Goal: Task Accomplishment & Management: Complete application form

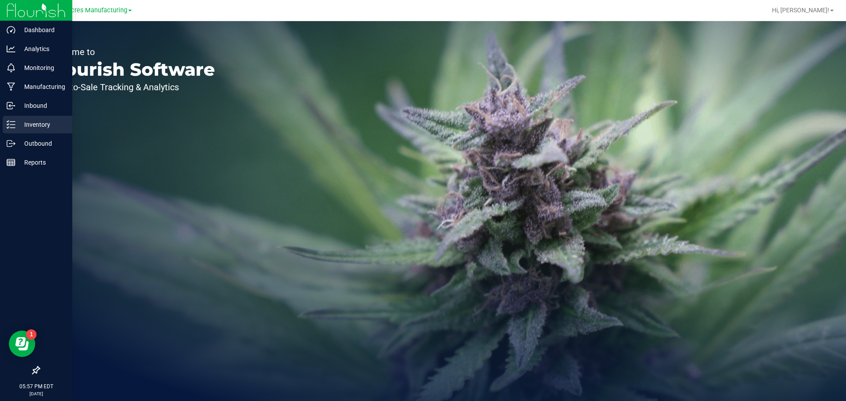
click at [14, 120] on div "Inventory" at bounding box center [38, 125] width 70 height 18
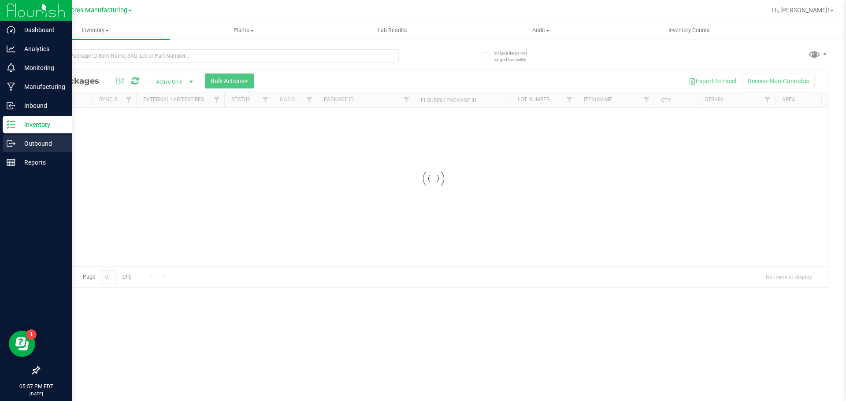
click at [4, 142] on div "Outbound" at bounding box center [38, 144] width 70 height 18
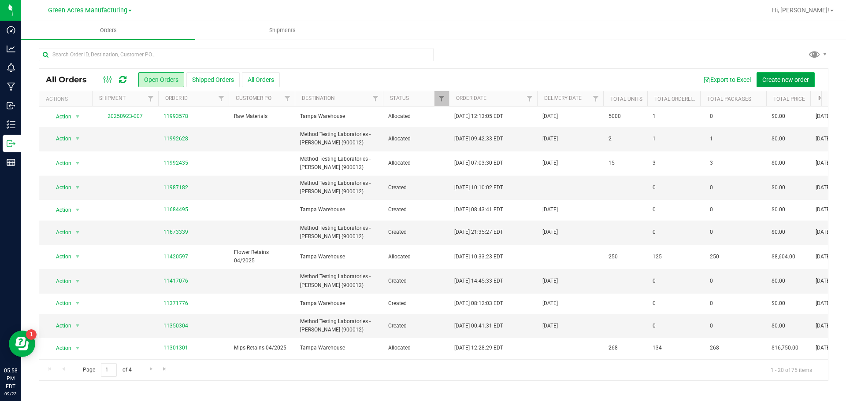
click at [805, 77] on span "Create new order" at bounding box center [785, 79] width 47 height 7
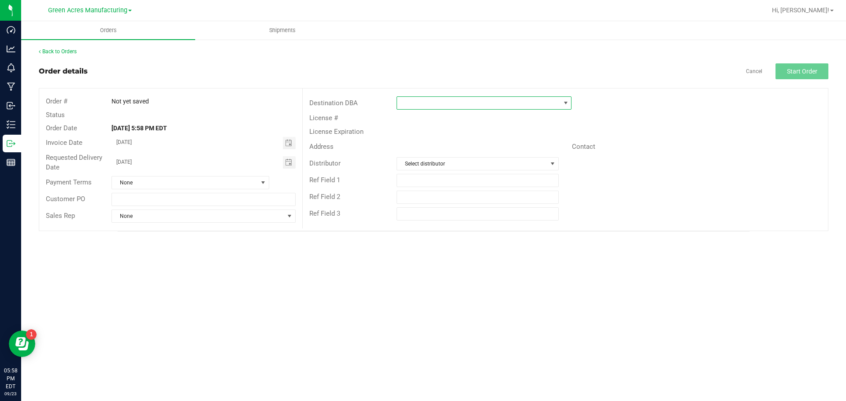
click at [412, 101] on span at bounding box center [478, 103] width 163 height 12
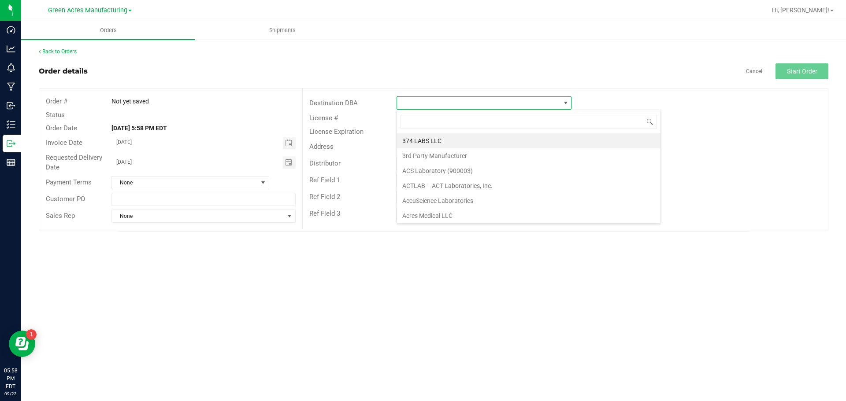
scroll to position [13, 175]
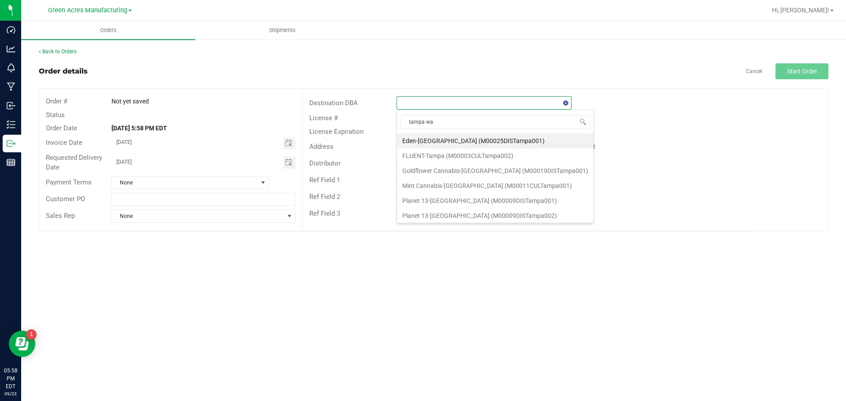
type input "tampa war"
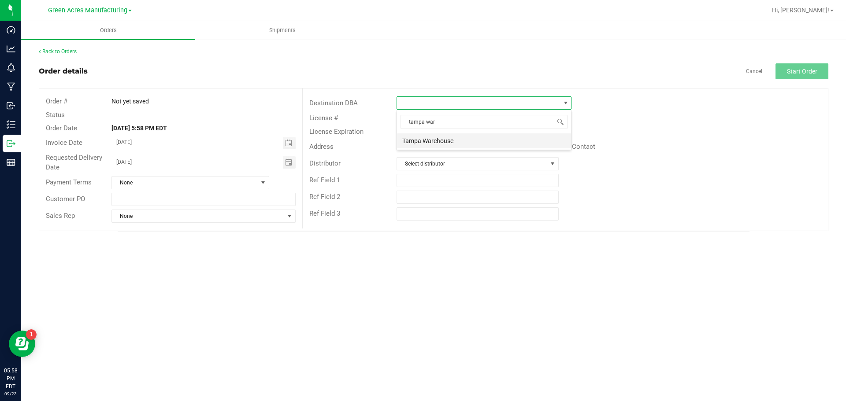
click at [422, 138] on li "Tampa Warehouse" at bounding box center [484, 140] width 174 height 15
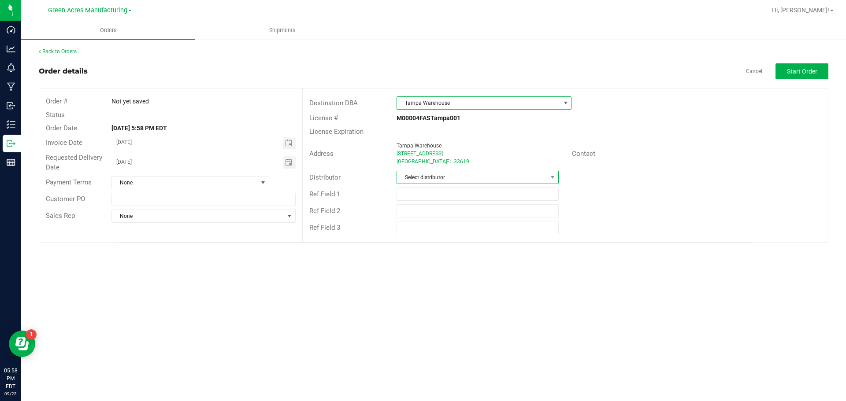
click at [417, 171] on span "Select distributor" at bounding box center [478, 177] width 162 height 13
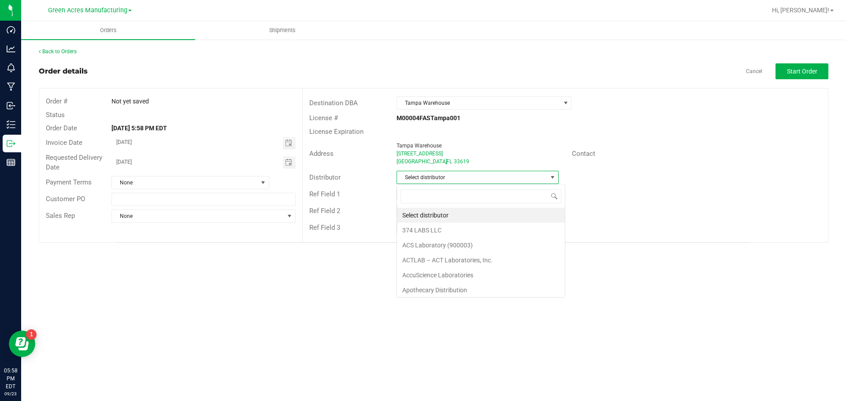
scroll to position [13, 162]
type input "para"
click at [415, 215] on li "Parallel - Wimauma" at bounding box center [477, 215] width 161 height 15
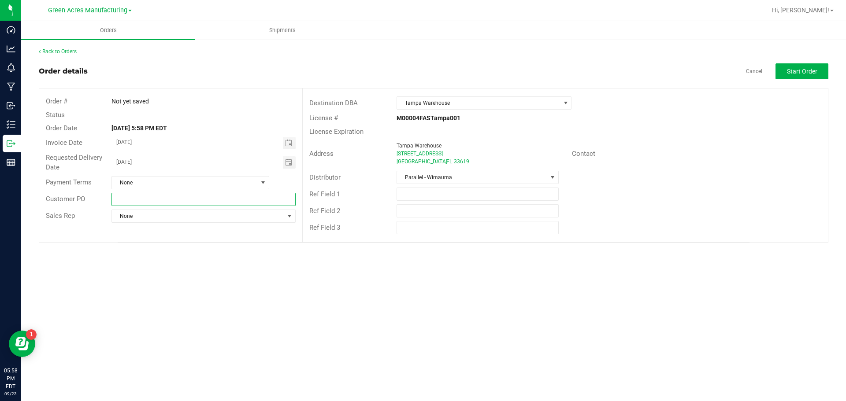
click at [200, 202] on input "text" at bounding box center [203, 199] width 184 height 13
type input "Flower [DATE]"
click at [797, 77] on button "Start Order" at bounding box center [801, 71] width 53 height 16
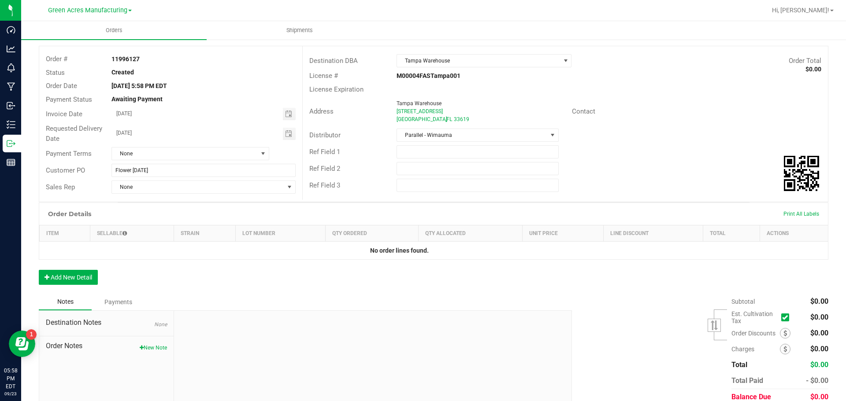
scroll to position [79, 0]
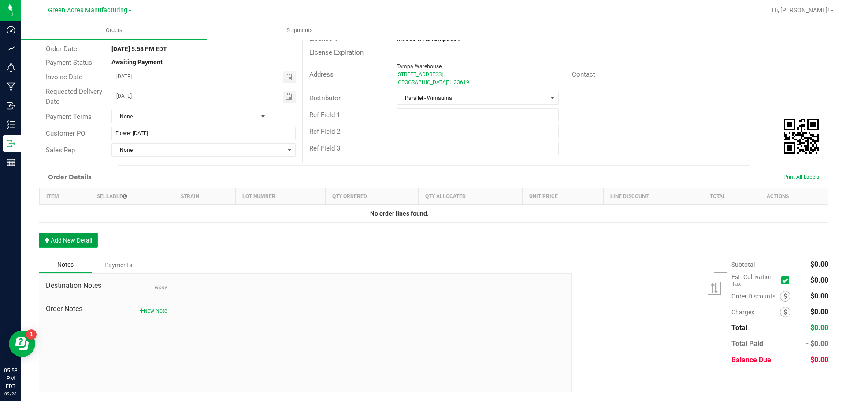
click at [81, 242] on button "Add New Detail" at bounding box center [68, 240] width 59 height 15
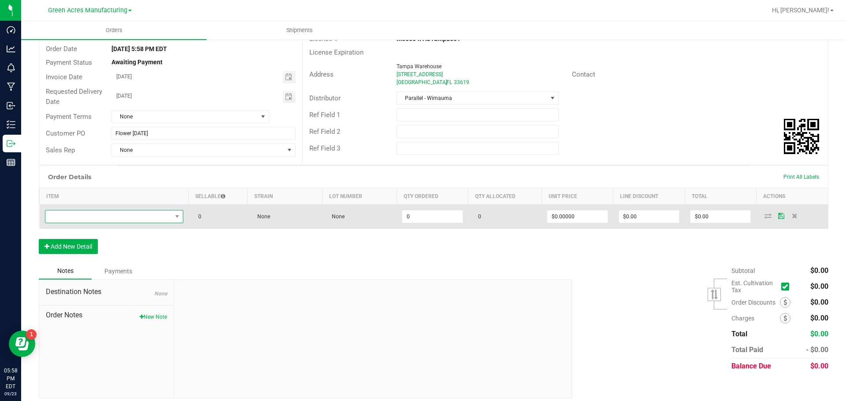
click at [143, 210] on span "NO DATA FOUND" at bounding box center [114, 216] width 138 height 13
type input "FT - PRE-ROLL - 0.5G - 5CT - BCT - IND"
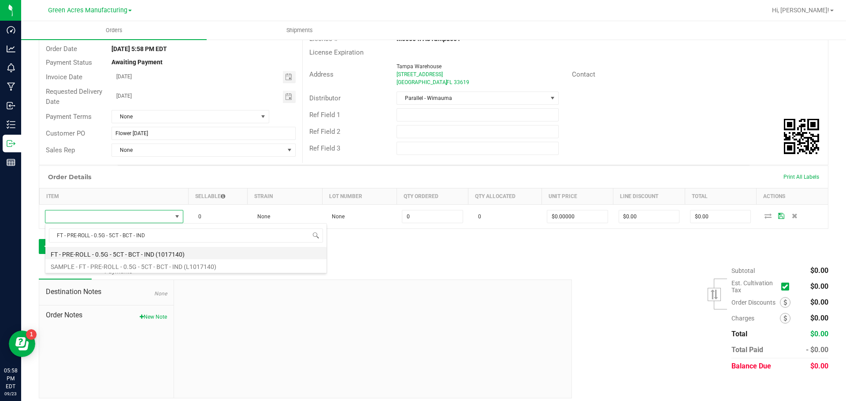
click at [165, 256] on li "FT - PRE-ROLL - 0.5G - 5CT - BCT - IND (1017140)" at bounding box center [185, 253] width 281 height 12
type input "0 ea"
type input "$29.00000"
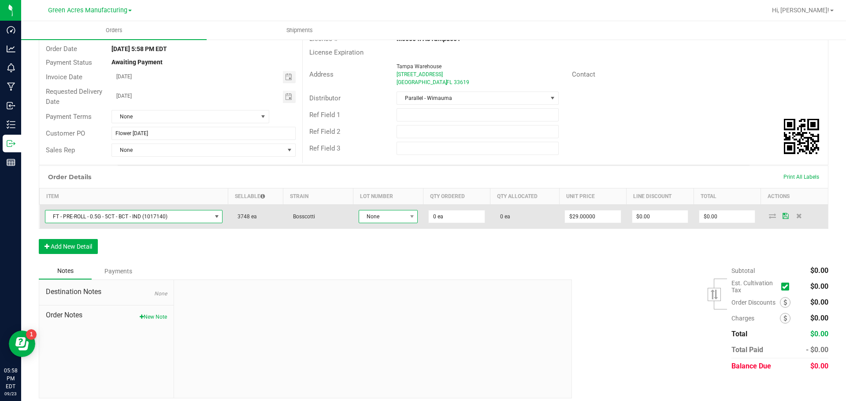
click at [392, 219] on span "None" at bounding box center [383, 217] width 48 height 12
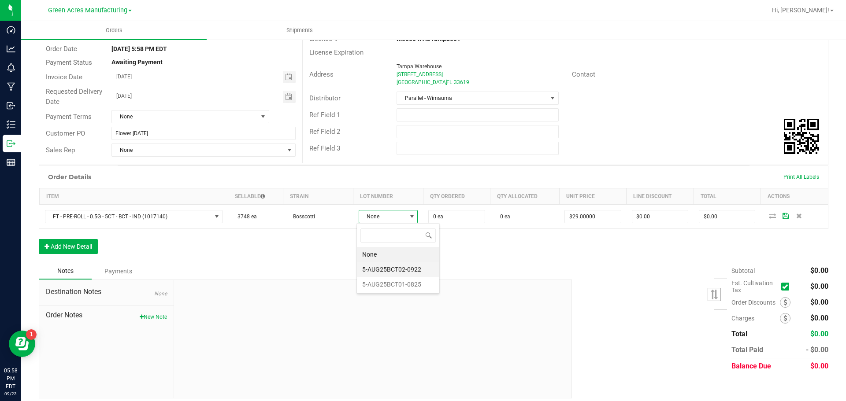
scroll to position [13, 59]
click at [399, 286] on li "5-AUG25BCT01-0825" at bounding box center [398, 284] width 82 height 15
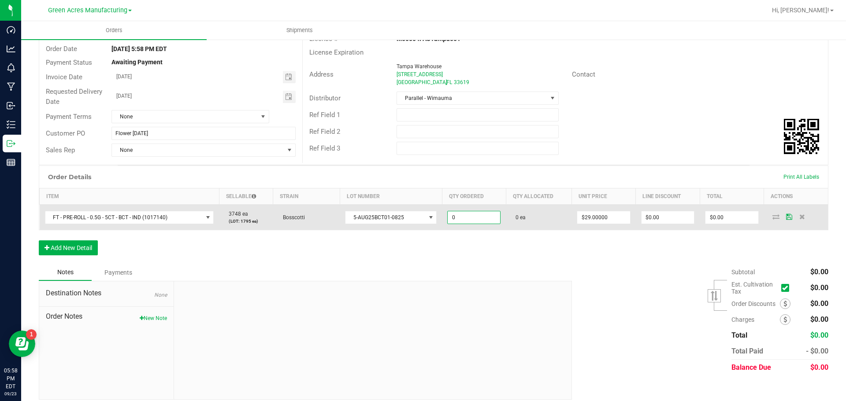
click at [455, 217] on input "0" at bounding box center [474, 217] width 52 height 12
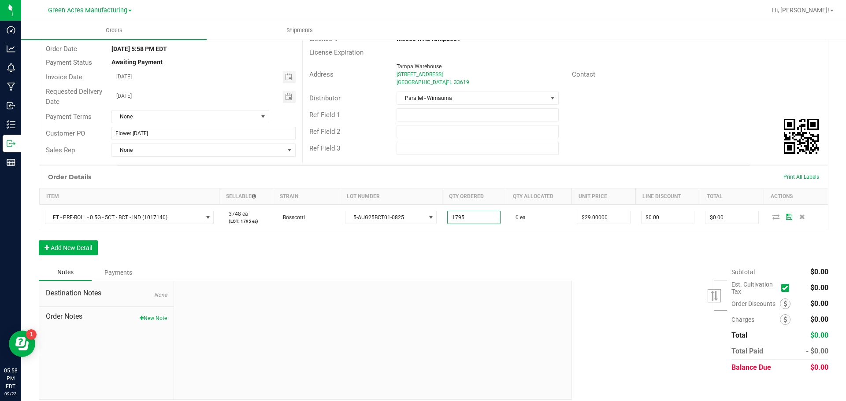
type input "1795 ea"
type input "$52,055.00"
click at [376, 259] on div "Order Details Print All Labels Item Sellable Strain Lot Number Qty Ordered Qty …" at bounding box center [434, 215] width 790 height 99
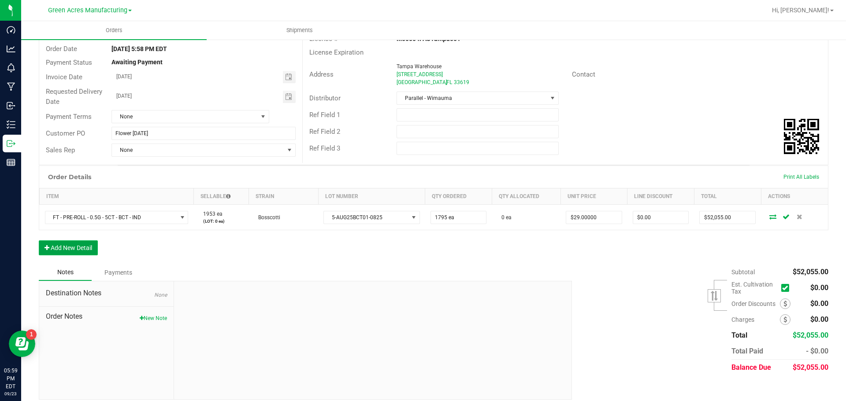
click at [85, 243] on button "Add New Detail" at bounding box center [68, 248] width 59 height 15
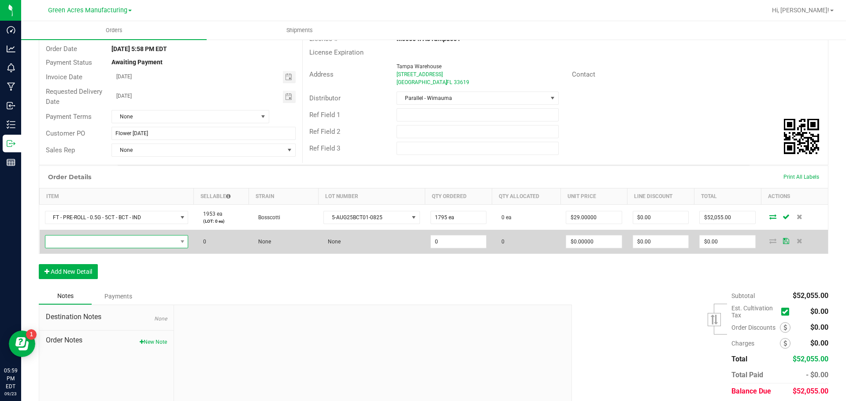
click at [146, 244] on span "NO DATA FOUND" at bounding box center [111, 242] width 132 height 12
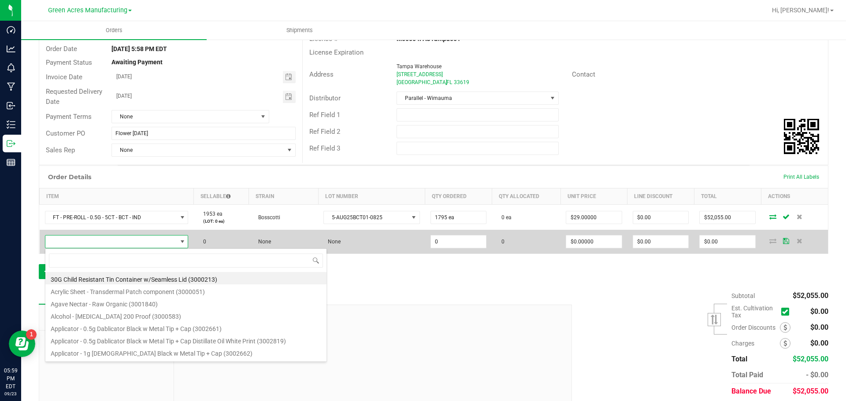
scroll to position [13, 141]
type input "FT - CANNABIS FLOWER - 3.5G - ABP - HYB"
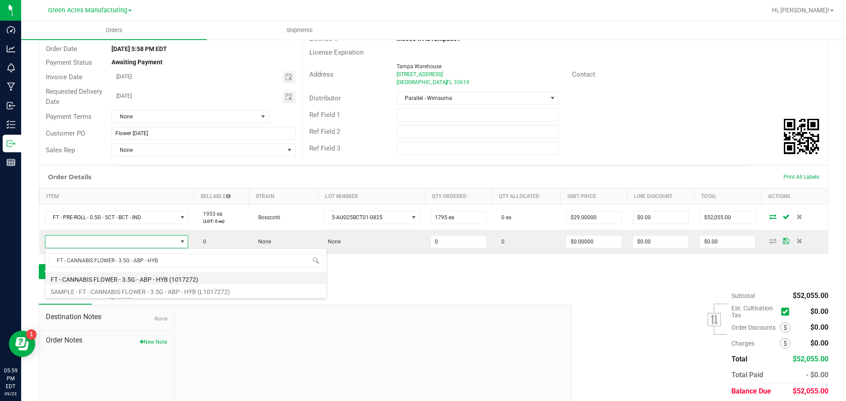
click at [136, 274] on li "FT - CANNABIS FLOWER - 3.5G - ABP - HYB (1017272)" at bounding box center [185, 278] width 281 height 12
type input "0 ea"
type input "$50.00000"
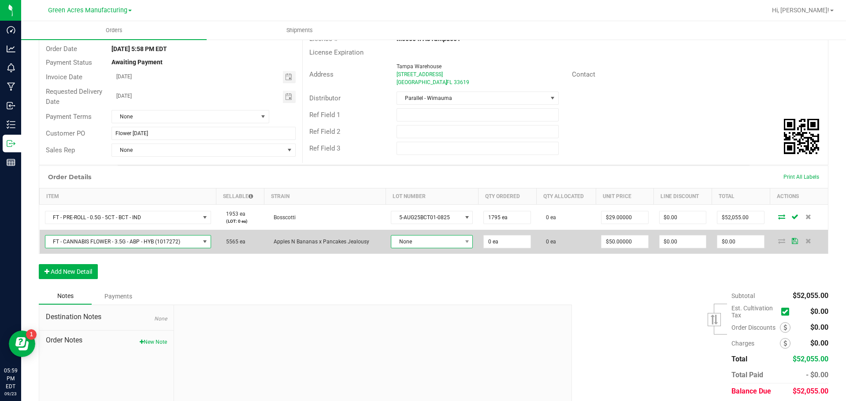
click at [391, 247] on span "None" at bounding box center [426, 242] width 70 height 12
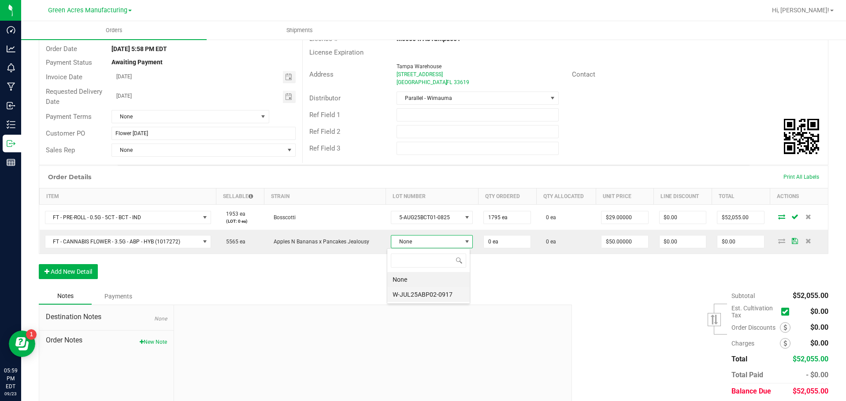
click at [407, 300] on li "W-JUL25ABP02-0917" at bounding box center [428, 294] width 82 height 15
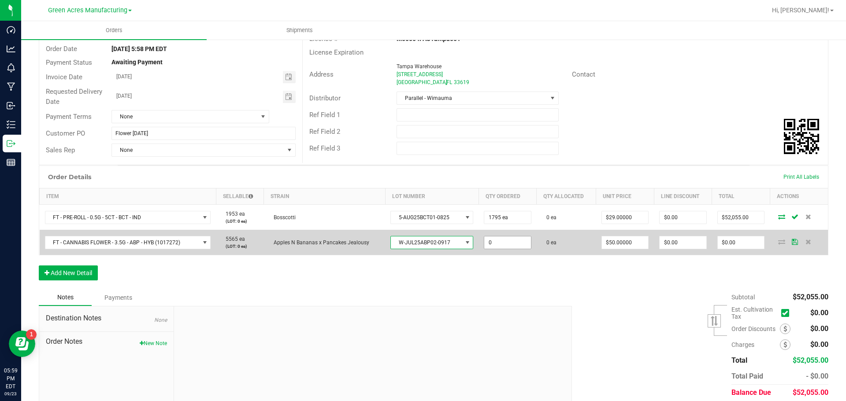
click at [503, 244] on input "0" at bounding box center [507, 243] width 47 height 12
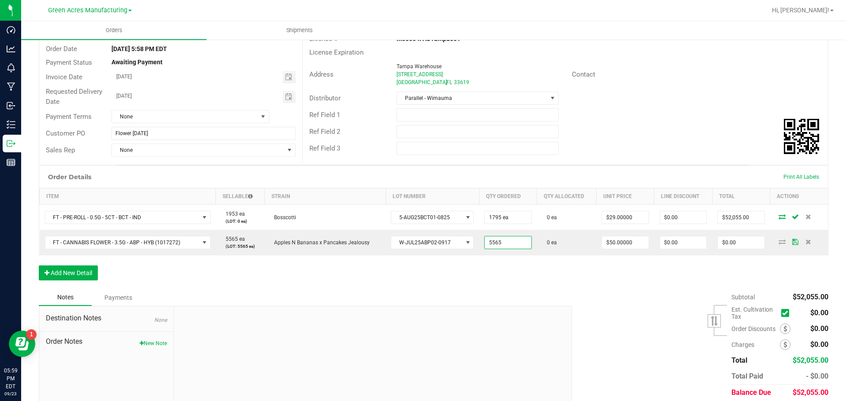
type input "5565 ea"
type input "$278,250.00"
click at [407, 263] on div "Order Details Print All Labels Item Sellable Strain Lot Number Qty Ordered Qty …" at bounding box center [434, 228] width 790 height 124
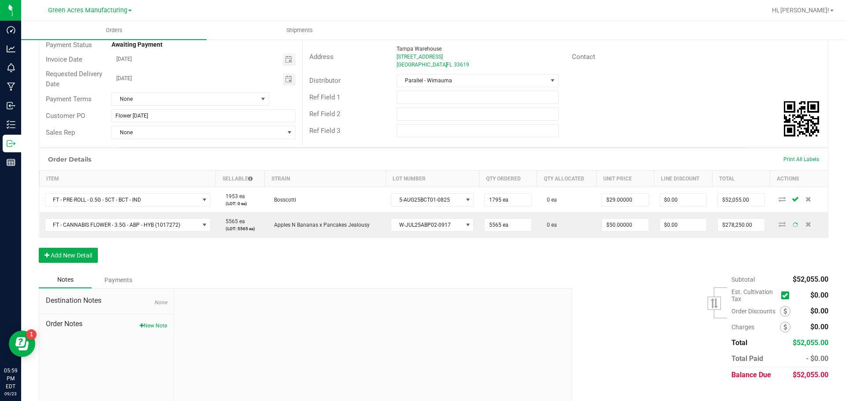
scroll to position [112, 0]
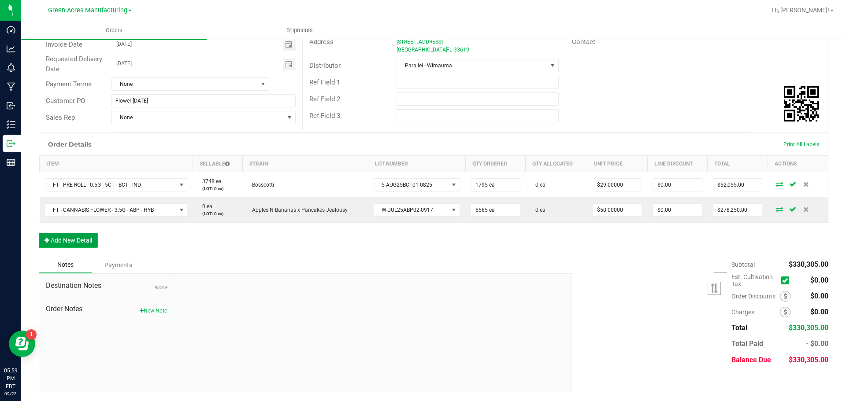
click at [70, 246] on button "Add New Detail" at bounding box center [68, 240] width 59 height 15
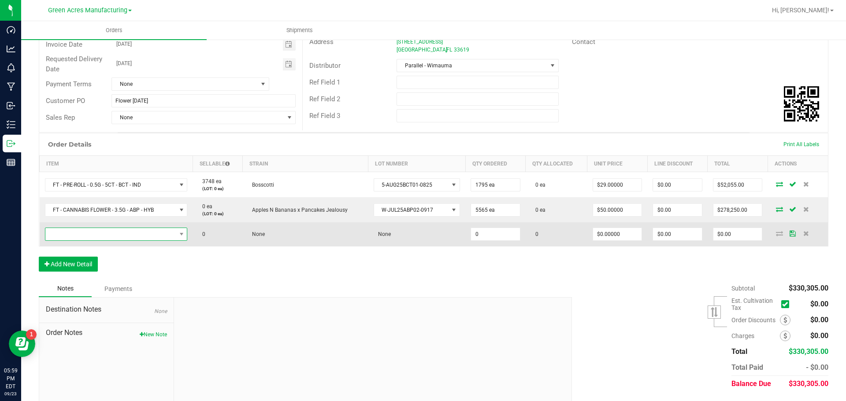
click at [174, 234] on span "NO DATA FOUND" at bounding box center [110, 234] width 131 height 12
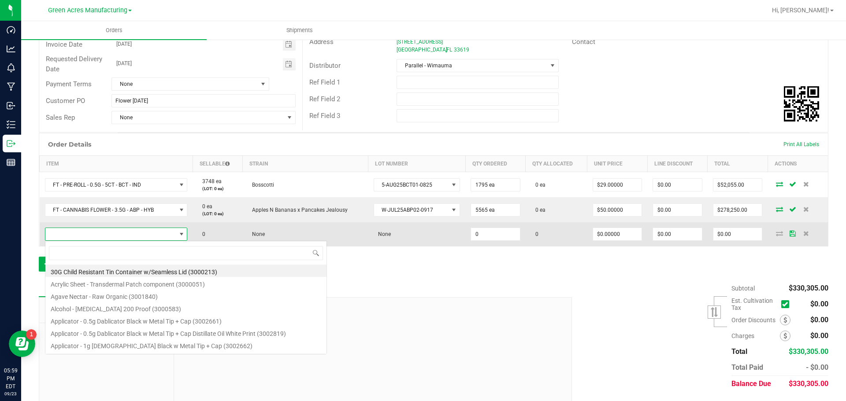
scroll to position [13, 141]
type input "FD - FLOWER GREENHOUSE - 3.5G - BDL - IND"
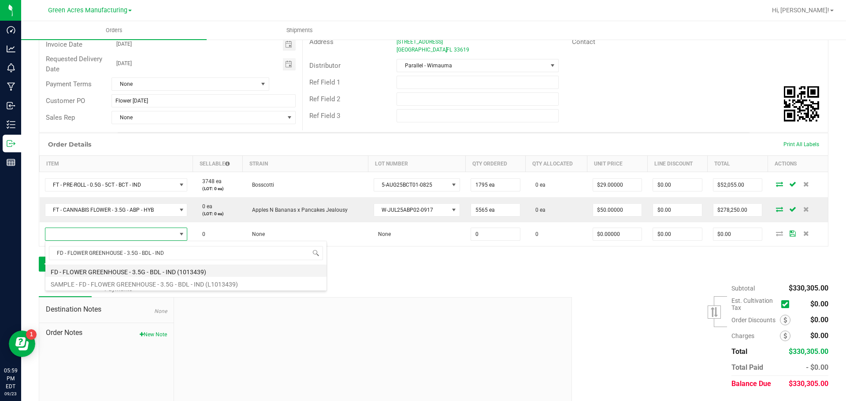
click at [185, 268] on li "FD - FLOWER GREENHOUSE - 3.5G - BDL - IND (1013439)" at bounding box center [185, 271] width 281 height 12
type input "0 ea"
type input "$30.00000"
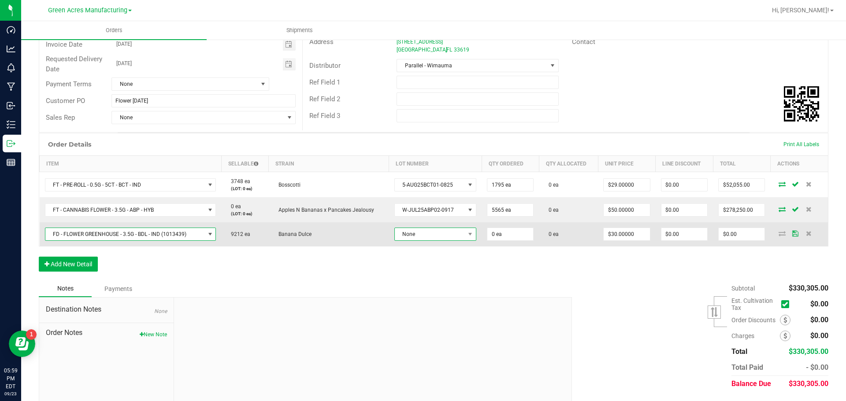
click at [458, 235] on span "None" at bounding box center [430, 234] width 70 height 12
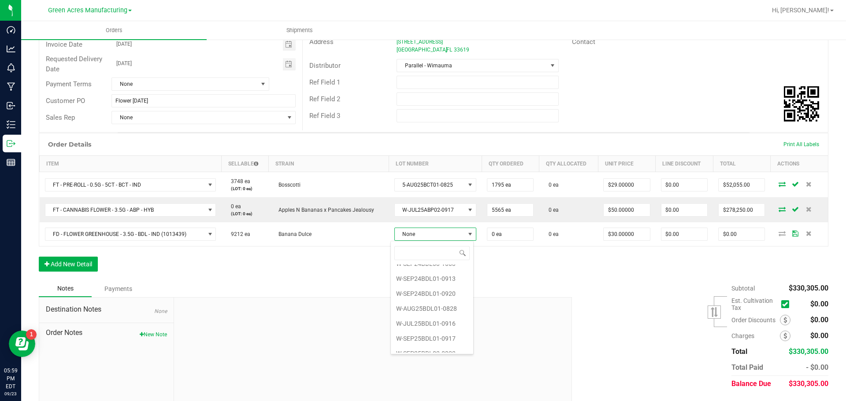
scroll to position [92, 0]
click at [413, 334] on li "W-SEP25BDL01-0917" at bounding box center [432, 330] width 82 height 15
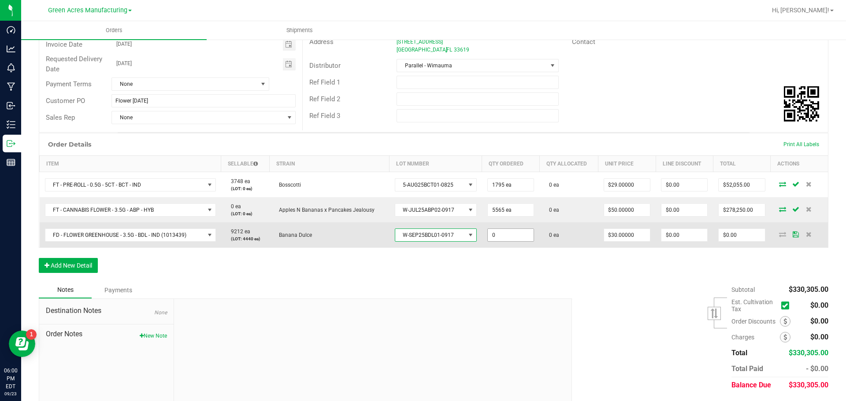
click at [510, 232] on input "0" at bounding box center [511, 235] width 46 height 12
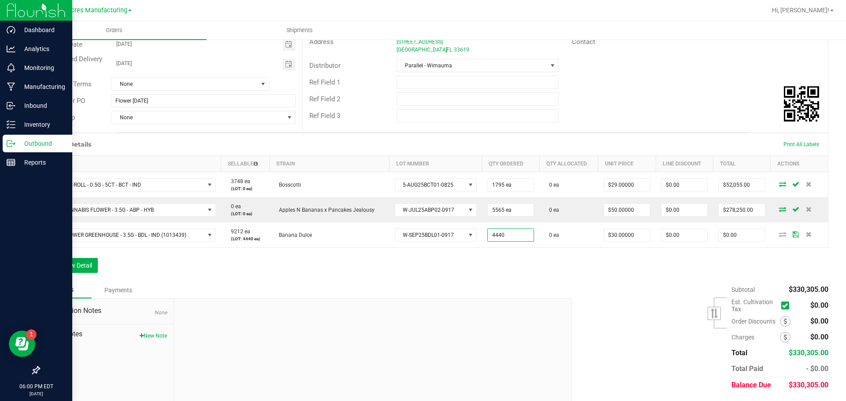
type input "4440 ea"
type input "$133,200.00"
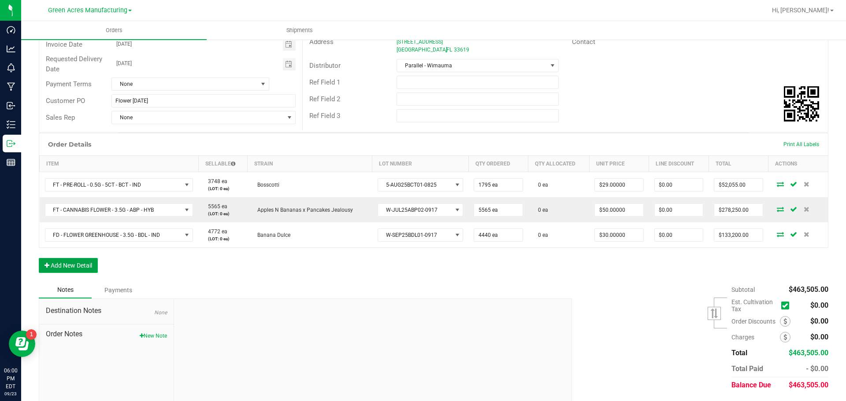
click at [85, 267] on button "Add New Detail" at bounding box center [68, 265] width 59 height 15
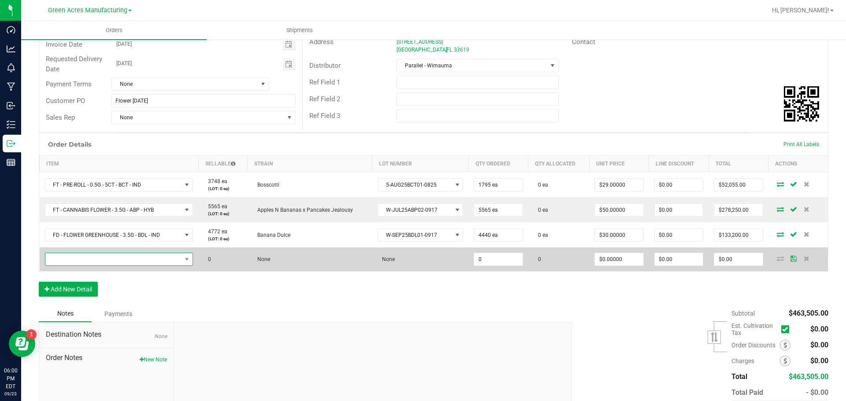
click at [107, 259] on span "NO DATA FOUND" at bounding box center [113, 259] width 137 height 12
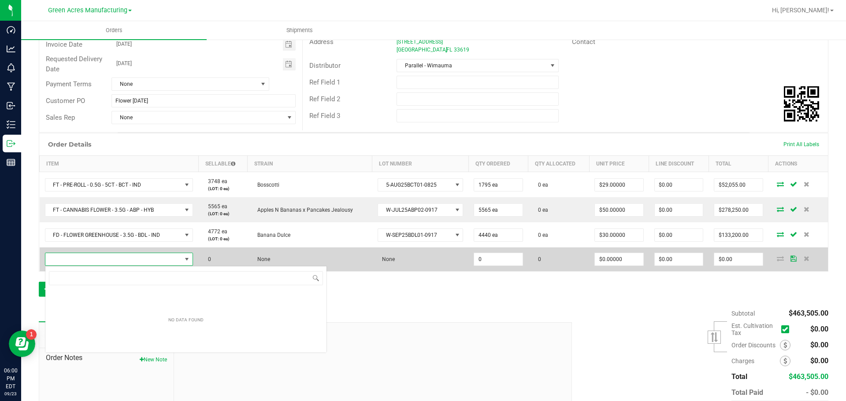
scroll to position [13, 148]
type input "FT - PRE-ROLL - 0.35G - 10CT - HYB"
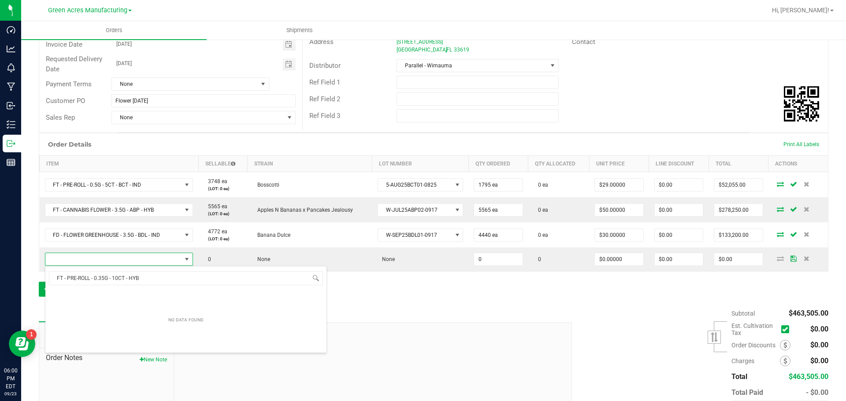
scroll to position [13, 146]
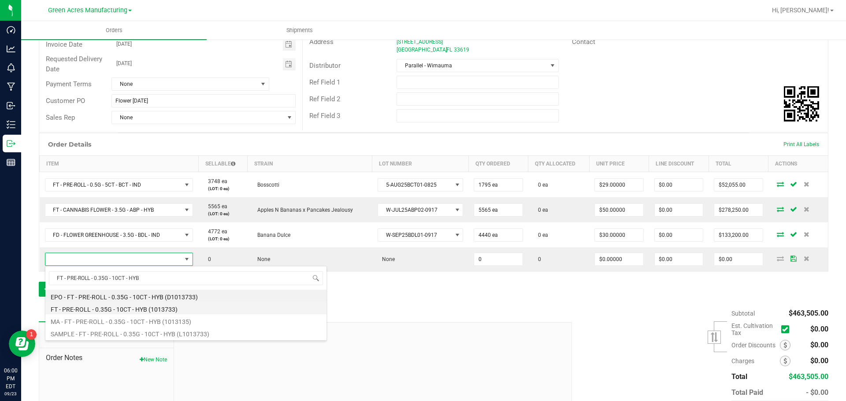
click at [113, 309] on li "FT - PRE-ROLL - 0.35G - 10CT - HYB (1013733)" at bounding box center [185, 308] width 281 height 12
type input "0 ea"
type input "$42.00000"
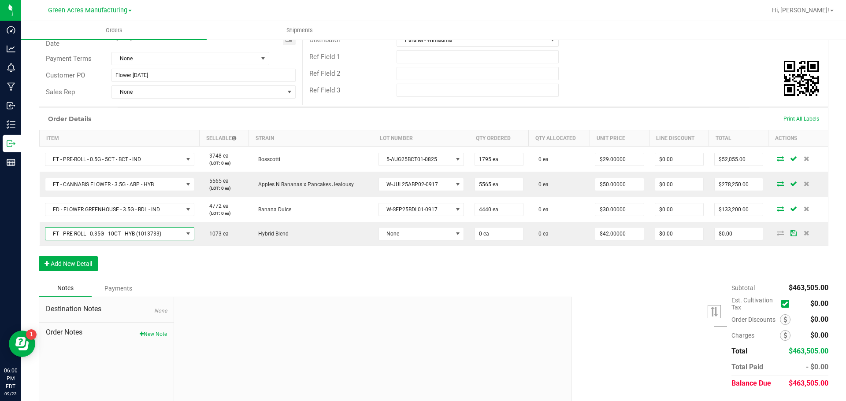
scroll to position [161, 0]
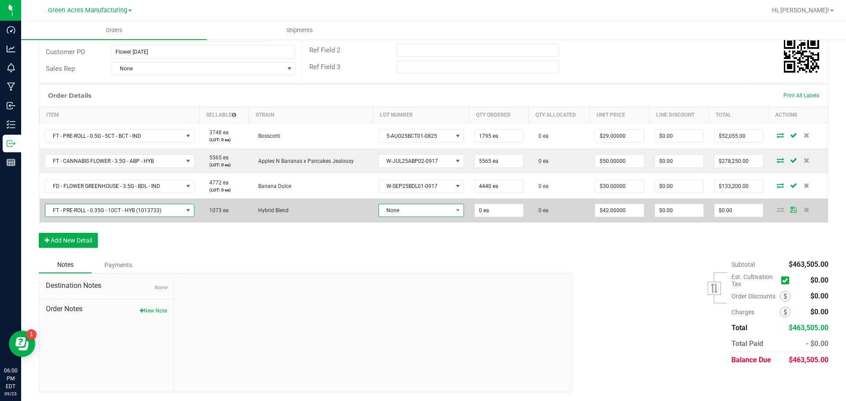
click at [425, 213] on span "None" at bounding box center [416, 210] width 74 height 12
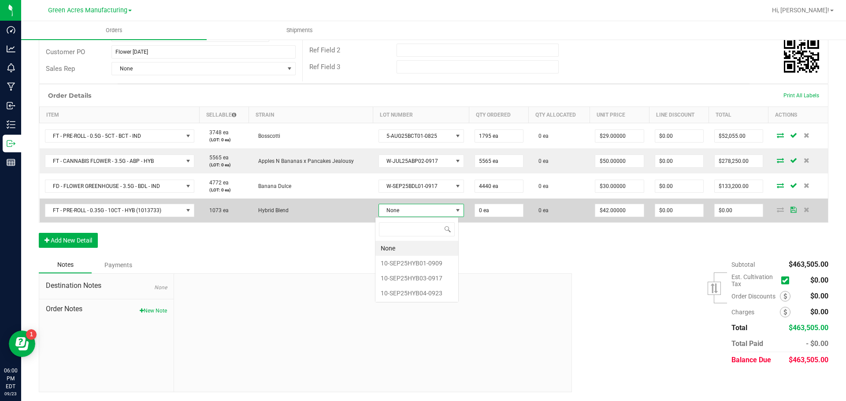
scroll to position [13, 84]
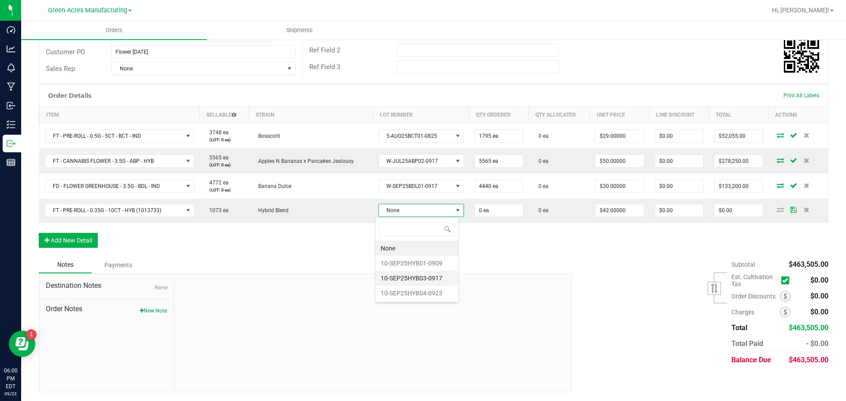
click at [418, 278] on li "10-SEP25HYB03-0917" at bounding box center [416, 278] width 83 height 15
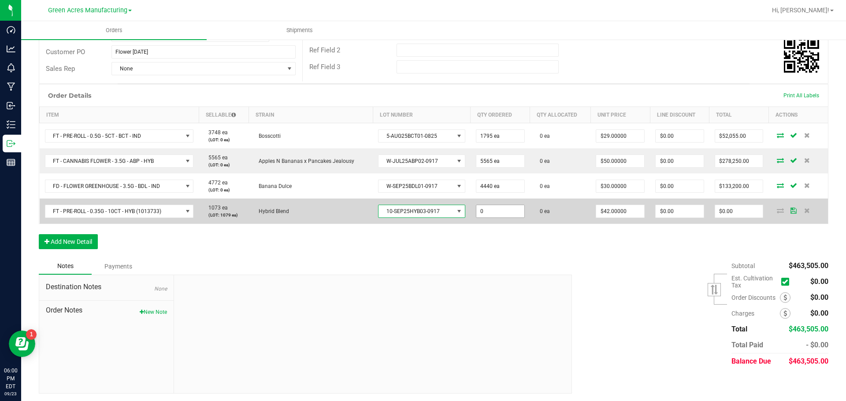
click at [493, 217] on input "0" at bounding box center [500, 211] width 48 height 12
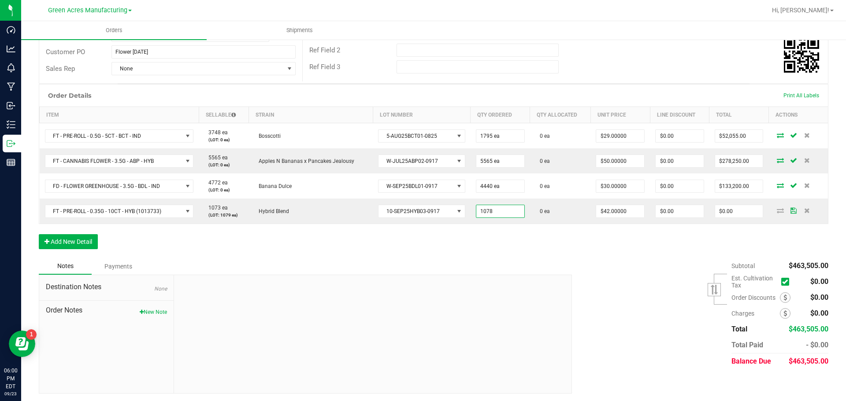
type input "1078 ea"
type input "$45,276.00"
click at [463, 240] on div "Order Details Print All Labels Item Sellable Strain Lot Number Qty Ordered Qty …" at bounding box center [434, 171] width 790 height 174
click at [52, 240] on button "Add New Detail" at bounding box center [68, 241] width 59 height 15
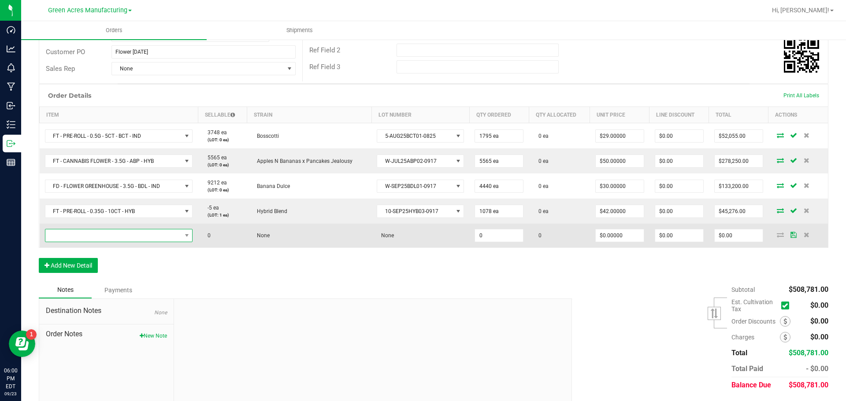
click at [168, 235] on span "NO DATA FOUND" at bounding box center [113, 236] width 136 height 12
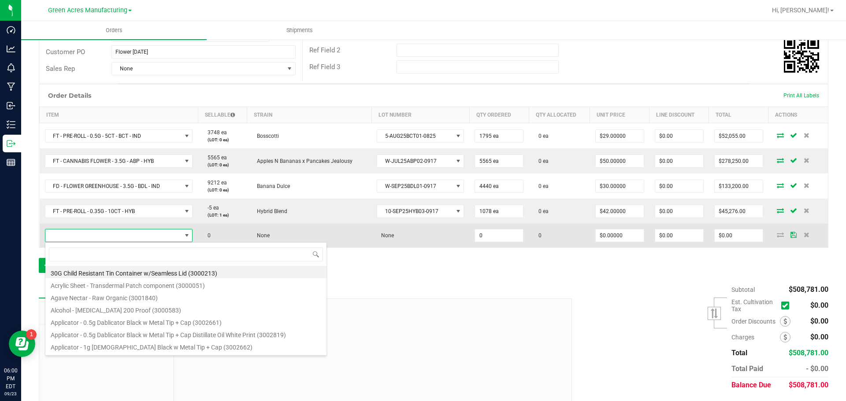
scroll to position [13, 146]
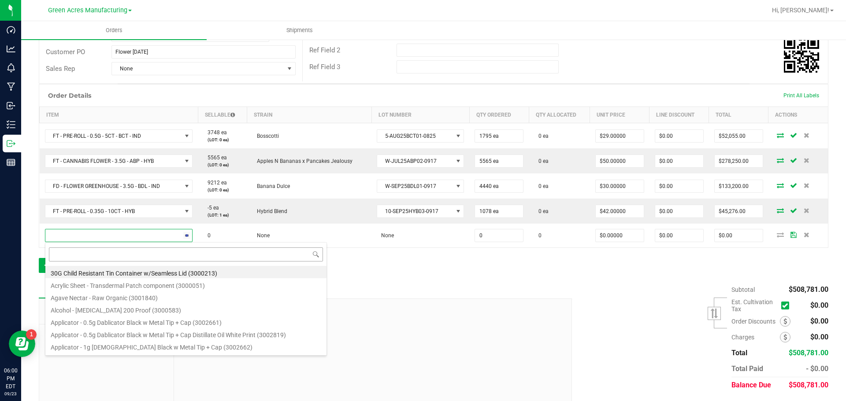
type input "FT - PRE-ROLL - 0.5G - 5CT - AML - IND"
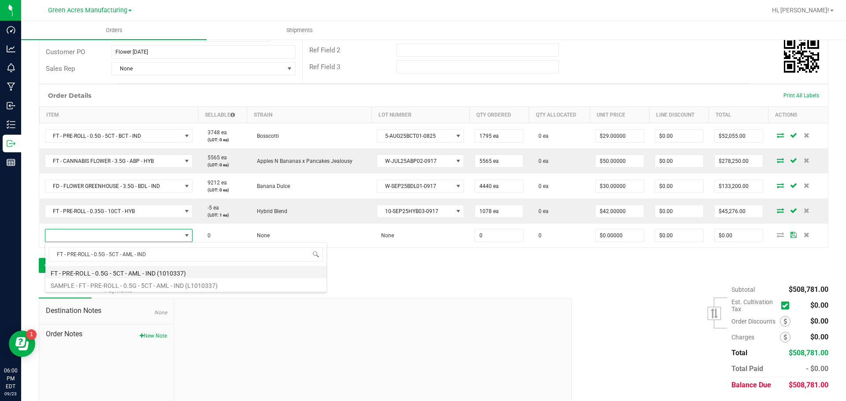
click at [145, 272] on li "FT - PRE-ROLL - 0.5G - 5CT - AML - IND (1010337)" at bounding box center [185, 272] width 281 height 12
type input "0 ea"
type input "$29.00000"
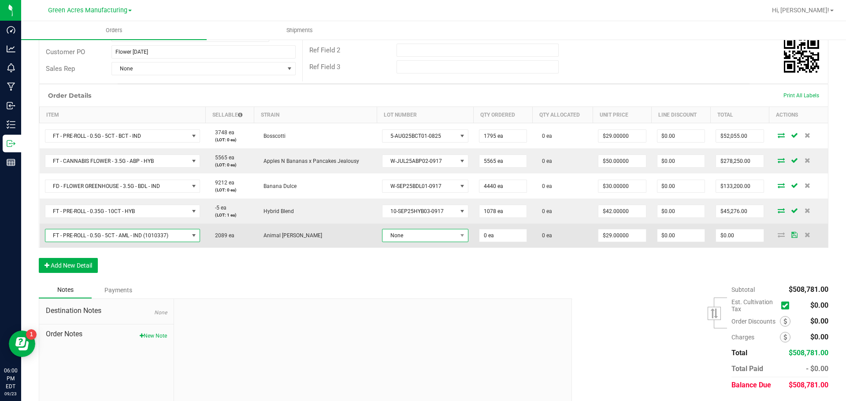
click at [407, 234] on span "None" at bounding box center [419, 236] width 74 height 12
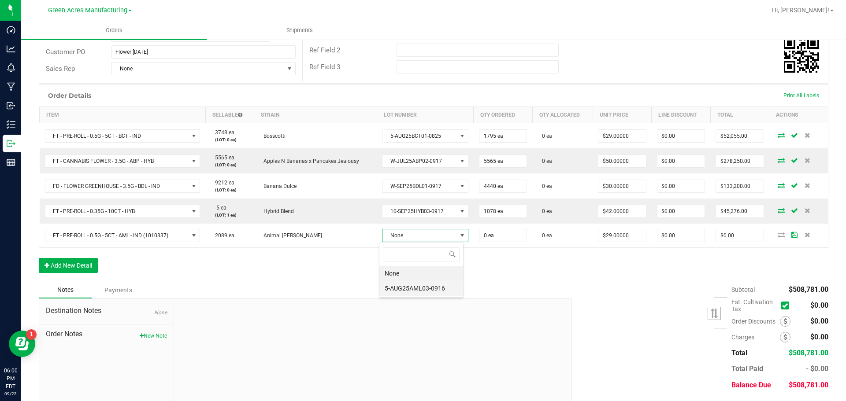
scroll to position [13, 85]
click at [407, 282] on li "5-AUG25AML03-0916" at bounding box center [421, 288] width 84 height 15
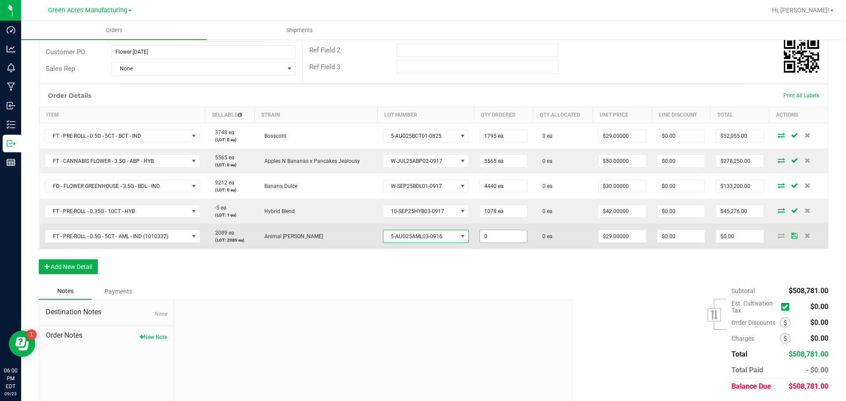
click at [490, 234] on input "0" at bounding box center [503, 236] width 47 height 12
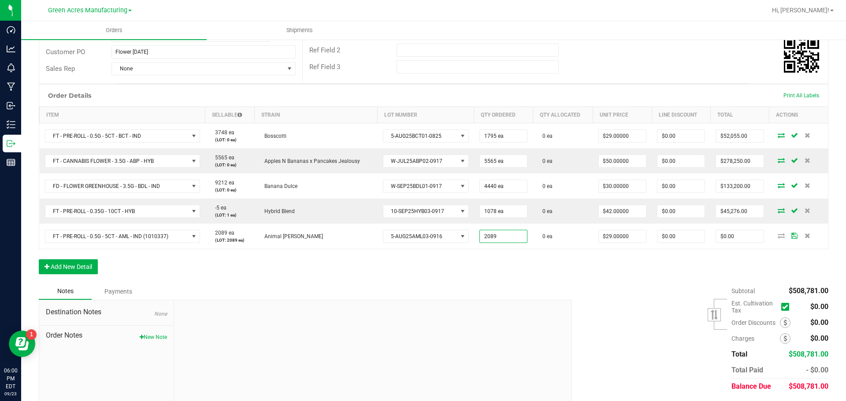
type input "2089 ea"
type input "$60,581.00"
click at [503, 287] on div "Notes Payments" at bounding box center [302, 291] width 526 height 17
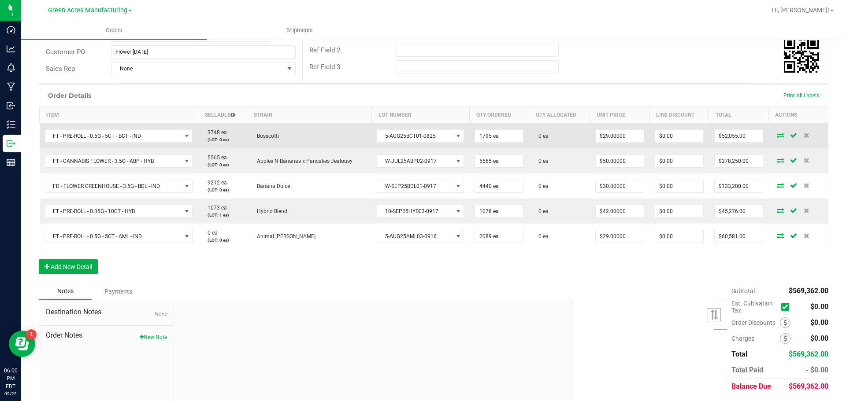
click at [774, 133] on span at bounding box center [780, 135] width 13 height 5
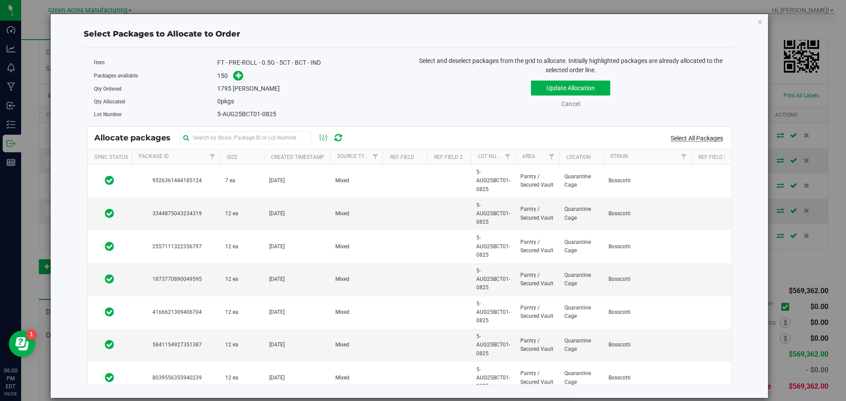
click at [671, 141] on link "Select All Packages" at bounding box center [697, 138] width 52 height 7
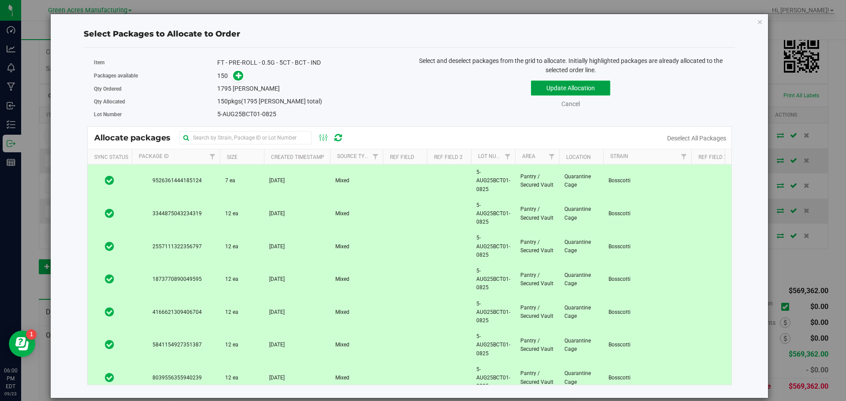
click at [560, 89] on button "Update Allocation" at bounding box center [570, 88] width 79 height 15
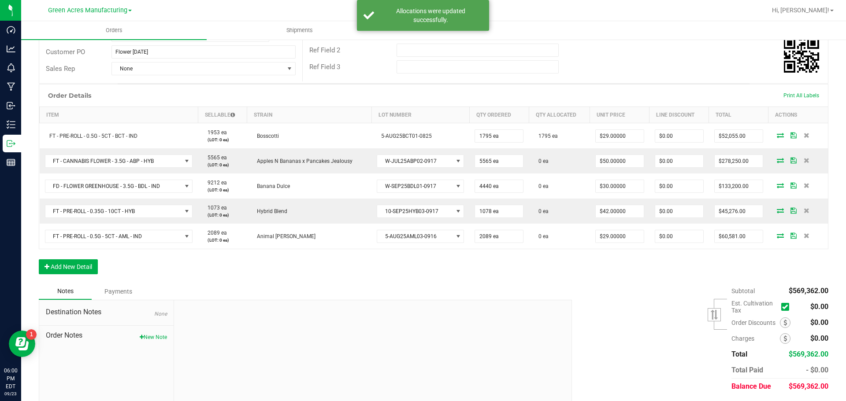
click at [777, 162] on icon at bounding box center [780, 160] width 7 height 5
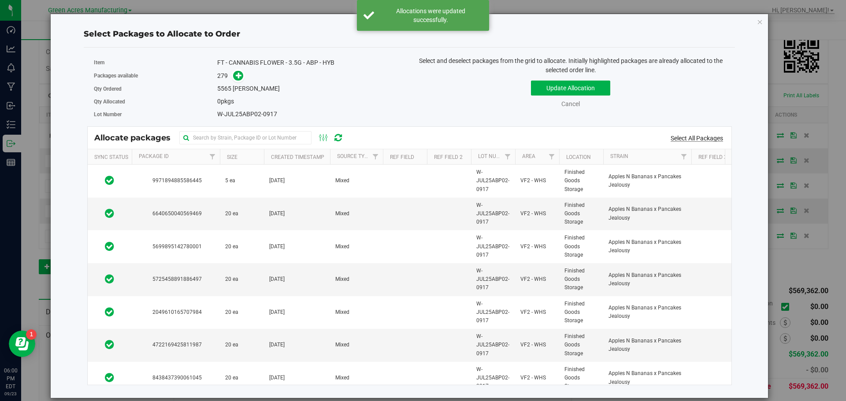
drag, startPoint x: 770, startPoint y: 161, endPoint x: 694, endPoint y: 137, distance: 79.3
click at [694, 137] on link "Select All Packages" at bounding box center [697, 138] width 52 height 7
click at [713, 137] on link "Select All Packages" at bounding box center [697, 138] width 52 height 7
click at [638, 137] on div "Select All Packages" at bounding box center [666, 138] width 132 height 9
click at [675, 141] on link "Select All Packages" at bounding box center [697, 138] width 52 height 7
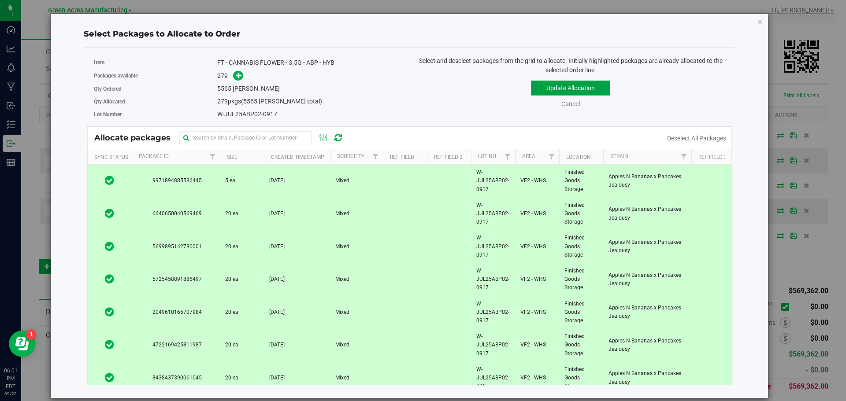
click at [597, 94] on button "Update Allocation" at bounding box center [570, 88] width 79 height 15
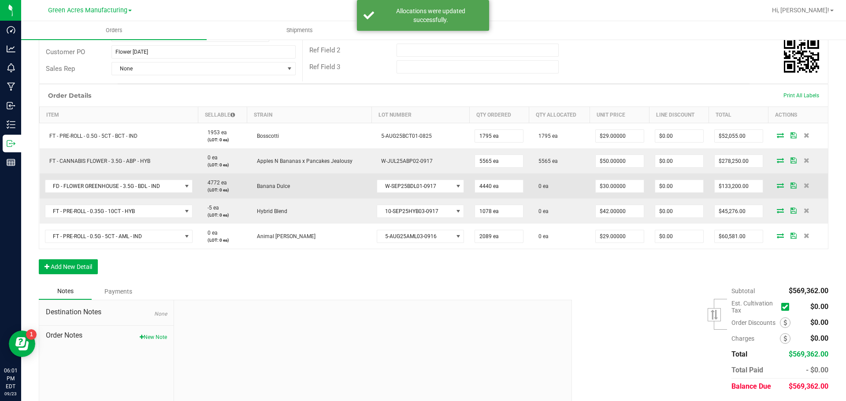
click at [777, 183] on icon at bounding box center [780, 185] width 7 height 5
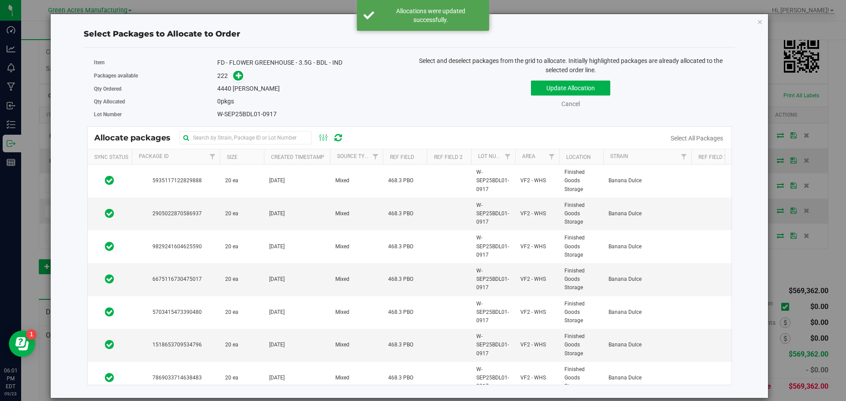
click at [702, 142] on div "Select All Packages" at bounding box center [696, 138] width 70 height 9
click at [702, 139] on link "Select All Packages" at bounding box center [697, 138] width 52 height 7
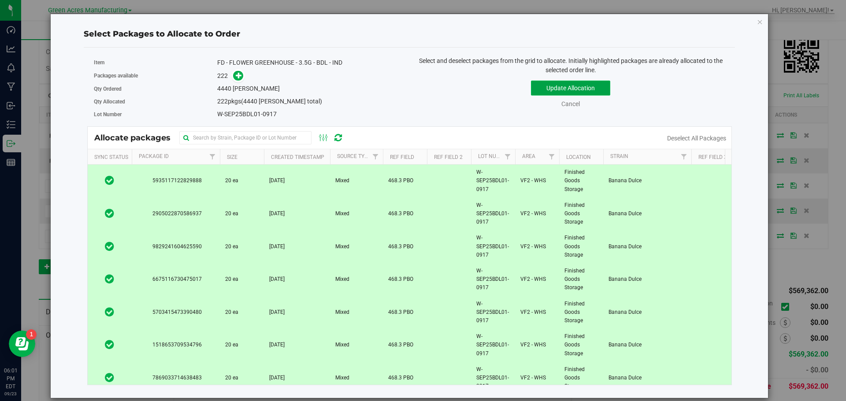
click at [593, 86] on button "Update Allocation" at bounding box center [570, 88] width 79 height 15
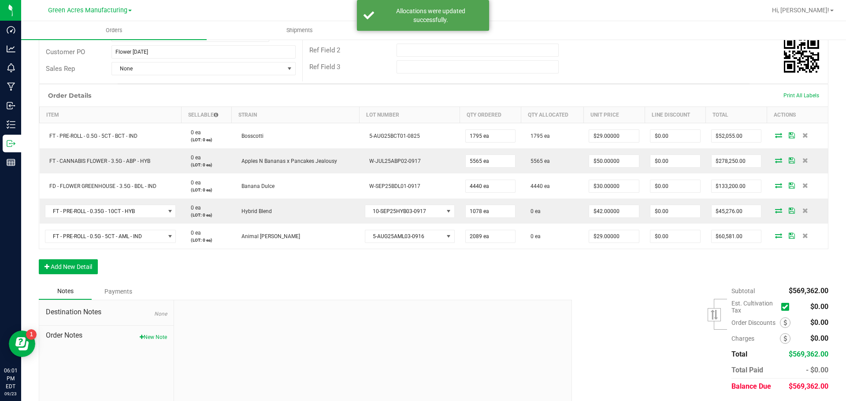
click at [775, 211] on icon at bounding box center [778, 210] width 7 height 5
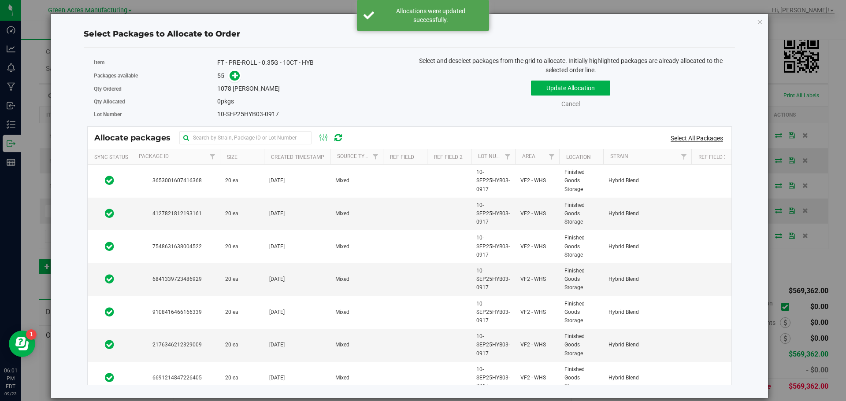
click at [699, 135] on link "Select All Packages" at bounding box center [697, 138] width 52 height 7
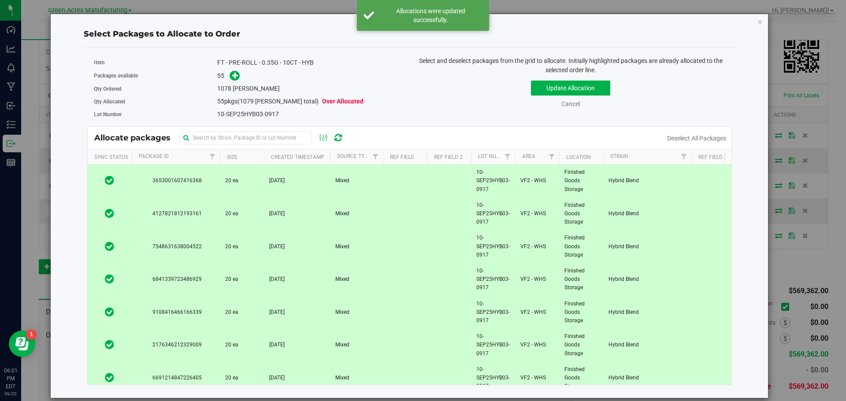
click at [241, 160] on th "Size" at bounding box center [242, 156] width 44 height 15
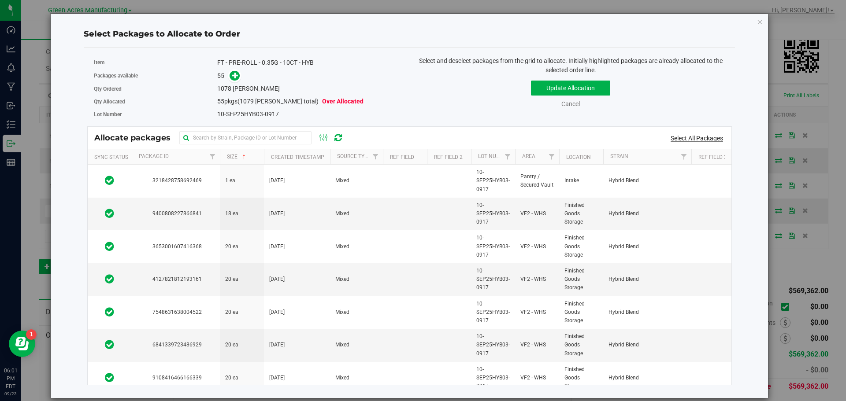
click at [693, 135] on link "Select All Packages" at bounding box center [697, 138] width 52 height 7
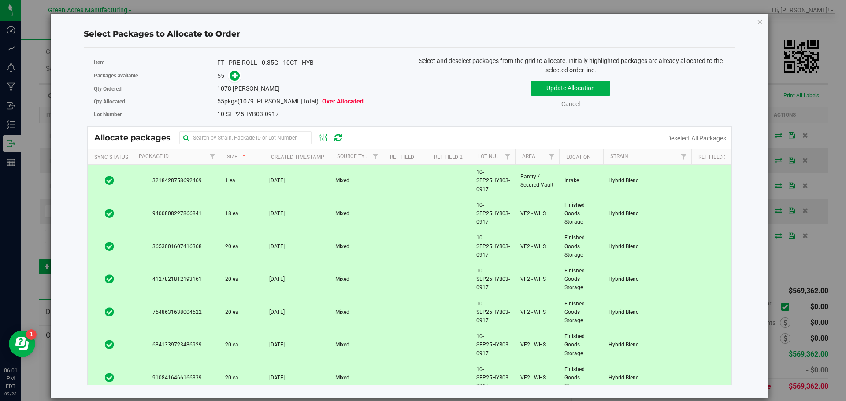
click at [107, 187] on td at bounding box center [110, 181] width 44 height 33
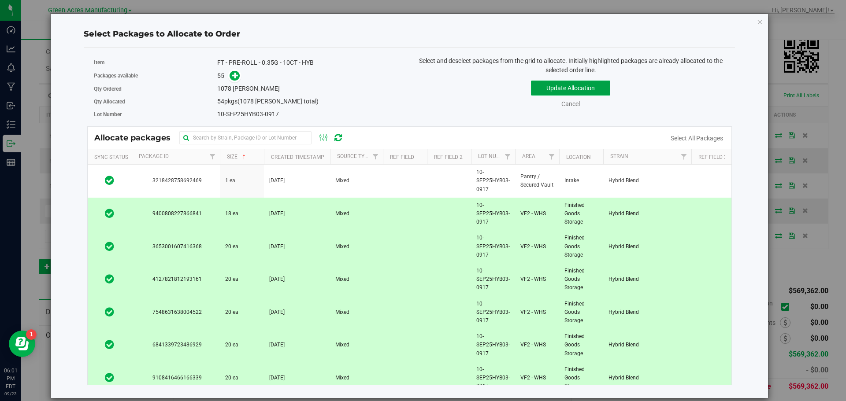
click at [563, 89] on button "Update Allocation" at bounding box center [570, 88] width 79 height 15
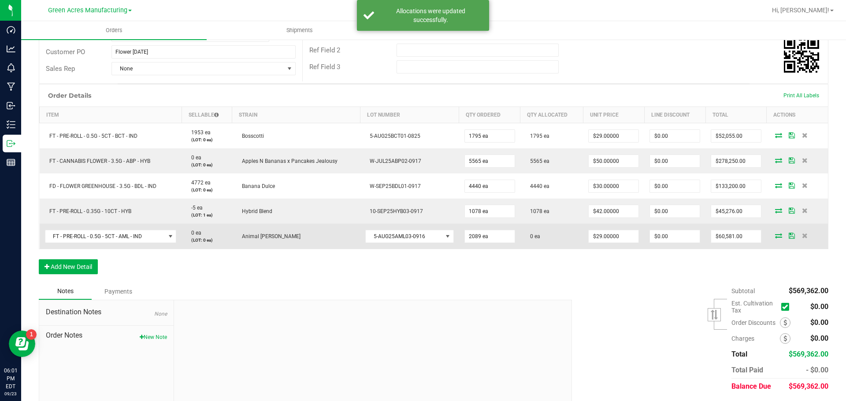
click at [775, 237] on icon at bounding box center [778, 235] width 7 height 5
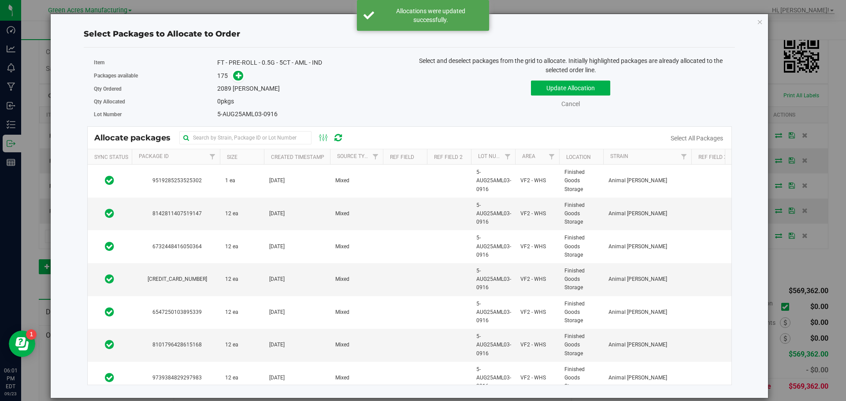
click at [705, 141] on link "Select All Packages" at bounding box center [697, 138] width 52 height 7
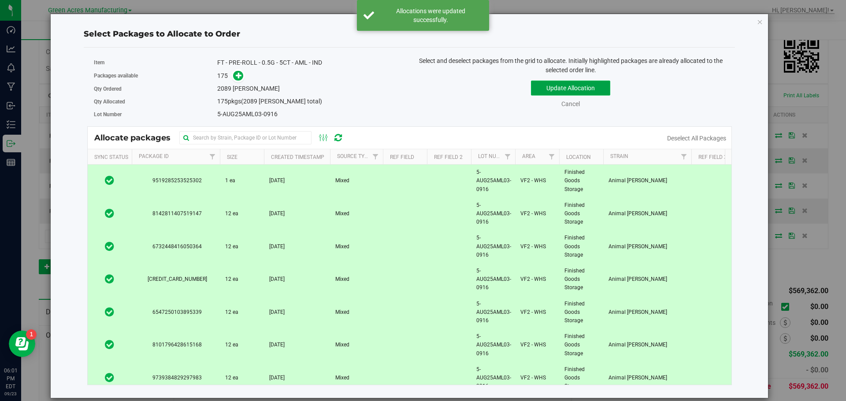
click at [535, 89] on button "Update Allocation" at bounding box center [570, 88] width 79 height 15
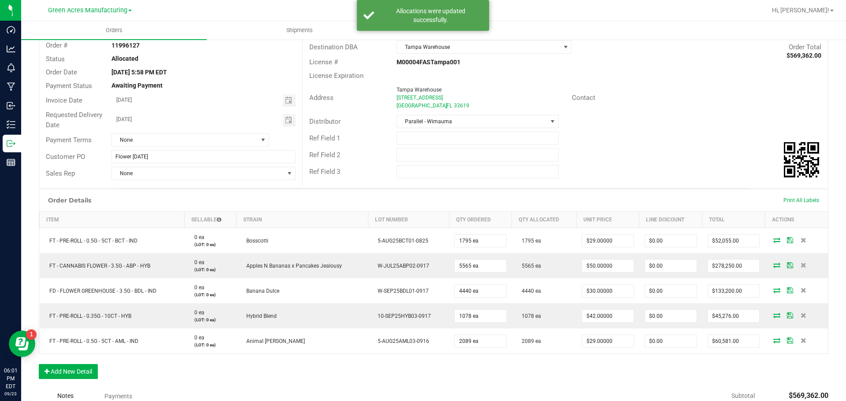
scroll to position [0, 0]
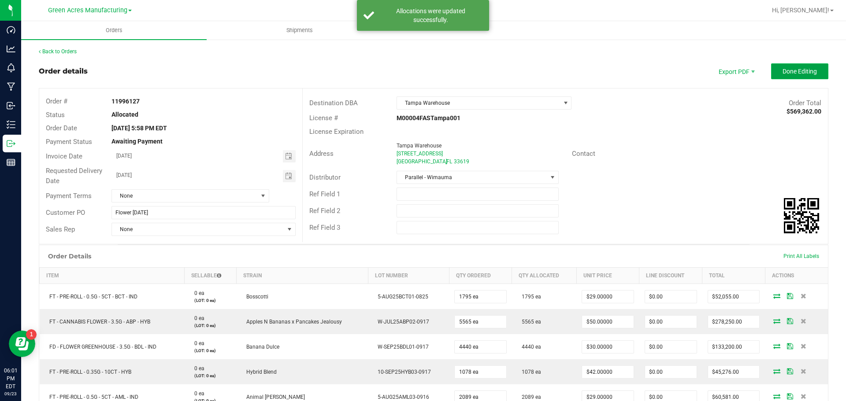
click at [777, 76] on button "Done Editing" at bounding box center [799, 71] width 57 height 16
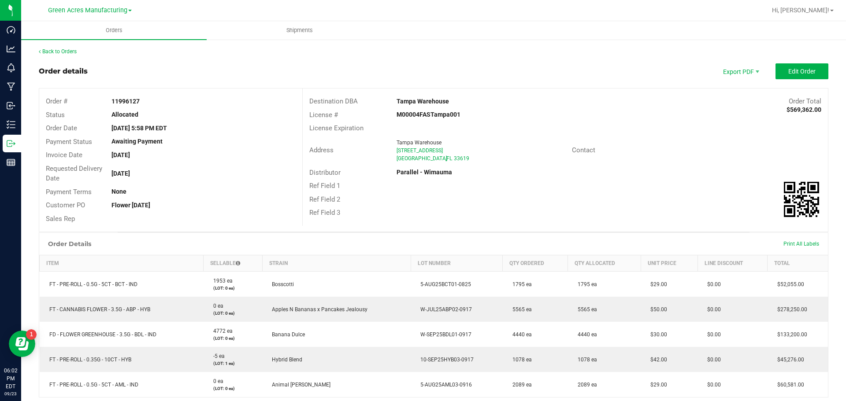
click at [62, 47] on div "Back to Orders Order details Export PDF Edit Order Order # 11996127 Status Allo…" at bounding box center [433, 295] width 825 height 512
click at [61, 52] on link "Back to Orders" at bounding box center [58, 51] width 38 height 6
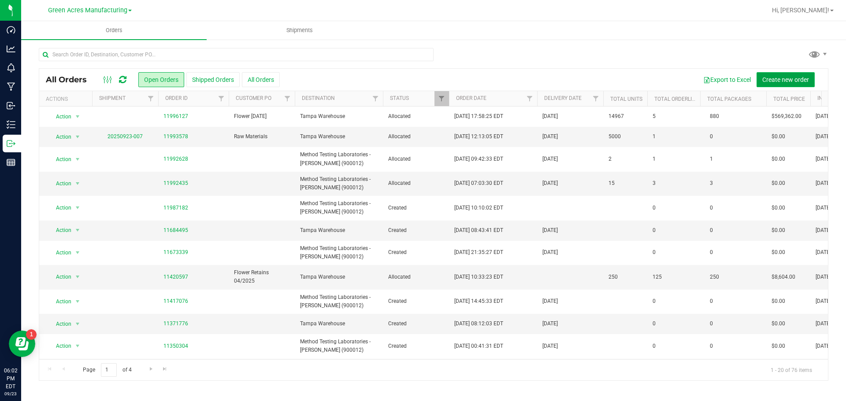
click at [773, 77] on span "Create new order" at bounding box center [785, 79] width 47 height 7
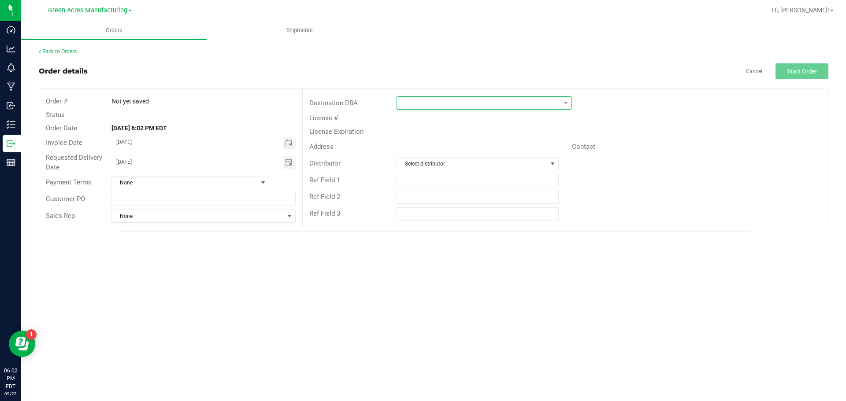
click at [550, 102] on span at bounding box center [478, 103] width 163 height 12
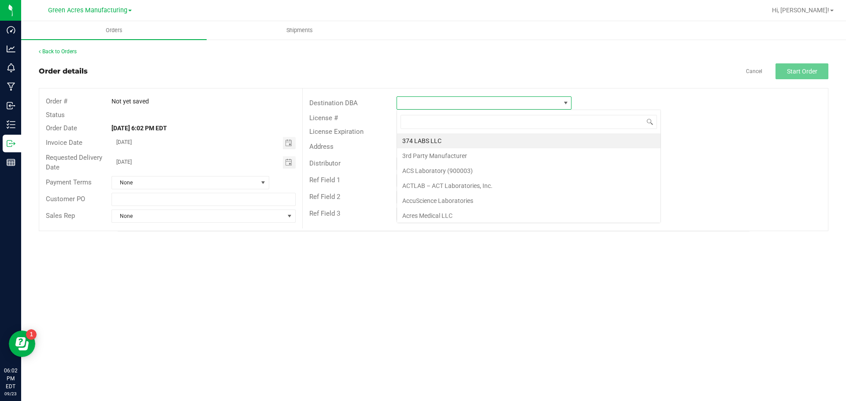
scroll to position [13, 175]
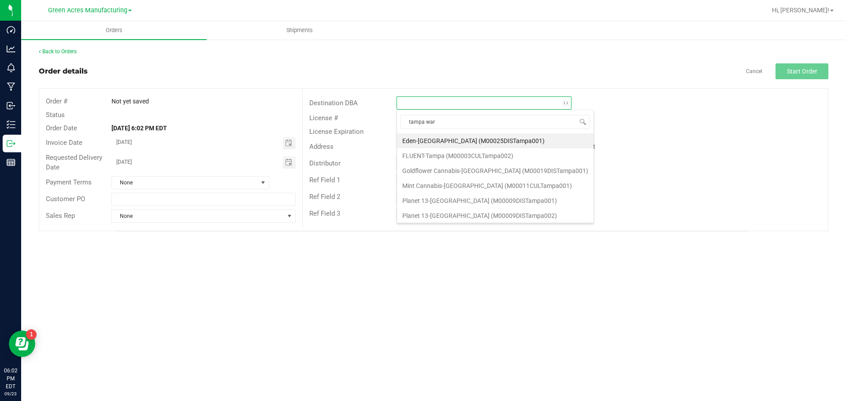
type input "tampa ware"
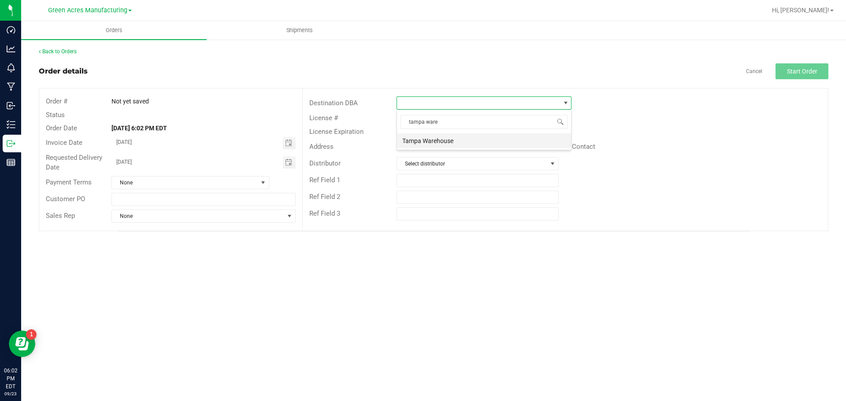
click at [462, 142] on li "Tampa Warehouse" at bounding box center [484, 140] width 174 height 15
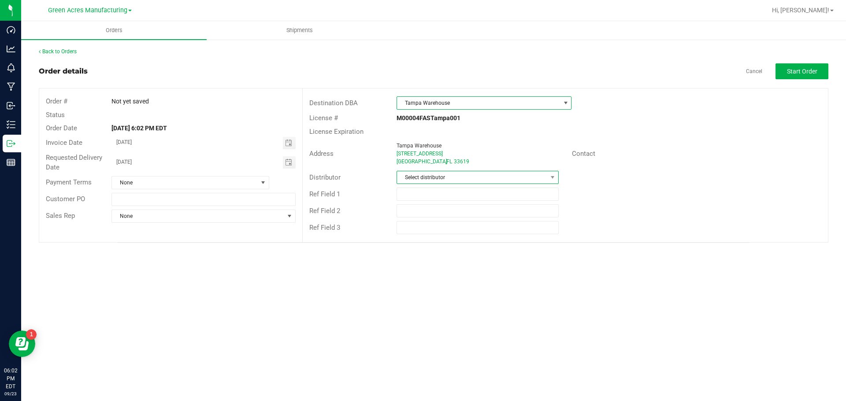
click at [446, 176] on span "Select distributor" at bounding box center [472, 177] width 150 height 12
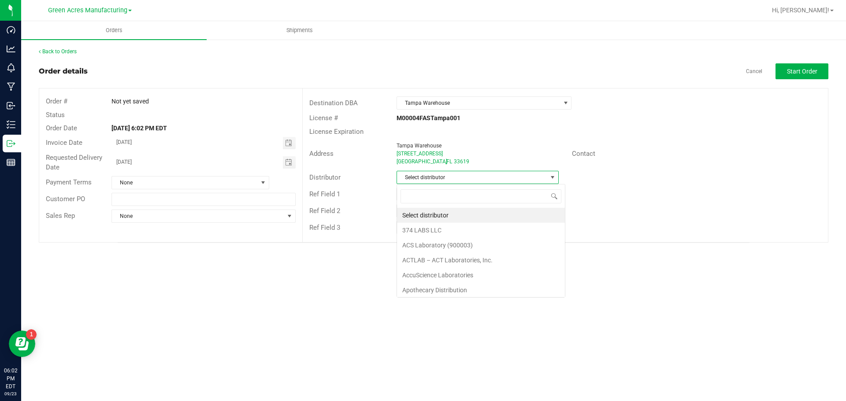
scroll to position [13, 162]
type input "para"
click at [445, 217] on li "Parallel - Wimauma" at bounding box center [477, 215] width 161 height 15
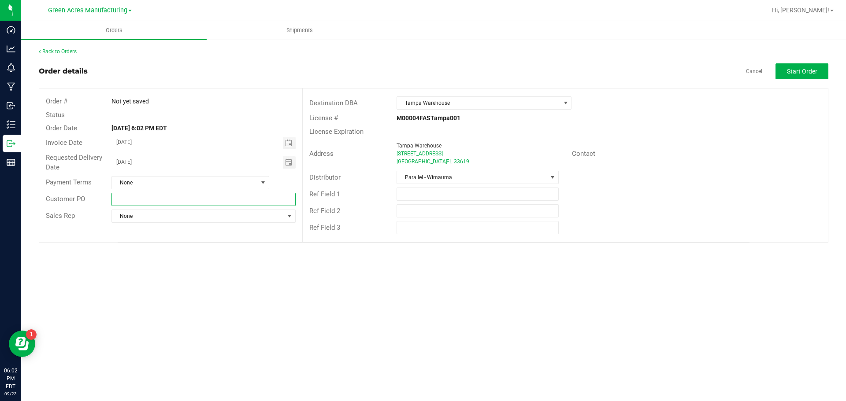
click at [143, 196] on input "text" at bounding box center [203, 199] width 184 height 13
type input "MIPS [DATE]"
click at [782, 74] on button "Start Order" at bounding box center [801, 71] width 53 height 16
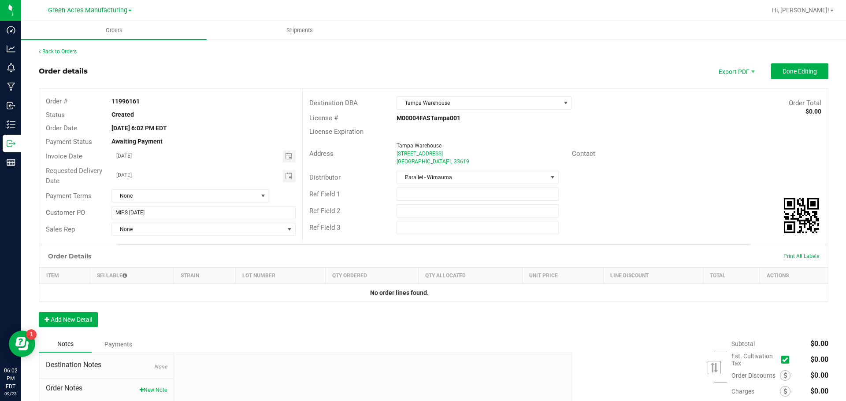
scroll to position [79, 0]
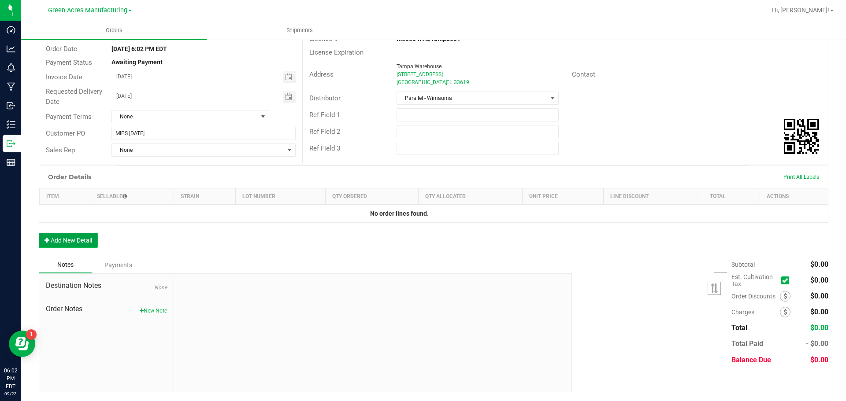
click at [86, 234] on button "Add New Detail" at bounding box center [68, 240] width 59 height 15
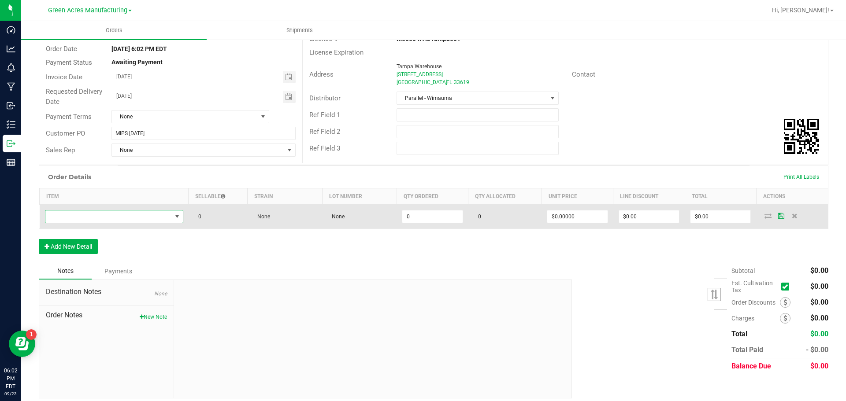
click at [89, 217] on span "NO DATA FOUND" at bounding box center [108, 217] width 126 height 12
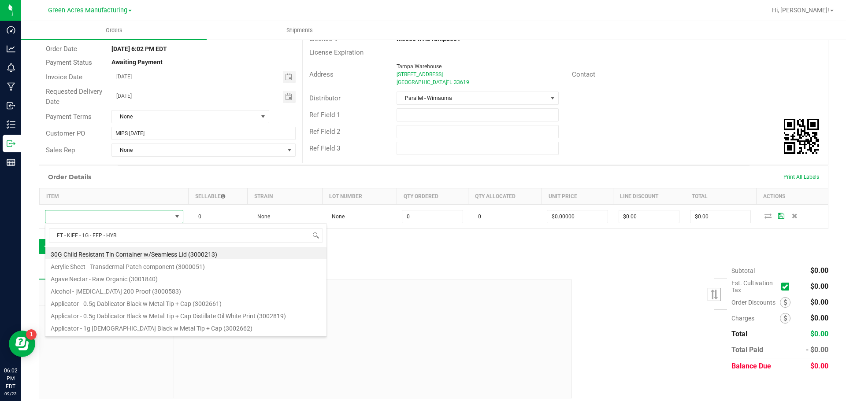
type input "FT - KIEF - 1G - FFP - HYB"
click at [412, 325] on div at bounding box center [372, 339] width 397 height 118
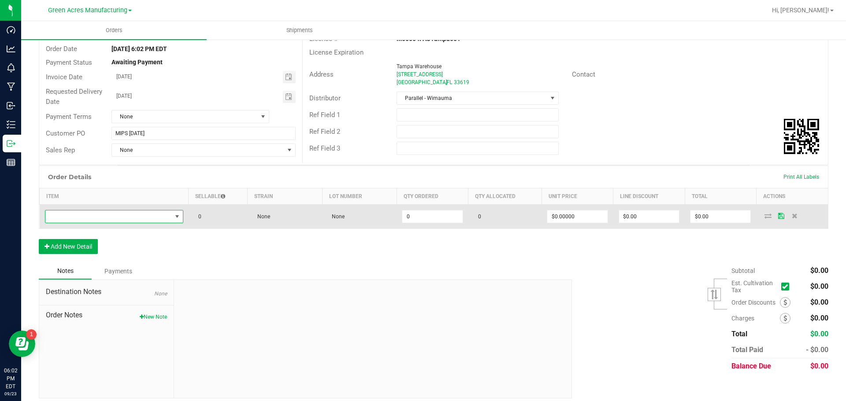
click at [124, 220] on span "NO DATA FOUND" at bounding box center [108, 217] width 126 height 12
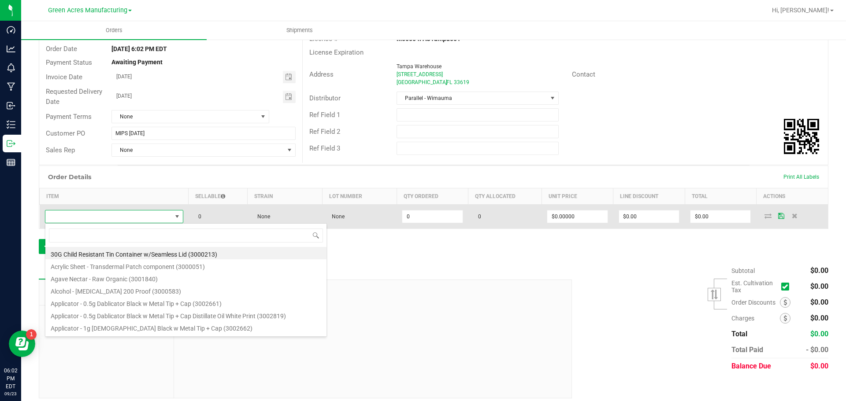
type input "FT - KIEF - 1G - FFP - HYB"
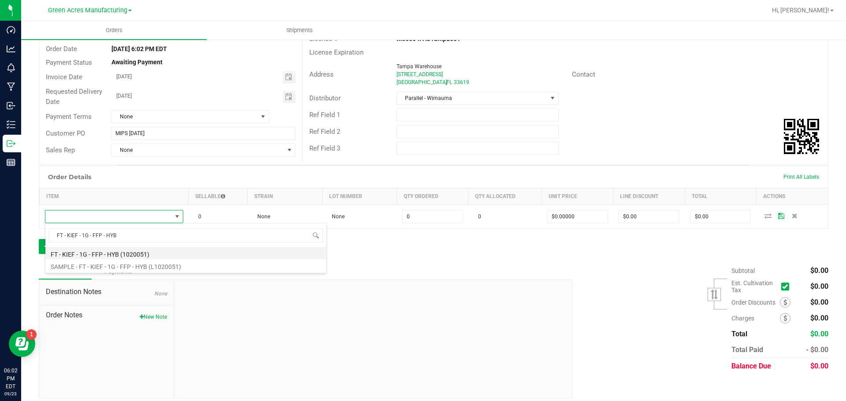
click at [113, 252] on li "FT - KIEF - 1G - FFP - HYB (1020051)" at bounding box center [185, 253] width 281 height 12
type input "0 ea"
type input "$35.00000"
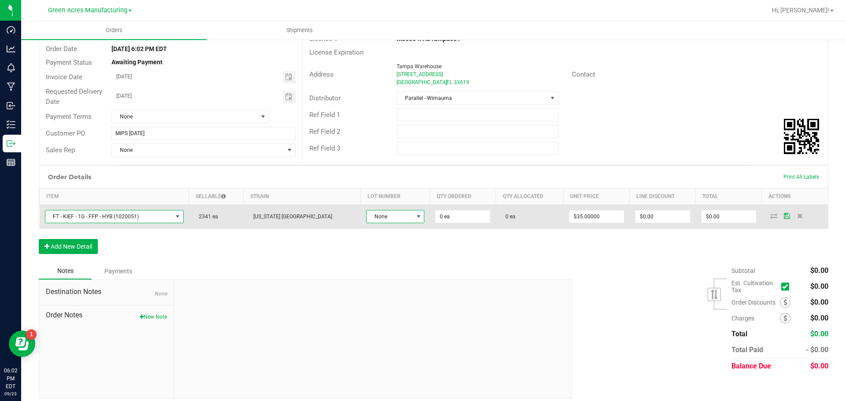
click at [415, 218] on span at bounding box center [418, 216] width 7 height 7
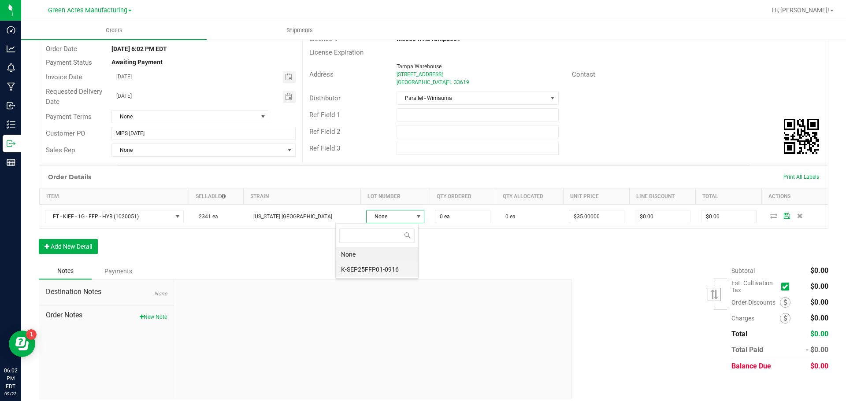
click at [374, 271] on li "K-SEP25FFP01-0916" at bounding box center [377, 269] width 82 height 15
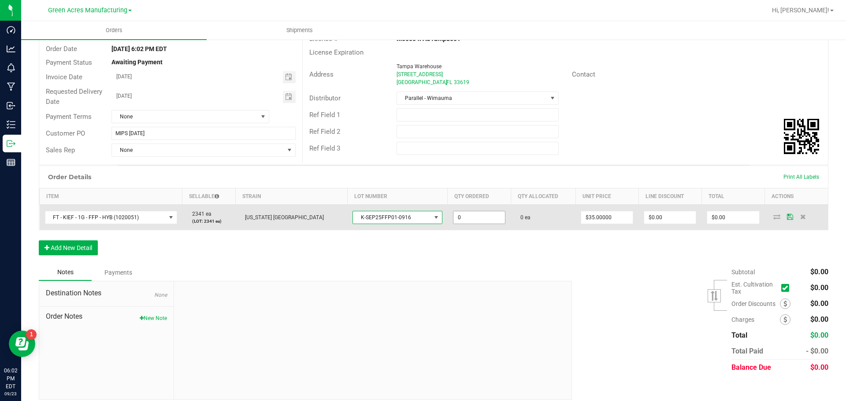
click at [453, 214] on input "0" at bounding box center [479, 217] width 52 height 12
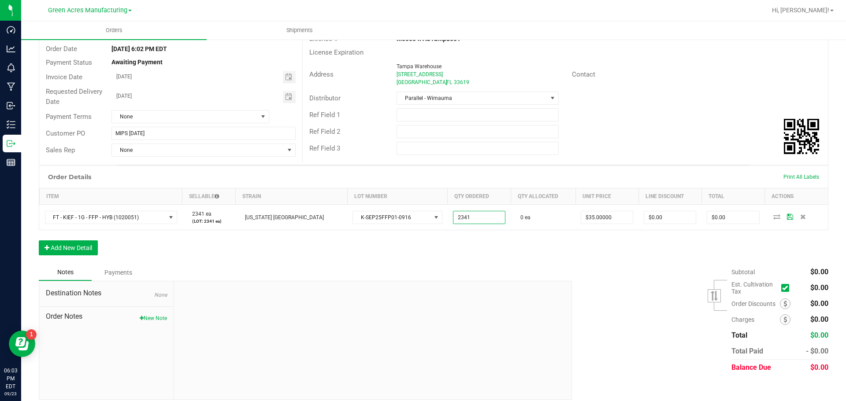
type input "2341 ea"
type input "$81,935.00"
click at [434, 235] on div "Order Details Print All Labels Item Sellable Strain Lot Number Qty Ordered Qty …" at bounding box center [434, 215] width 790 height 99
click at [68, 252] on button "Add New Detail" at bounding box center [68, 248] width 59 height 15
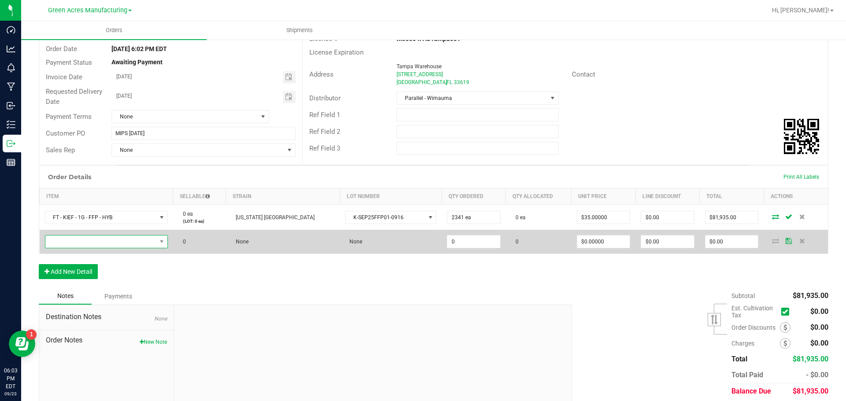
click at [154, 244] on span "NO DATA FOUND" at bounding box center [100, 242] width 111 height 12
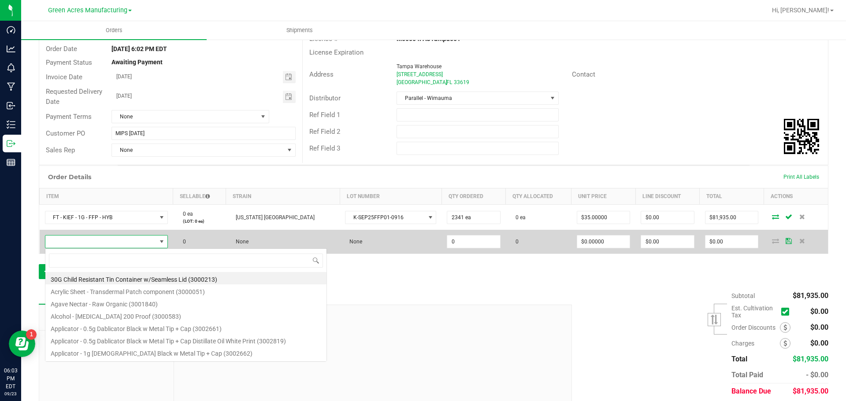
scroll to position [13, 129]
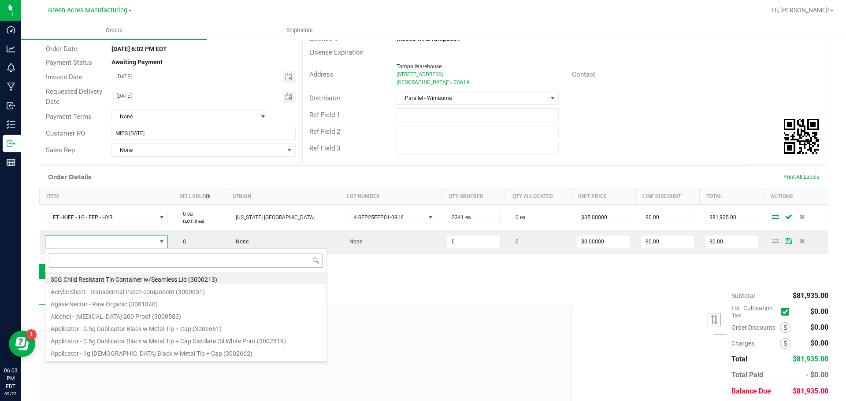
click at [163, 267] on input at bounding box center [186, 261] width 274 height 14
type input "SW - FSO SYRINGE - 1G - HYB"
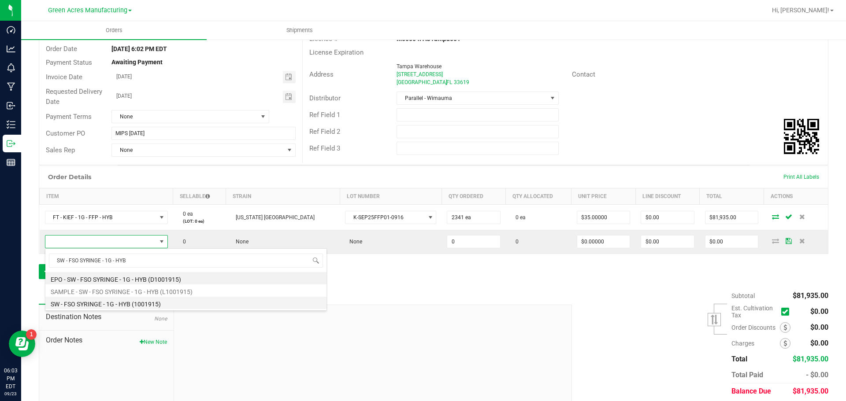
click at [159, 298] on li "SW - FSO SYRINGE - 1G - HYB (1001915)" at bounding box center [185, 303] width 281 height 12
type input "0 ea"
type input "$55.00000"
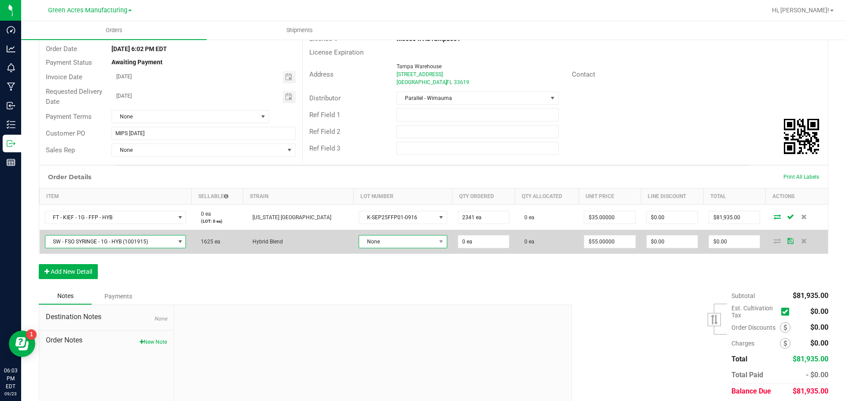
click at [396, 247] on span "None" at bounding box center [397, 242] width 77 height 12
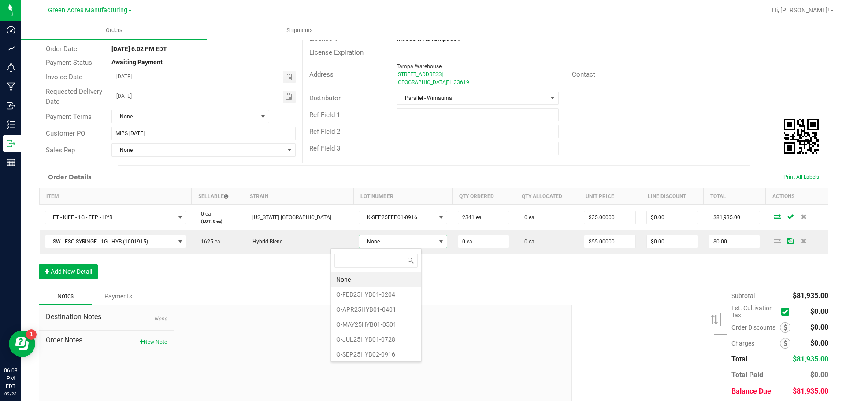
scroll to position [2, 0]
click at [370, 356] on li "O-SEP25HYB02-0916" at bounding box center [376, 352] width 90 height 15
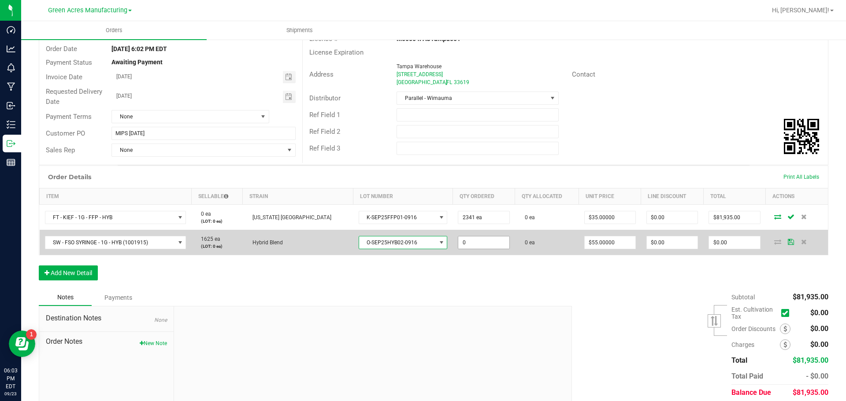
click at [463, 247] on input "0" at bounding box center [483, 243] width 51 height 12
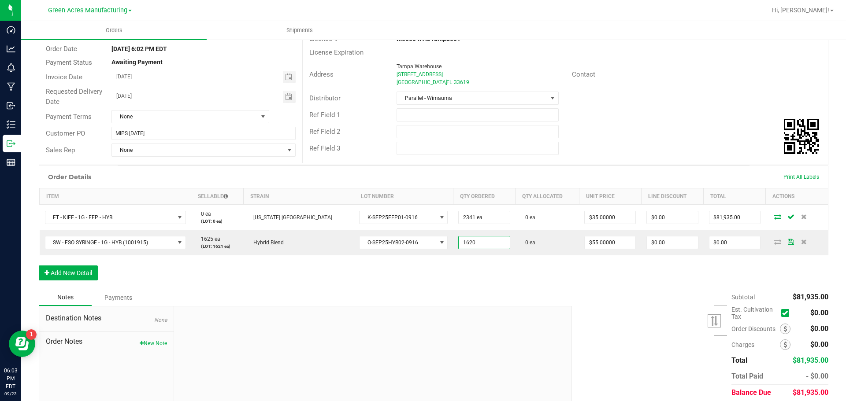
type input "1620 ea"
type input "$89,100.00"
click at [282, 292] on div "Notes Payments" at bounding box center [302, 297] width 526 height 17
click at [88, 269] on button "Add New Detail" at bounding box center [68, 273] width 59 height 15
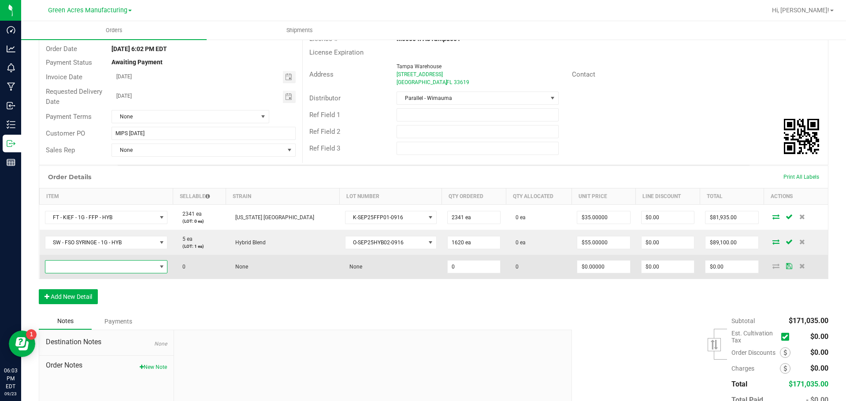
click at [156, 272] on span "NO DATA FOUND" at bounding box center [100, 267] width 111 height 12
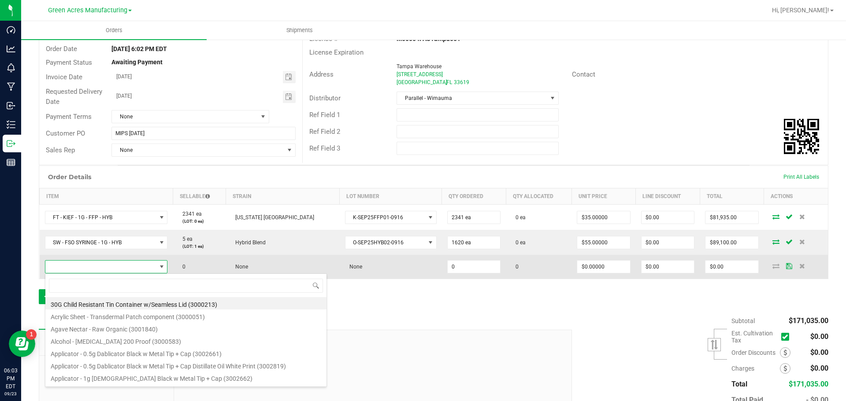
scroll to position [13, 128]
type input "FT - SOFT WAX - 1G - PBS - HYB"
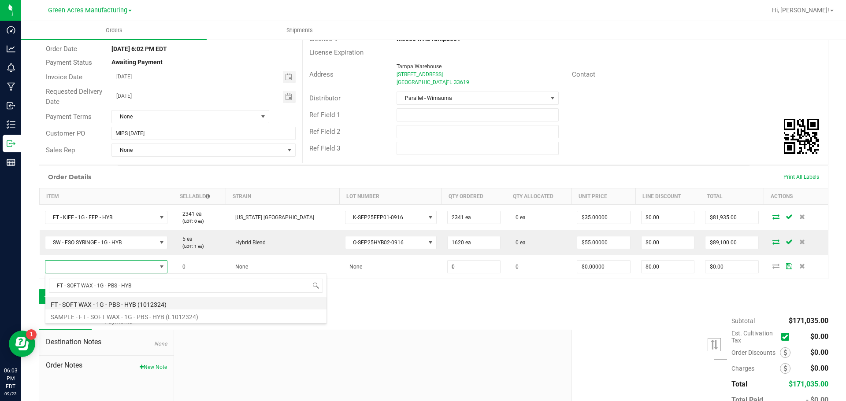
click at [153, 300] on li "FT - SOFT WAX - 1G - PBS - HYB (1012324)" at bounding box center [185, 303] width 281 height 12
type input "0 ea"
type input "$60.00000"
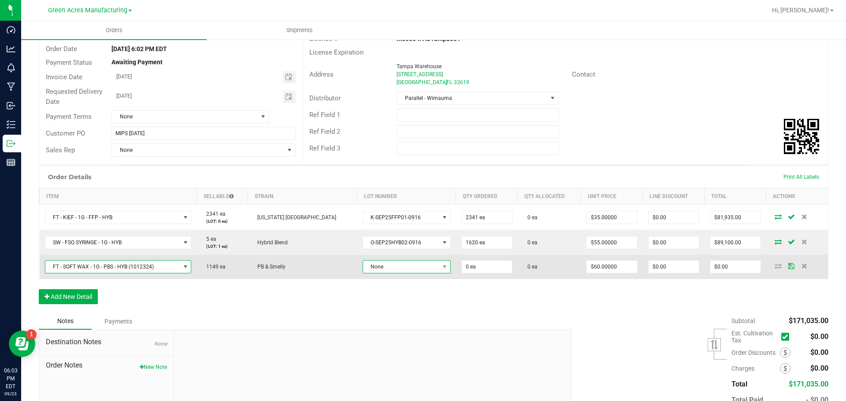
click at [366, 269] on span "None" at bounding box center [401, 267] width 76 height 12
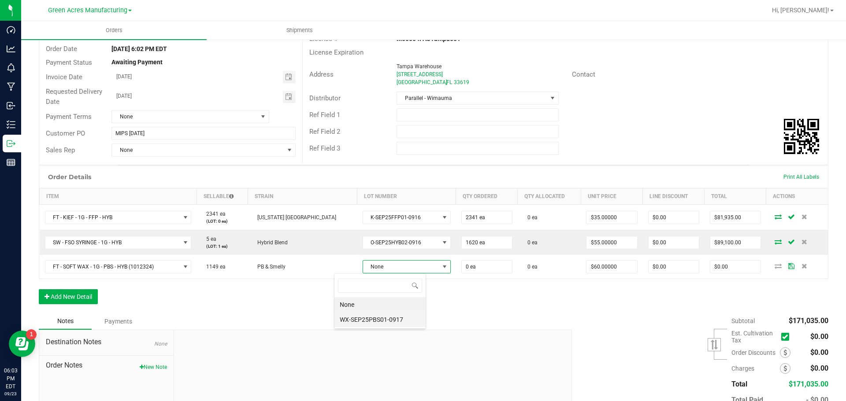
click at [373, 324] on li "WX-SEP25PBS01-0917" at bounding box center [379, 319] width 91 height 15
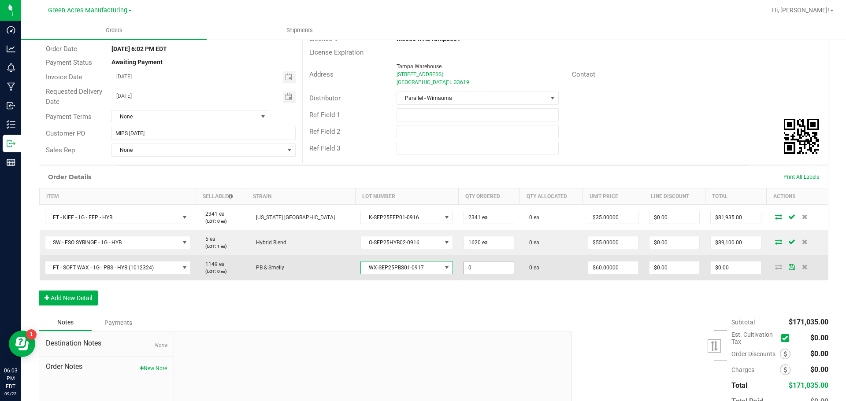
click at [474, 265] on input "0" at bounding box center [489, 268] width 50 height 12
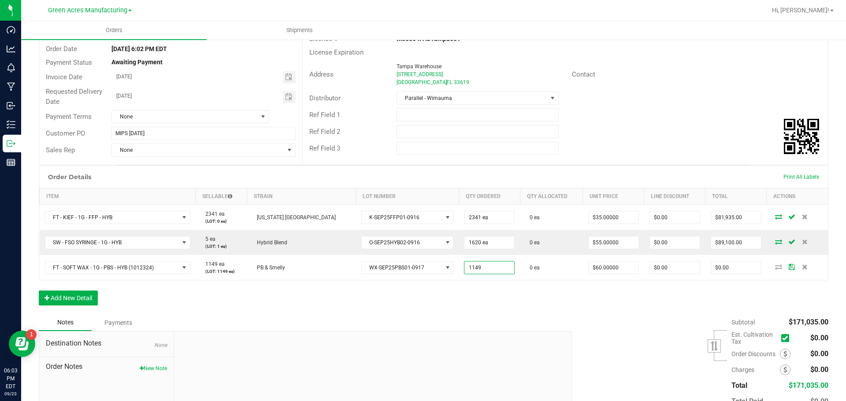
type input "1149 ea"
type input "$68,940.00"
click at [348, 323] on div "Notes Payments" at bounding box center [302, 323] width 526 height 17
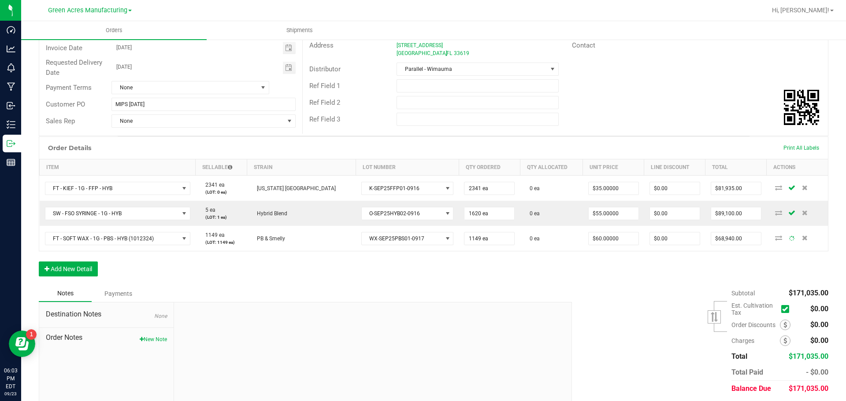
scroll to position [137, 0]
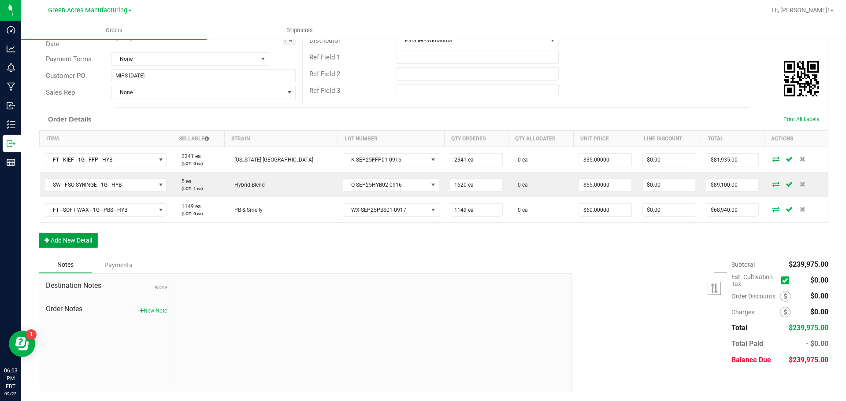
click at [77, 244] on button "Add New Detail" at bounding box center [68, 240] width 59 height 15
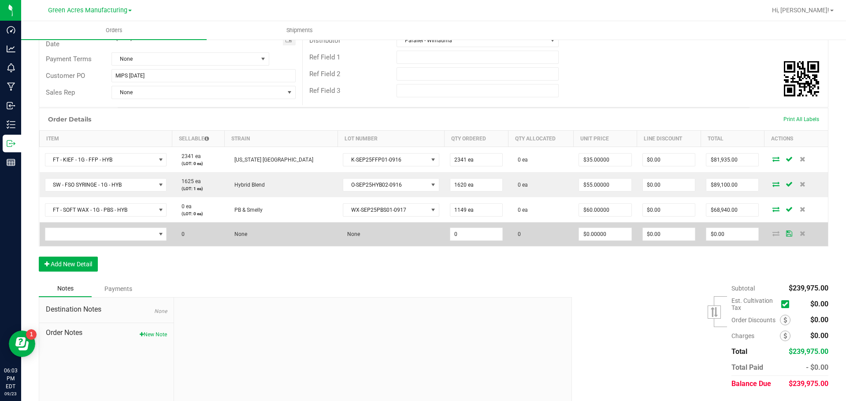
click at [129, 243] on td at bounding box center [106, 234] width 133 height 24
click at [127, 238] on span "NO DATA FOUND" at bounding box center [100, 234] width 110 height 12
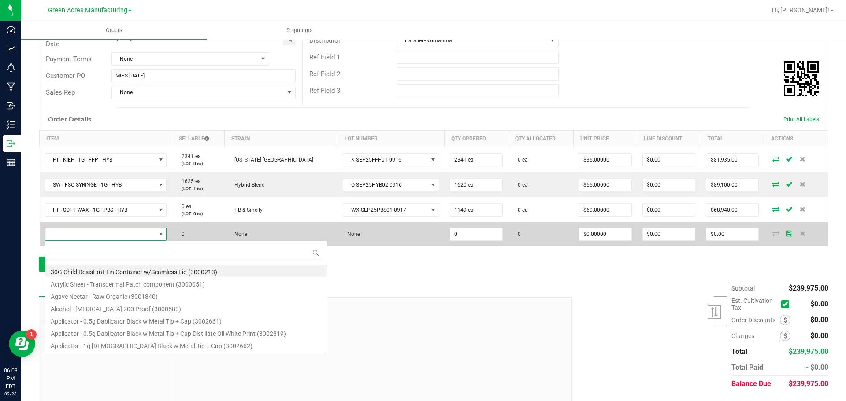
scroll to position [13, 128]
type input "FT - VAPE CART CDT DISTILLATE - 1G - DDA - HYB"
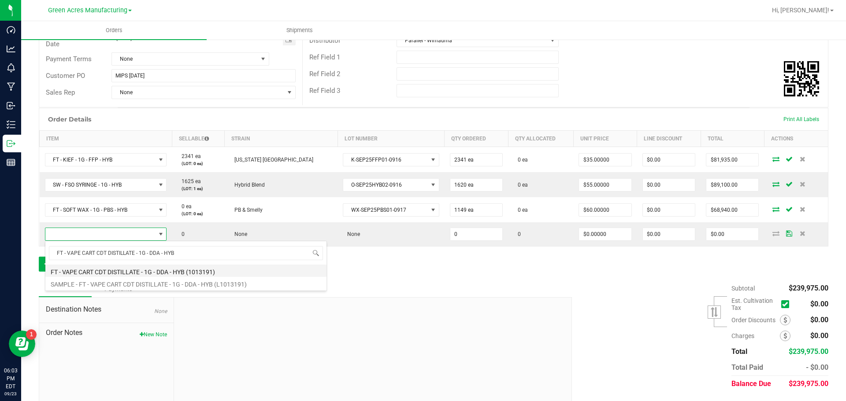
click at [137, 271] on li "FT - VAPE CART CDT DISTILLATE - 1G - DDA - HYB (1013191)" at bounding box center [185, 271] width 281 height 12
type input "0 ea"
type input "$95.00000"
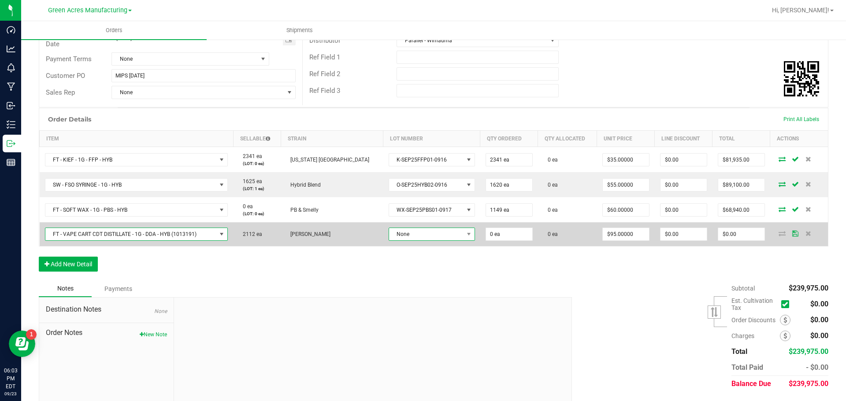
click at [389, 239] on span "None" at bounding box center [426, 234] width 74 height 12
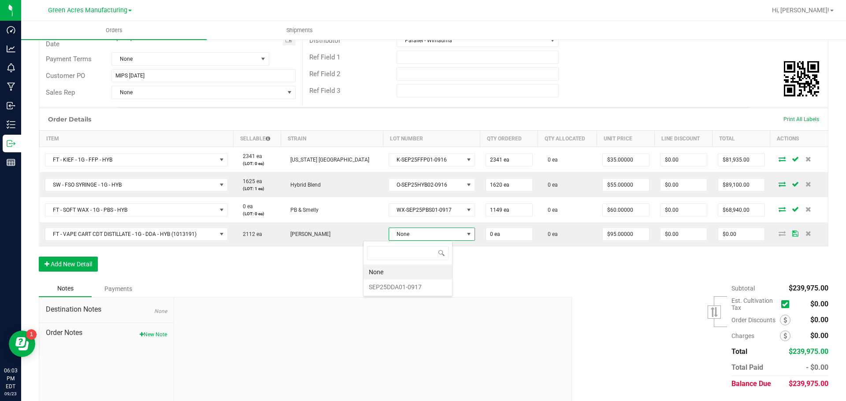
scroll to position [13, 89]
click at [408, 291] on li "SEP25DDA01-0917" at bounding box center [407, 287] width 89 height 15
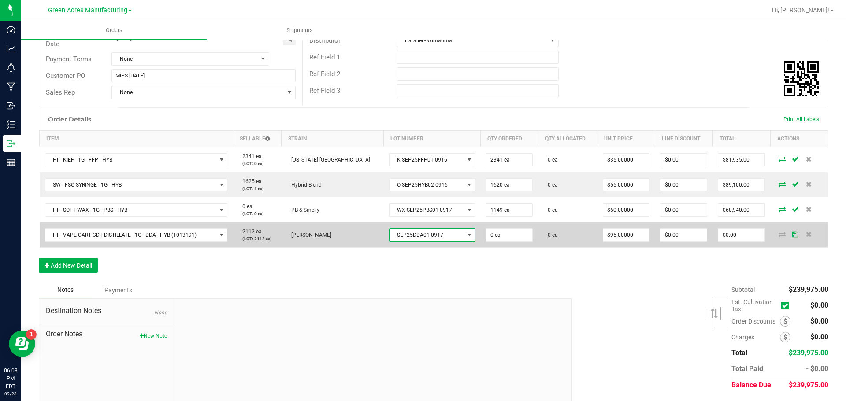
click at [481, 242] on td "0 ea" at bounding box center [510, 234] width 58 height 25
click at [486, 235] on input "0" at bounding box center [509, 235] width 46 height 12
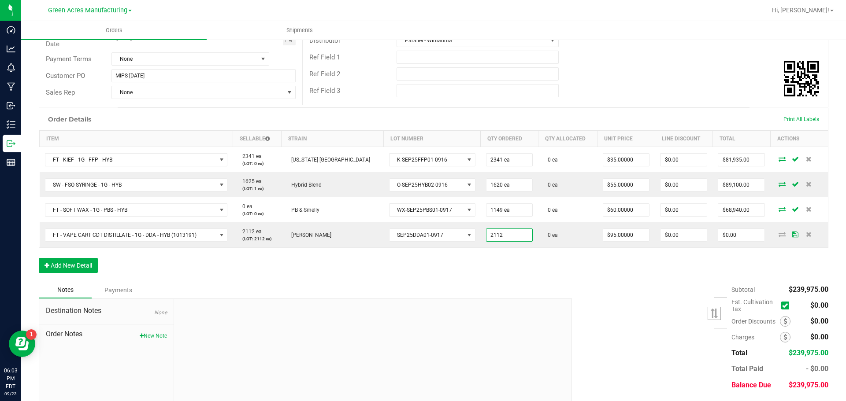
type input "2112 ea"
type input "$200,640.00"
click at [449, 275] on div "Order Details Print All Labels Item Sellable Strain Lot Number Qty Ordered Qty …" at bounding box center [434, 195] width 790 height 174
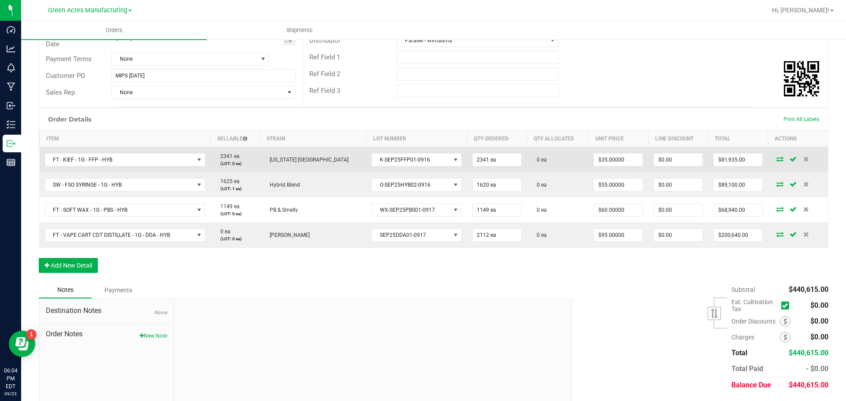
click at [776, 156] on icon at bounding box center [779, 158] width 7 height 5
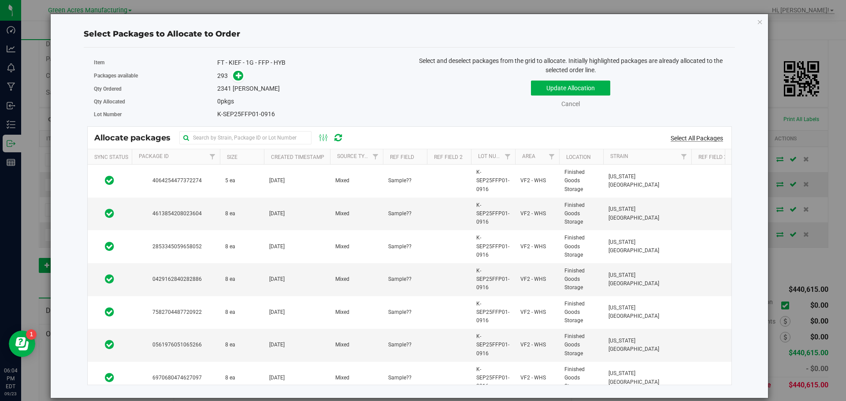
click at [706, 139] on link "Select All Packages" at bounding box center [697, 138] width 52 height 7
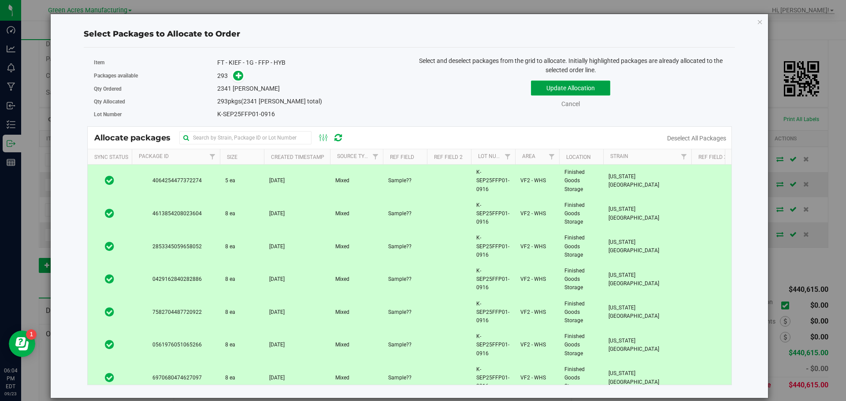
click at [574, 90] on button "Update Allocation" at bounding box center [570, 88] width 79 height 15
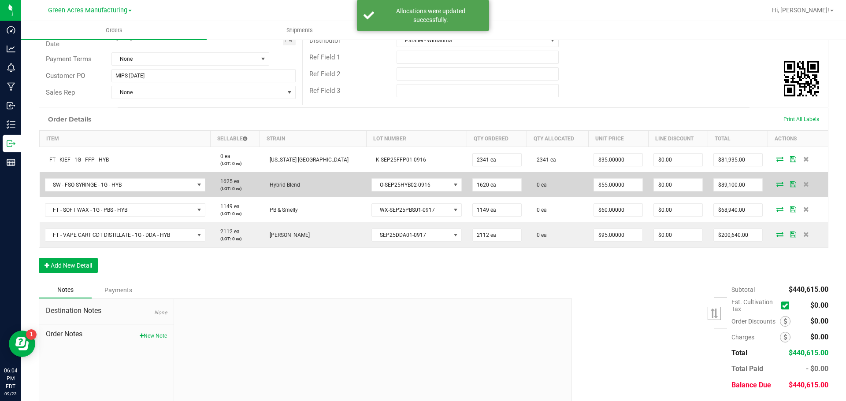
click at [776, 184] on icon at bounding box center [779, 184] width 7 height 5
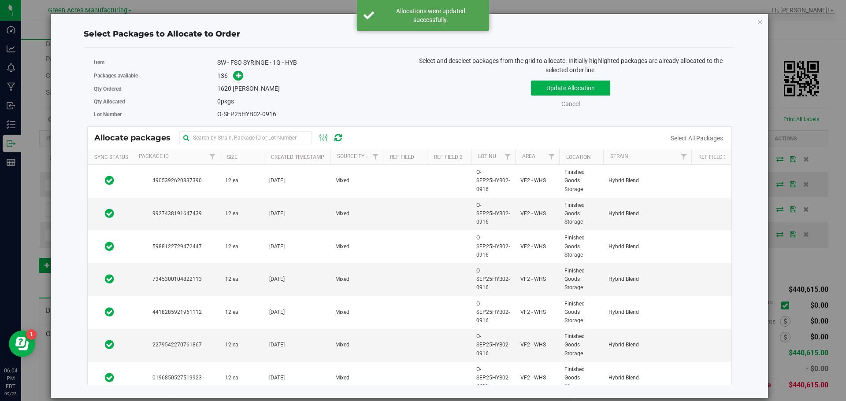
click at [714, 134] on div "Select All Packages" at bounding box center [696, 138] width 70 height 9
click at [712, 136] on link "Select All Packages" at bounding box center [697, 138] width 52 height 7
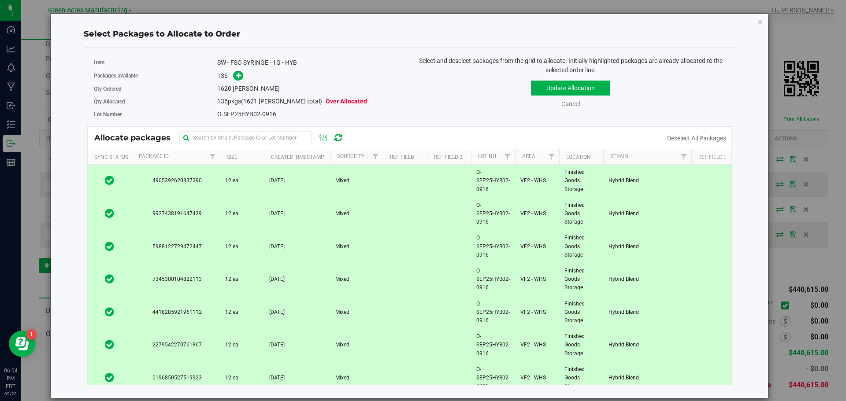
click at [245, 158] on th "Size" at bounding box center [242, 156] width 44 height 15
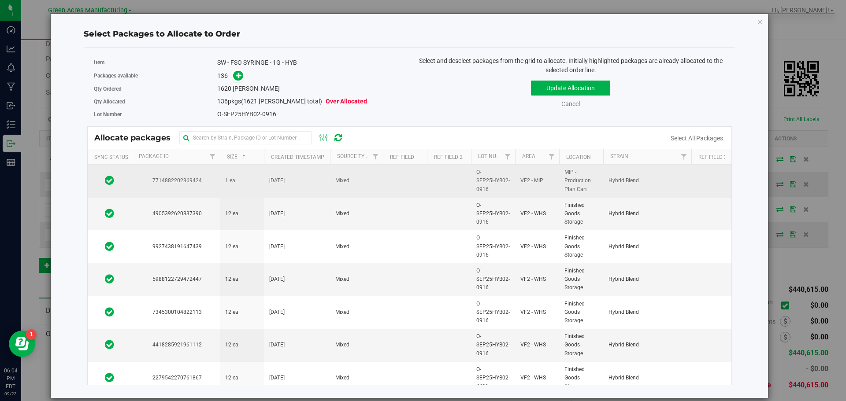
drag, startPoint x: 697, startPoint y: 138, endPoint x: 170, endPoint y: 173, distance: 527.7
click at [696, 137] on link "Select All Packages" at bounding box center [697, 138] width 52 height 7
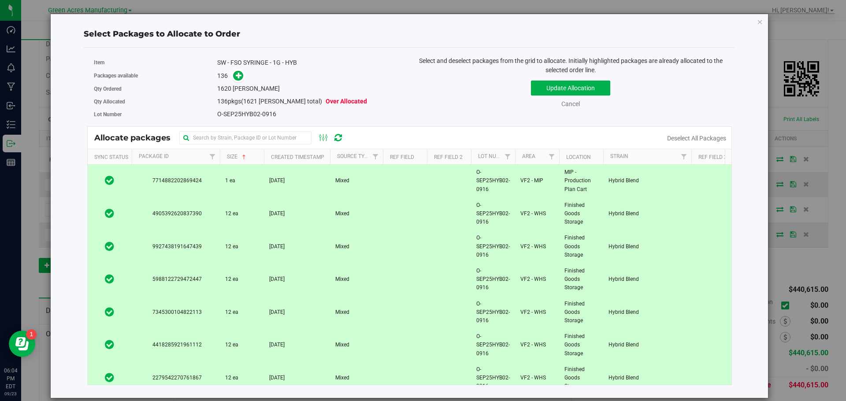
click at [139, 180] on span "7714882202869424" at bounding box center [176, 181] width 78 height 8
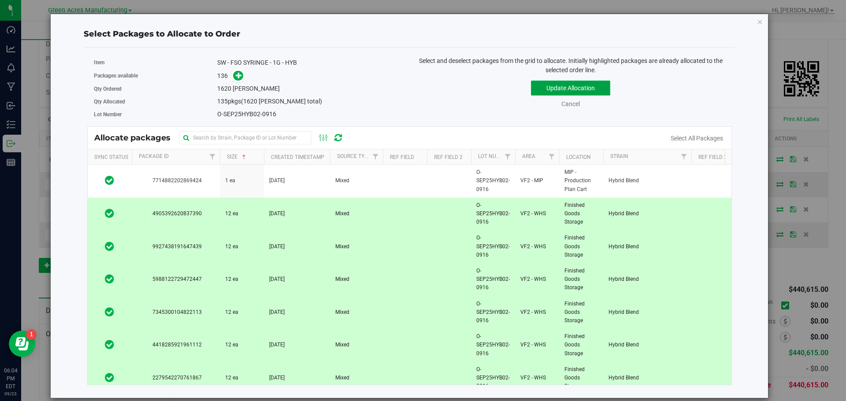
click at [580, 86] on button "Update Allocation" at bounding box center [570, 88] width 79 height 15
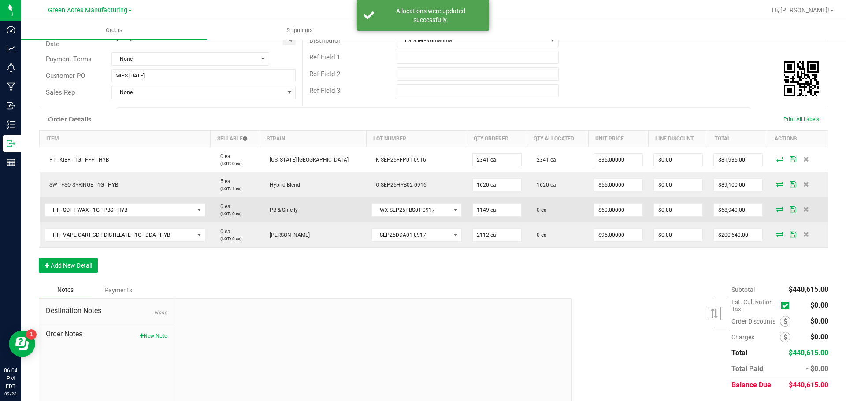
click at [776, 210] on icon at bounding box center [779, 209] width 7 height 5
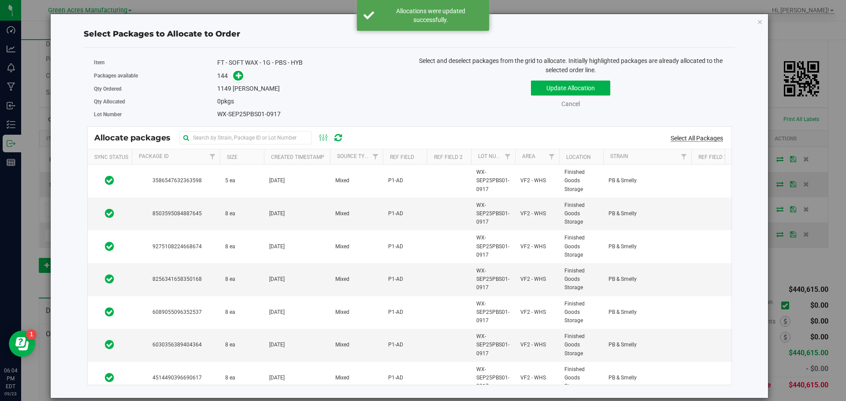
click at [709, 136] on link "Select All Packages" at bounding box center [697, 138] width 52 height 7
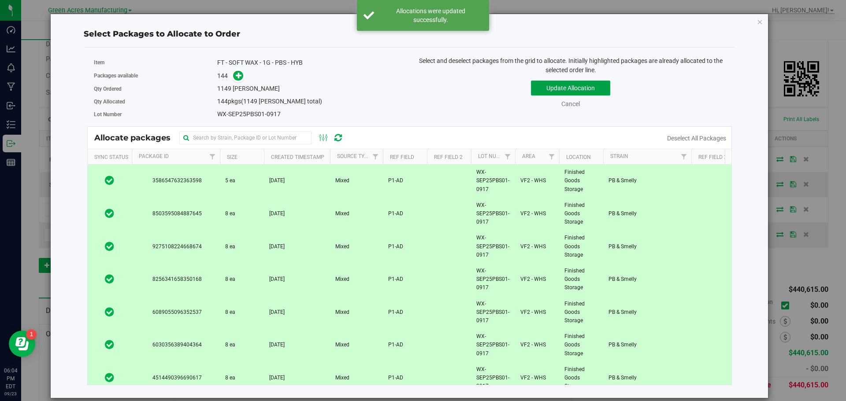
click at [586, 87] on button "Update Allocation" at bounding box center [570, 88] width 79 height 15
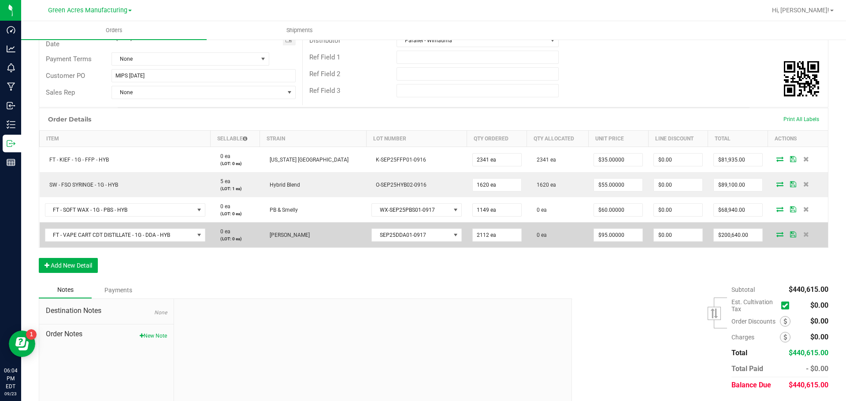
click at [773, 238] on td at bounding box center [798, 234] width 60 height 25
click at [775, 237] on icon at bounding box center [778, 234] width 7 height 5
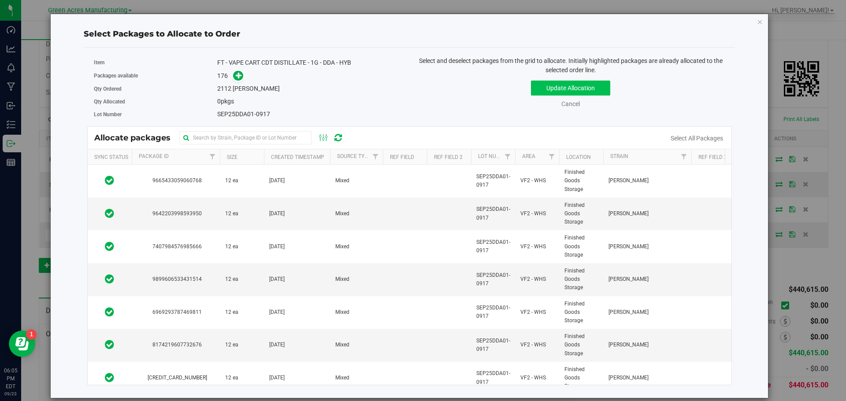
drag, startPoint x: 685, startPoint y: 141, endPoint x: 546, endPoint y: 82, distance: 150.2
click at [685, 141] on link "Select All Packages" at bounding box center [697, 138] width 52 height 7
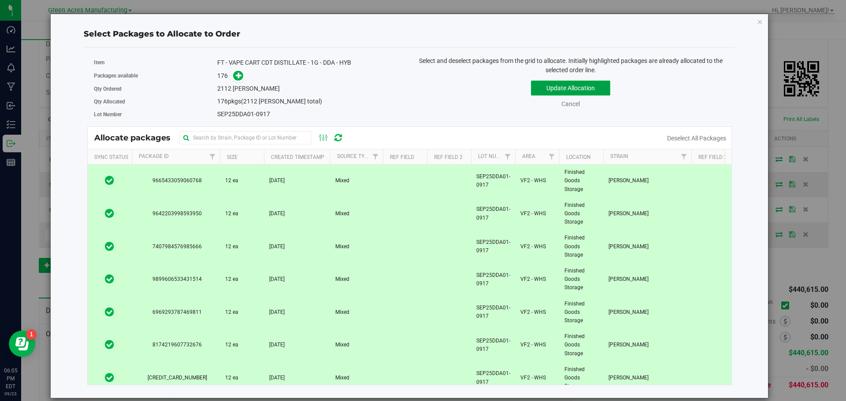
click at [546, 82] on button "Update Allocation" at bounding box center [570, 88] width 79 height 15
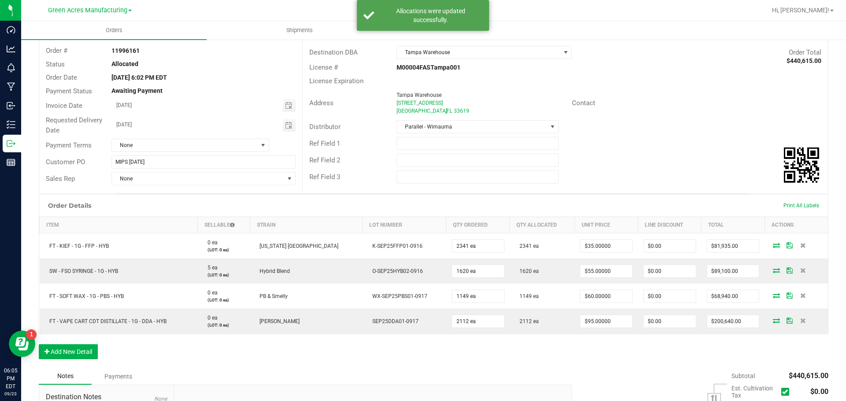
scroll to position [0, 0]
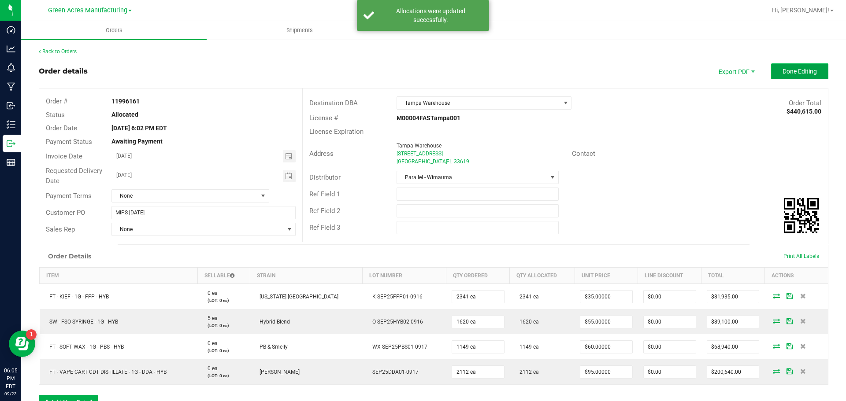
click at [789, 74] on span "Done Editing" at bounding box center [799, 71] width 34 height 7
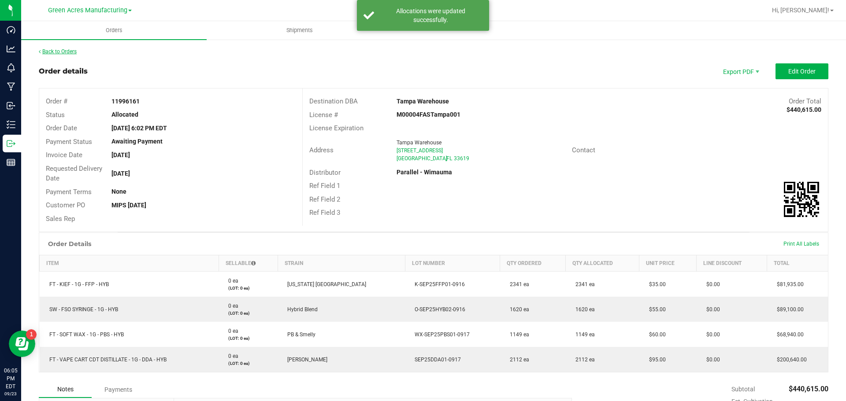
click at [77, 54] on link "Back to Orders" at bounding box center [58, 51] width 38 height 6
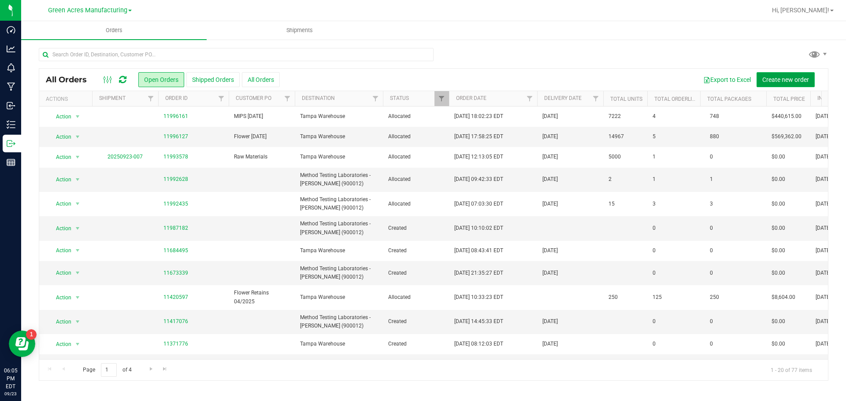
click at [770, 79] on span "Create new order" at bounding box center [785, 79] width 47 height 7
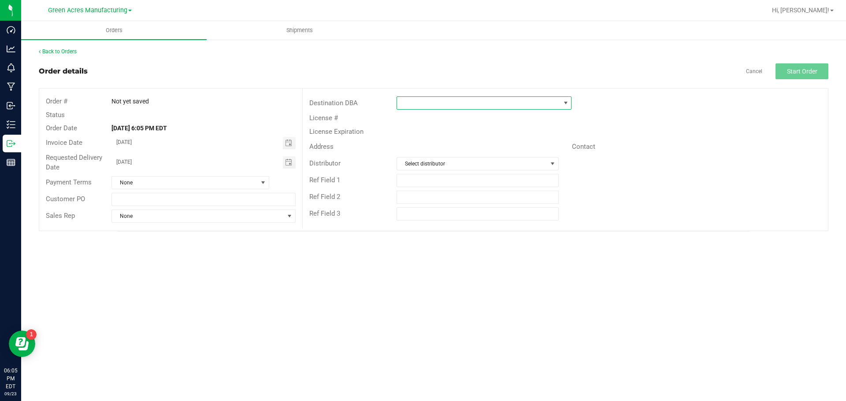
click at [409, 104] on span at bounding box center [478, 103] width 163 height 12
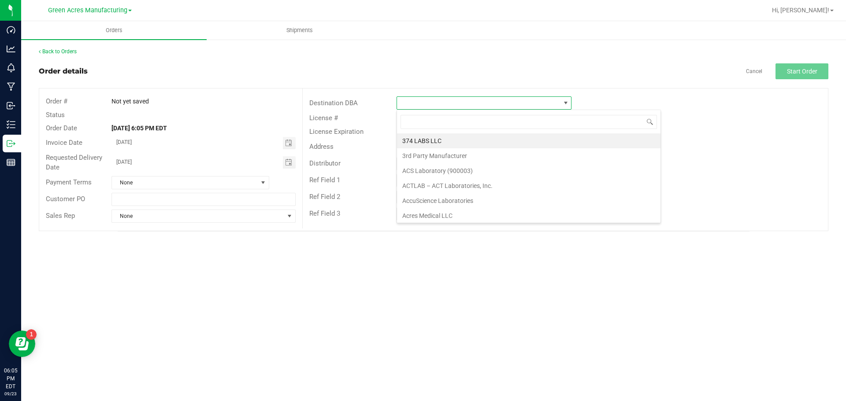
scroll to position [13, 175]
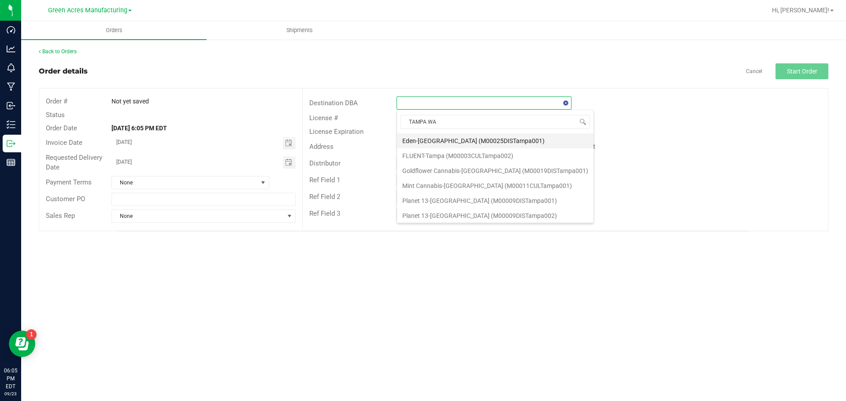
type input "TAMPA WAR"
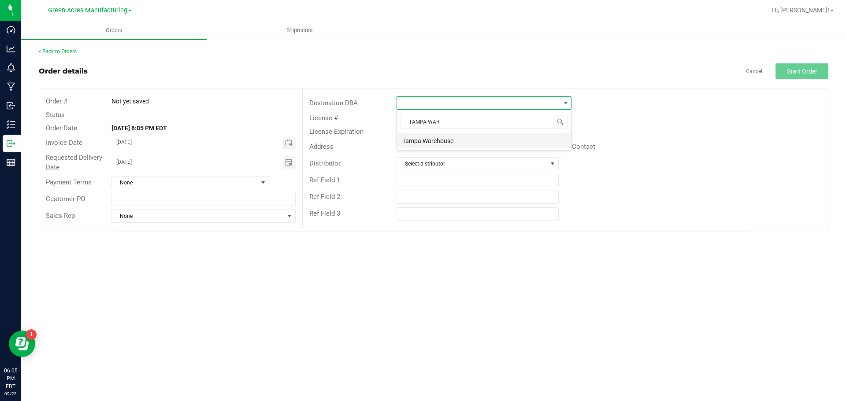
click at [446, 145] on li "Tampa Warehouse" at bounding box center [484, 140] width 174 height 15
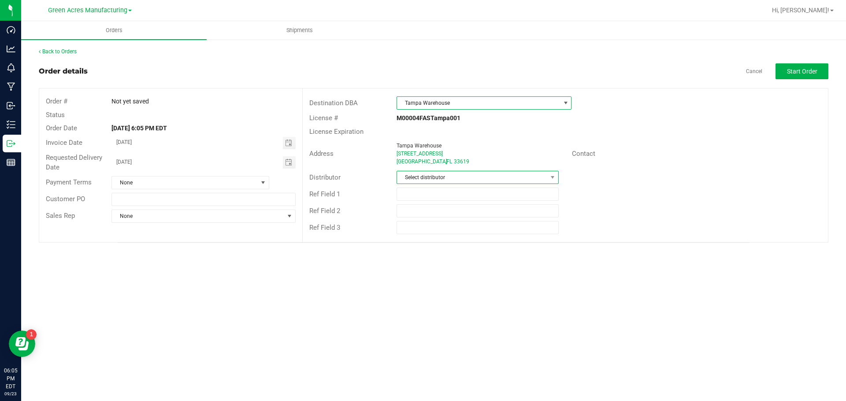
click at [445, 175] on span "Select distributor" at bounding box center [472, 177] width 150 height 12
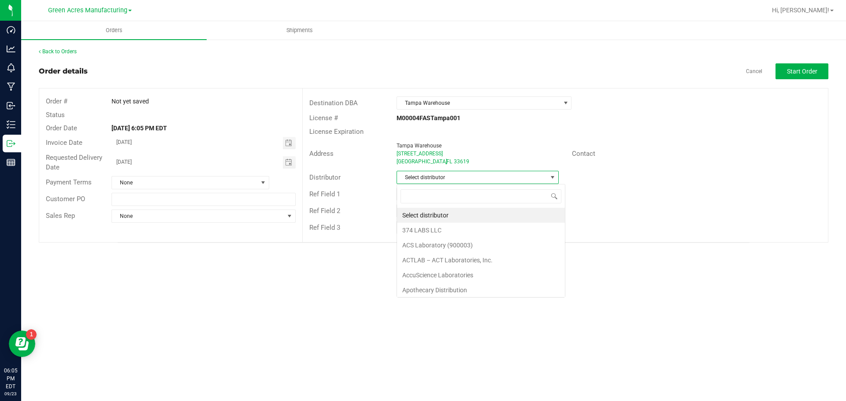
scroll to position [13, 162]
type input "PARA"
click at [428, 215] on li "Parallel - Wimauma" at bounding box center [477, 215] width 161 height 15
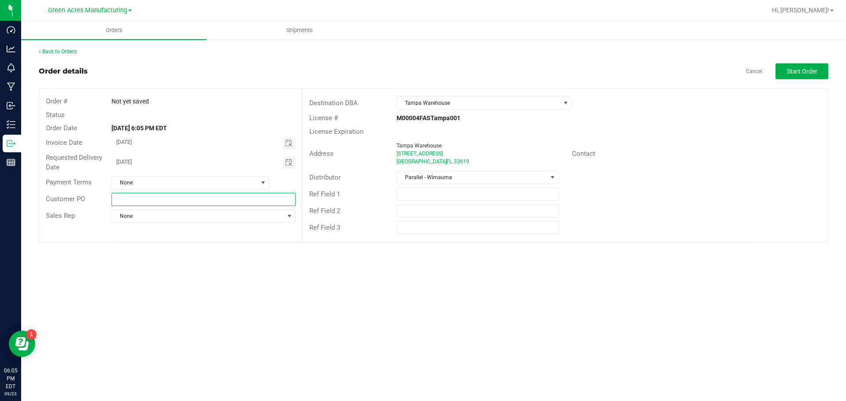
click at [137, 200] on input "text" at bounding box center [203, 199] width 184 height 13
type input "MIPS AND EDIBLES [DATE]"
click at [820, 77] on button "Start Order" at bounding box center [801, 71] width 53 height 16
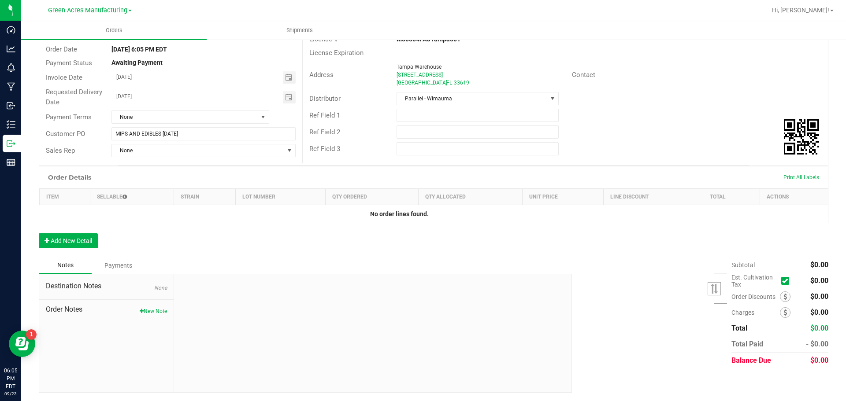
scroll to position [79, 0]
click at [90, 241] on button "Add New Detail" at bounding box center [68, 240] width 59 height 15
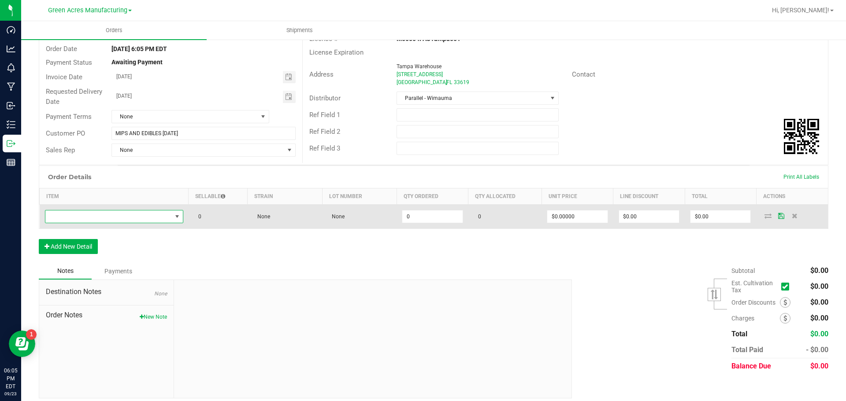
click at [111, 222] on span "NO DATA FOUND" at bounding box center [108, 217] width 126 height 12
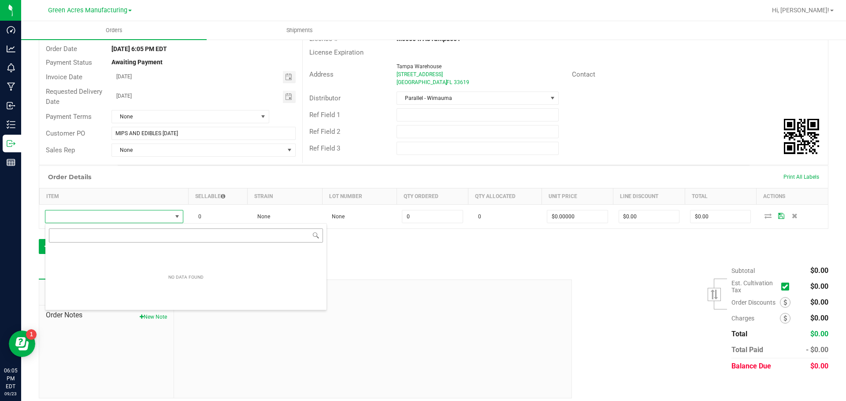
scroll to position [13, 137]
type input "FT - DISTILLATE EXTRACT - 1G - LYD - HYS"
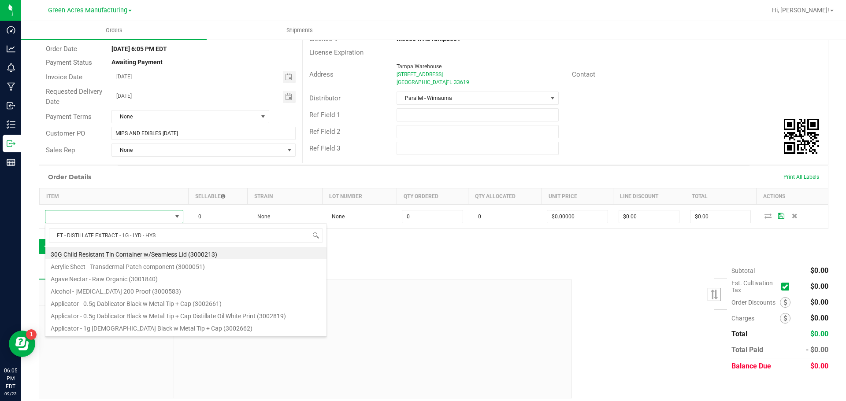
click at [467, 270] on div "Notes Payments" at bounding box center [302, 271] width 526 height 17
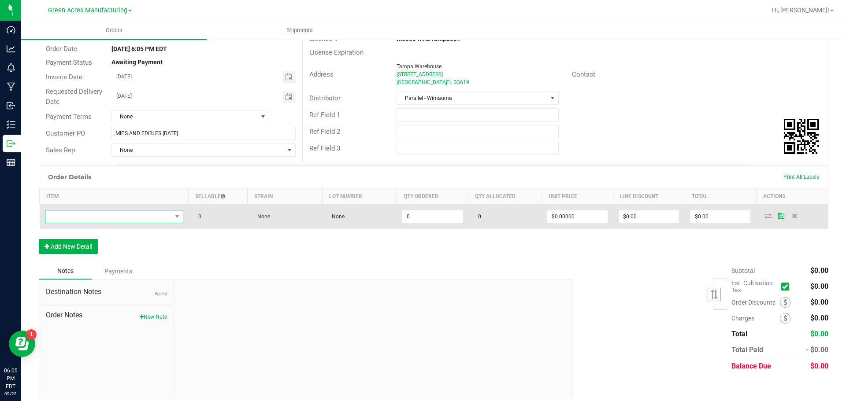
click at [140, 217] on span "NO DATA FOUND" at bounding box center [108, 217] width 126 height 12
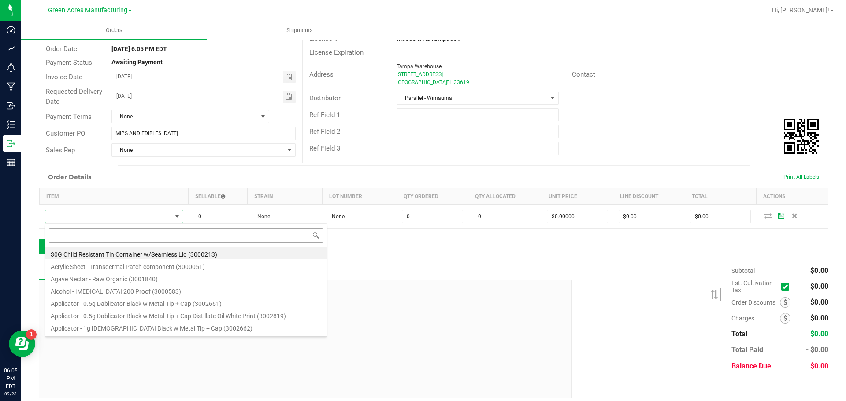
type input "FT - DISTILLATE EXTRACT - 1G - LYD - HYS"
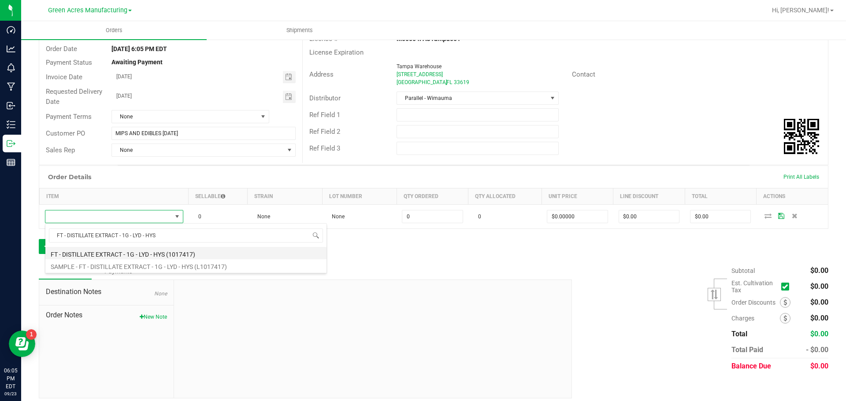
click at [132, 254] on li "FT - DISTILLATE EXTRACT - 1G - LYD - HYS (1017417)" at bounding box center [185, 253] width 281 height 12
type input "0 ea"
type input "$75.00000"
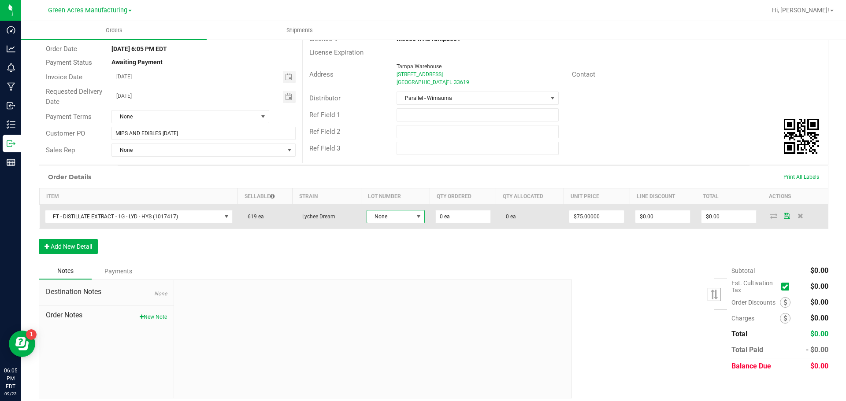
click at [408, 217] on span "None" at bounding box center [390, 217] width 46 height 12
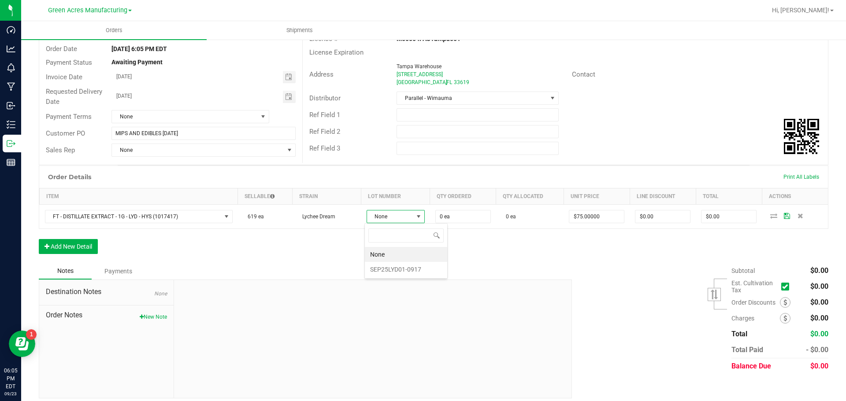
scroll to position [13, 57]
click at [405, 271] on li "SEP25LYD01-0917" at bounding box center [406, 269] width 82 height 15
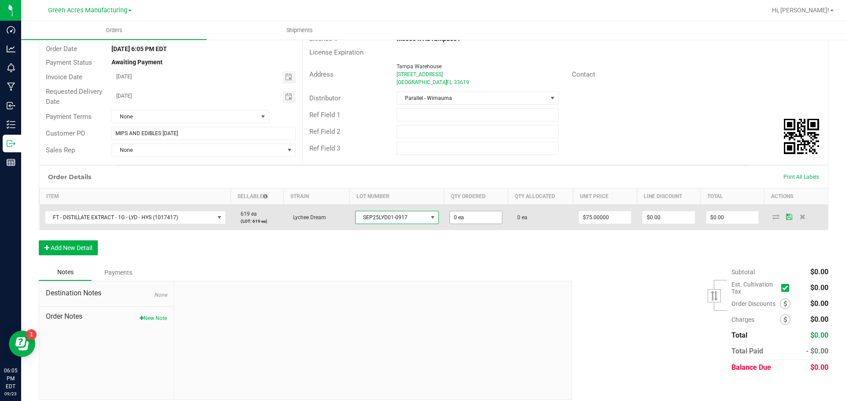
click at [461, 224] on span "0 ea" at bounding box center [475, 217] width 53 height 13
click at [461, 220] on input "0" at bounding box center [476, 217] width 52 height 12
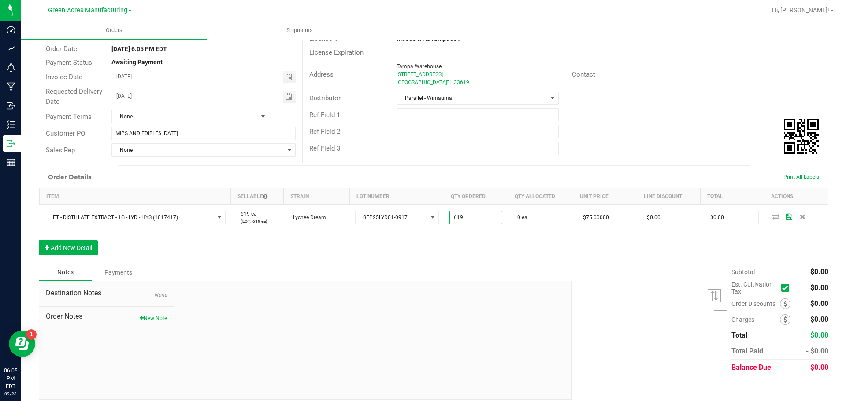
type input "619 ea"
type input "$46,425.00"
click at [440, 240] on div "Order Details Print All Labels Item Sellable Strain Lot Number Qty Ordered Qty …" at bounding box center [434, 215] width 790 height 99
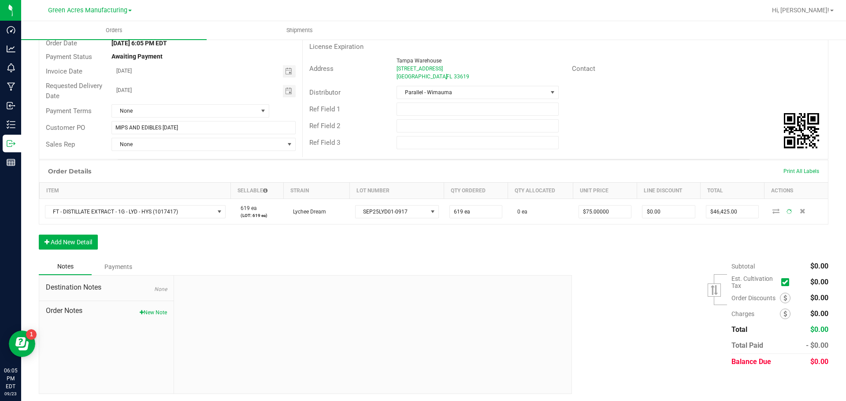
scroll to position [87, 0]
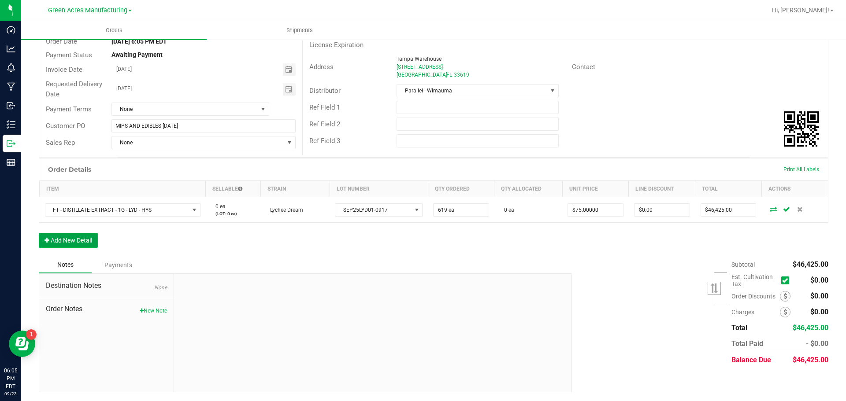
click at [46, 244] on button "Add New Detail" at bounding box center [68, 240] width 59 height 15
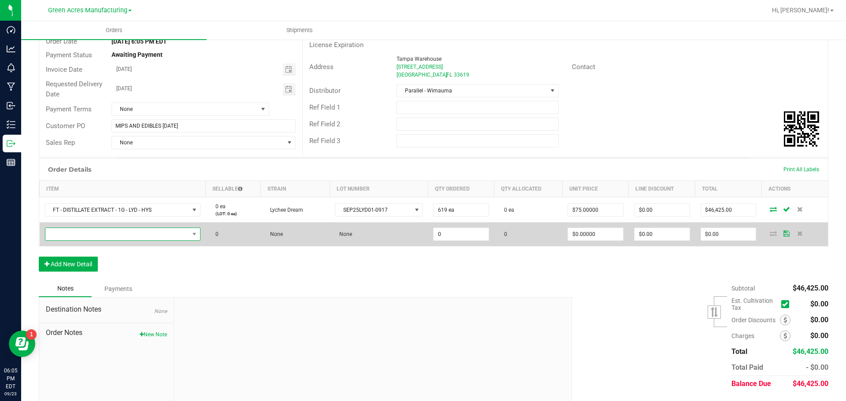
click at [188, 234] on span "NO DATA FOUND" at bounding box center [117, 234] width 144 height 12
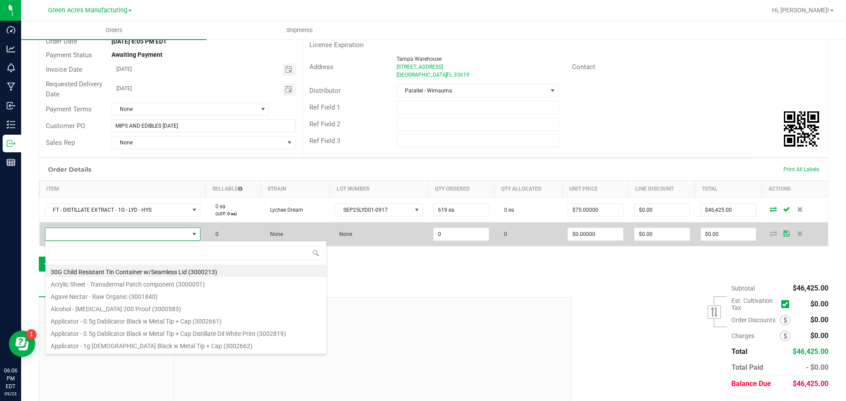
scroll to position [13, 153]
type input "SW - TINCTURE - 30ML - 600MG - CAL - 12.5CBD-1THC"
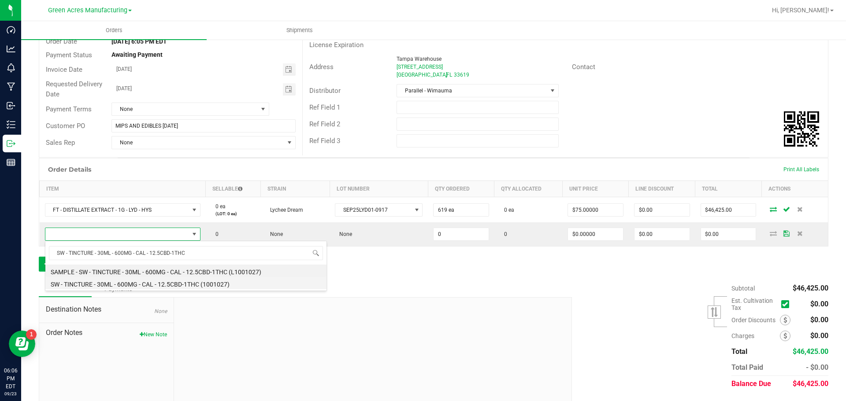
click at [161, 282] on li "SW - TINCTURE - 30ML - 600MG - CAL - 12.5CBD-1THC (1001027)" at bounding box center [185, 283] width 281 height 12
type input "0 ea"
type input "$80.00000"
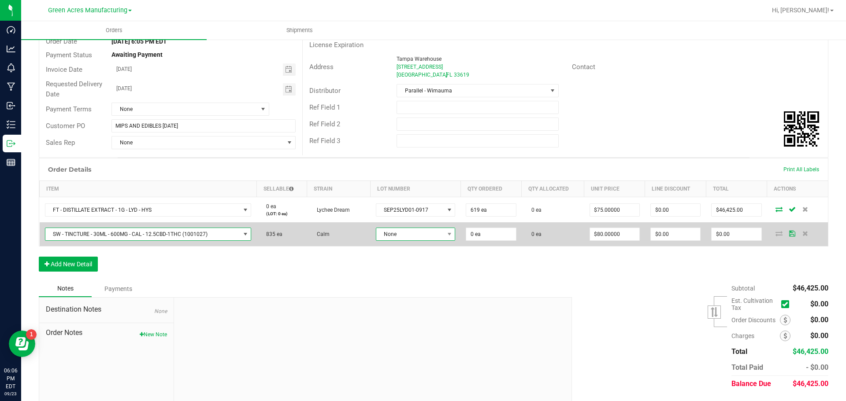
click at [409, 229] on span "None" at bounding box center [410, 234] width 68 height 12
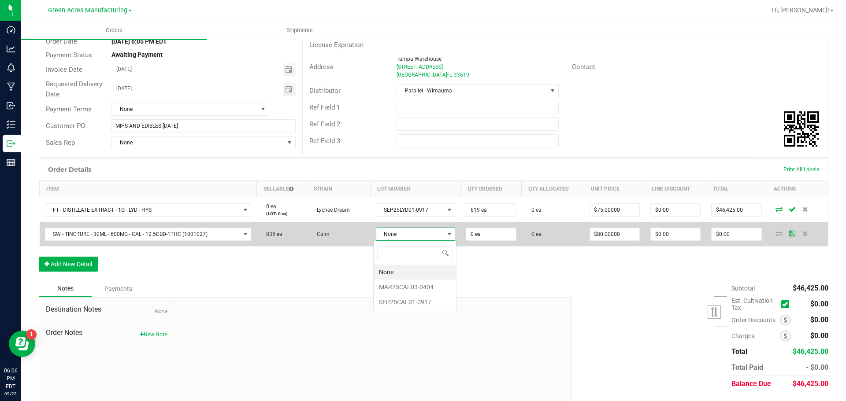
scroll to position [13, 78]
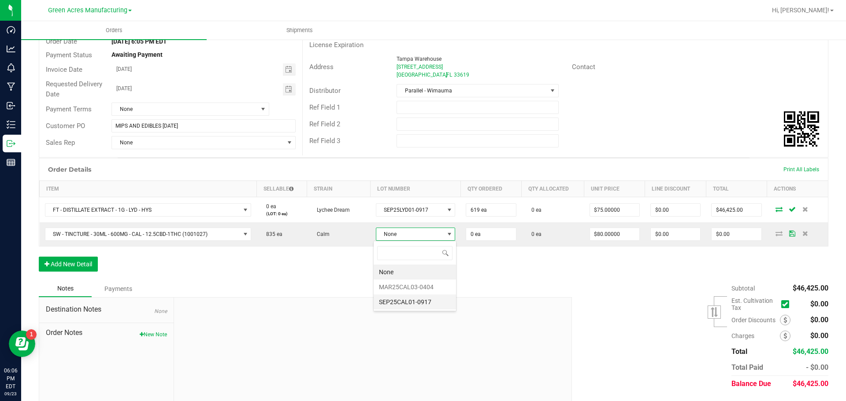
click at [399, 299] on li "SEP25CAL01-0917" at bounding box center [415, 302] width 82 height 15
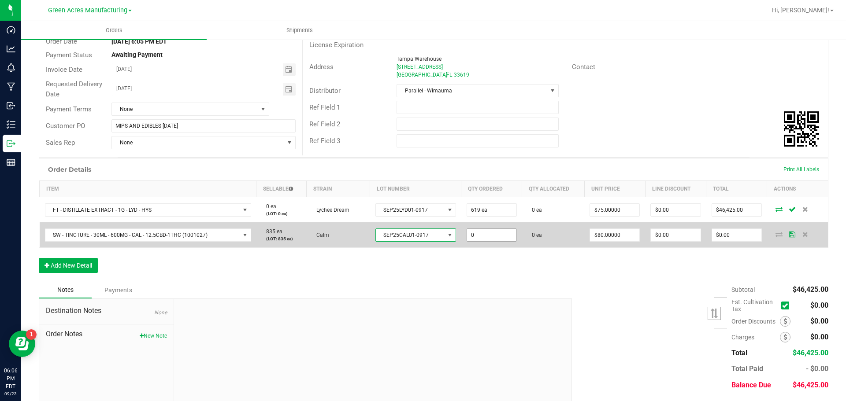
click at [497, 233] on input "0" at bounding box center [491, 235] width 49 height 12
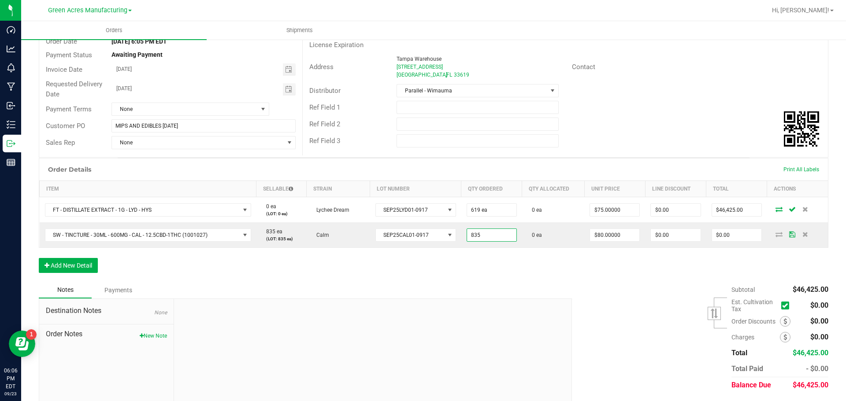
type input "835 ea"
type input "$66,800.00"
click at [328, 263] on div "Order Details Print All Labels Item Sellable Strain Lot Number Qty Ordered Qty …" at bounding box center [434, 220] width 790 height 124
click at [99, 262] on div "Order Details Print All Labels Item Sellable Strain Lot Number Qty Ordered Qty …" at bounding box center [434, 220] width 790 height 124
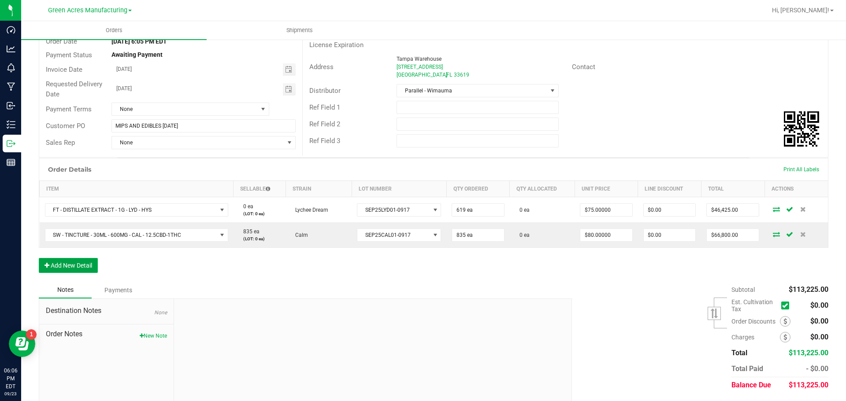
click at [95, 264] on button "Add New Detail" at bounding box center [68, 265] width 59 height 15
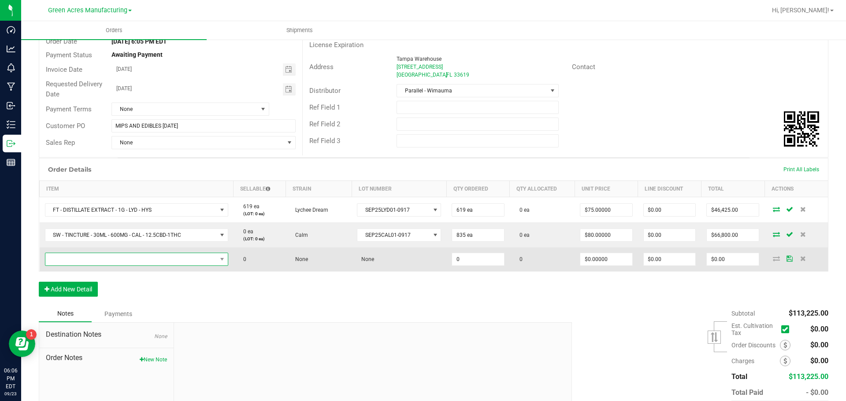
click at [205, 258] on span "NO DATA FOUND" at bounding box center [130, 259] width 171 height 12
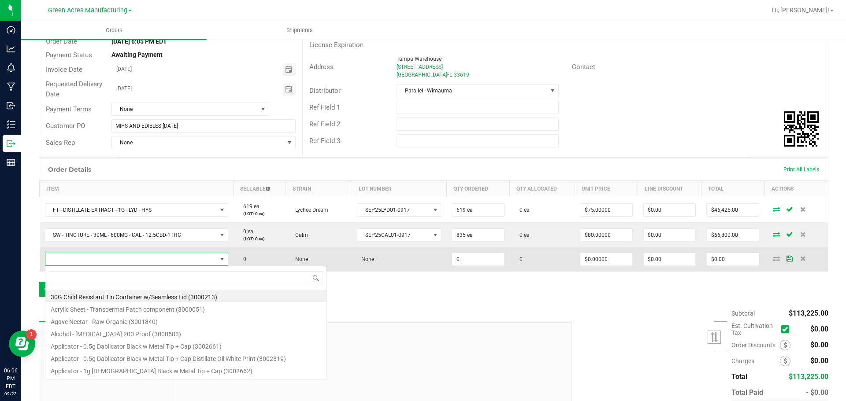
scroll to position [13, 180]
type input "HT - CHEWS - 5MG - 20CT - IND - GRAPE"
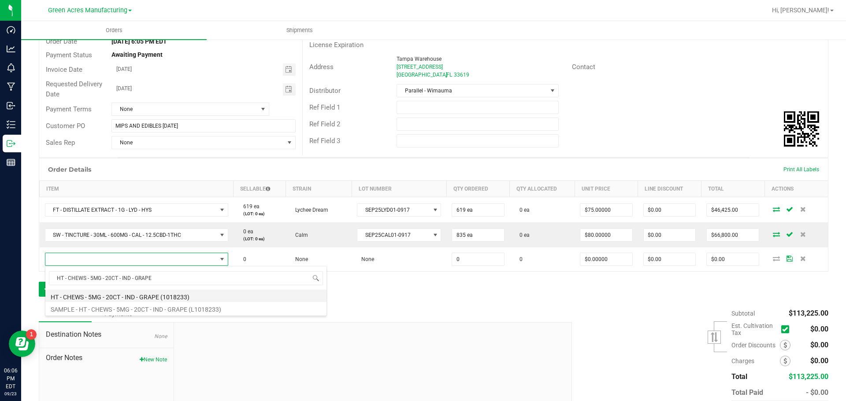
click at [181, 298] on li "HT - CHEWS - 5MG - 20CT - IND - GRAPE (1018233)" at bounding box center [185, 296] width 281 height 12
type input "0 ea"
type input "$35.00000"
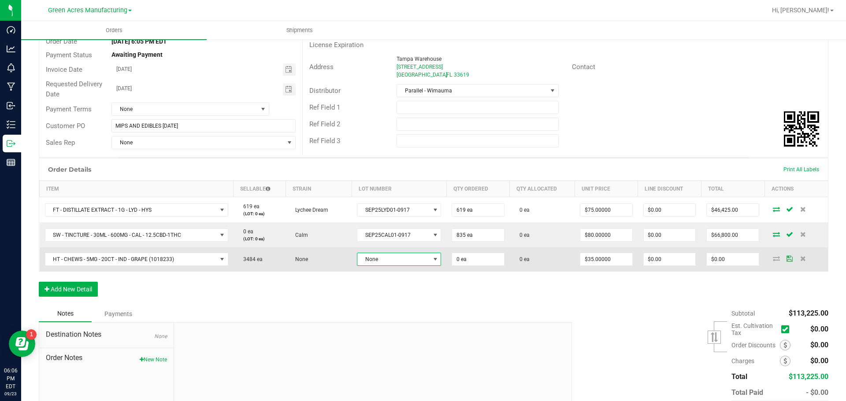
click at [400, 262] on span "None" at bounding box center [393, 259] width 72 height 12
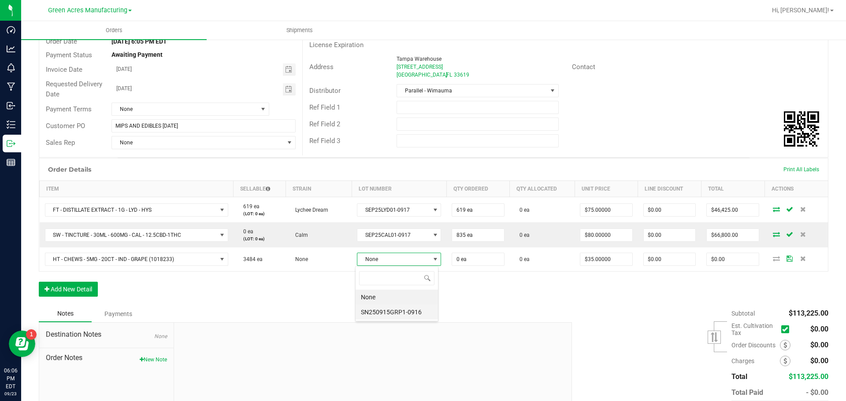
click at [403, 310] on li "SN250915GRP1-0916" at bounding box center [397, 312] width 82 height 15
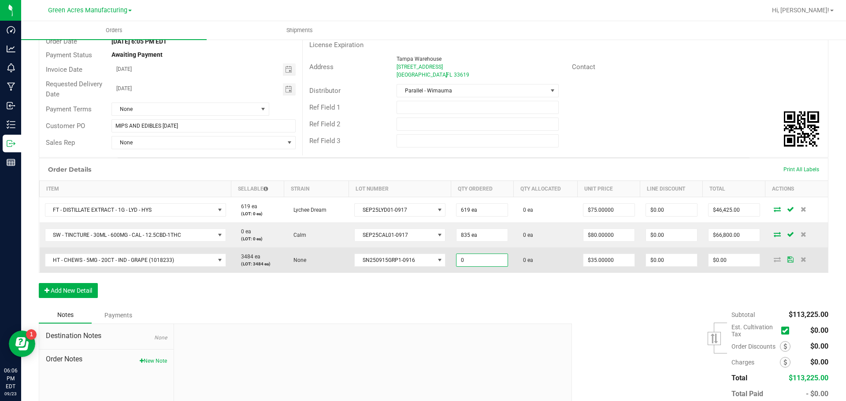
click at [466, 263] on input "0" at bounding box center [481, 260] width 51 height 12
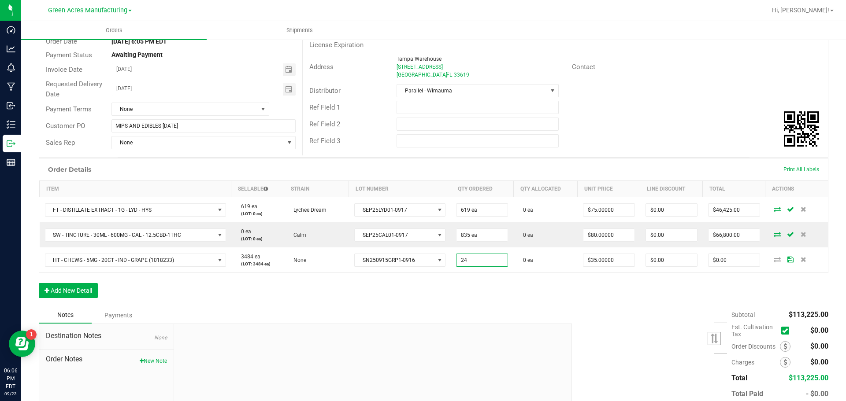
type input "2"
type input "3484 ea"
type input "$121,940.00"
click at [429, 314] on div "Notes Payments" at bounding box center [302, 315] width 526 height 17
click at [91, 284] on button "Add New Detail" at bounding box center [68, 290] width 59 height 15
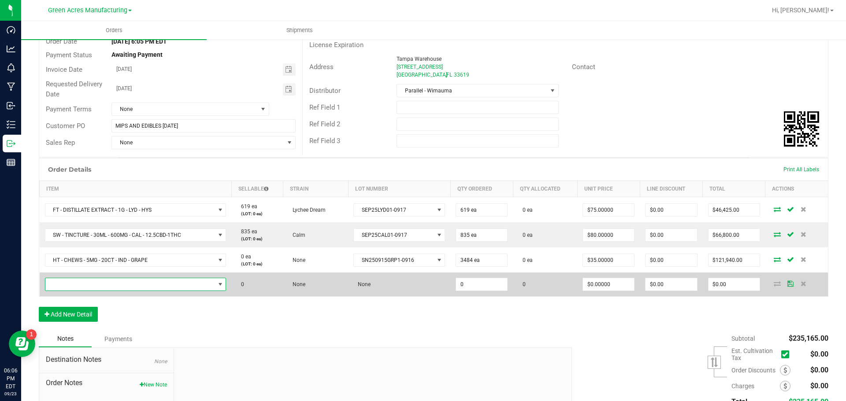
click at [175, 284] on span "NO DATA FOUND" at bounding box center [130, 284] width 170 height 12
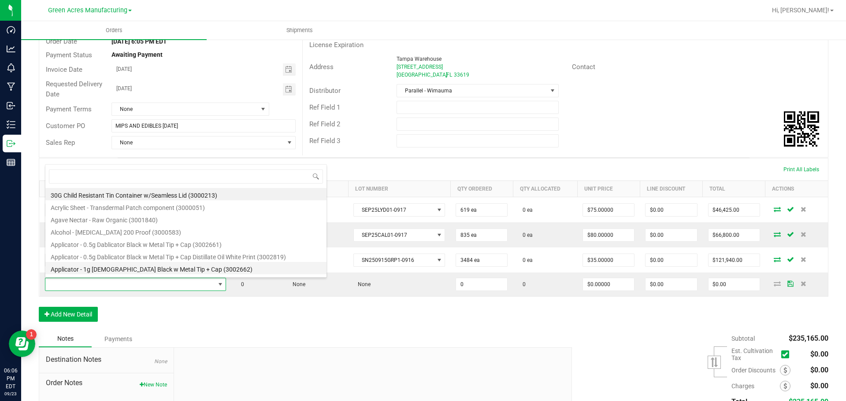
scroll to position [13, 178]
type input "HT - CHEWS - 10MG - 20CT - HYB - 1CBD-1THC - BLUE RASPBERRY"
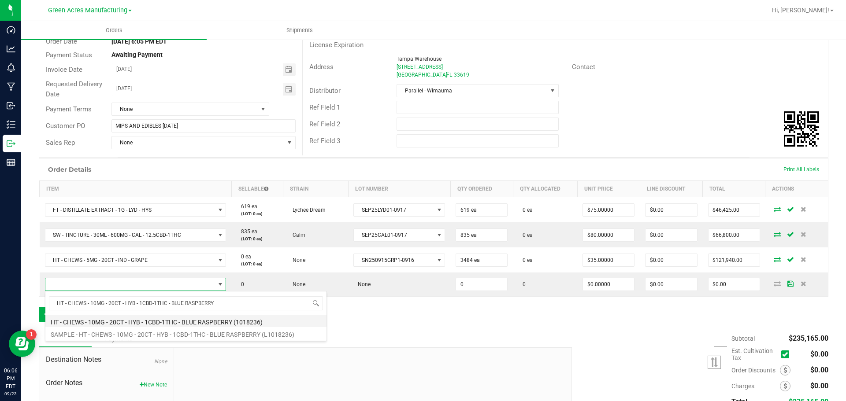
click at [164, 322] on li "HT - CHEWS - 10MG - 20CT - HYB - 1CBD-1THC - BLUE RASPBERRY (1018236)" at bounding box center [185, 321] width 281 height 12
type input "0 ea"
type input "$37.00000"
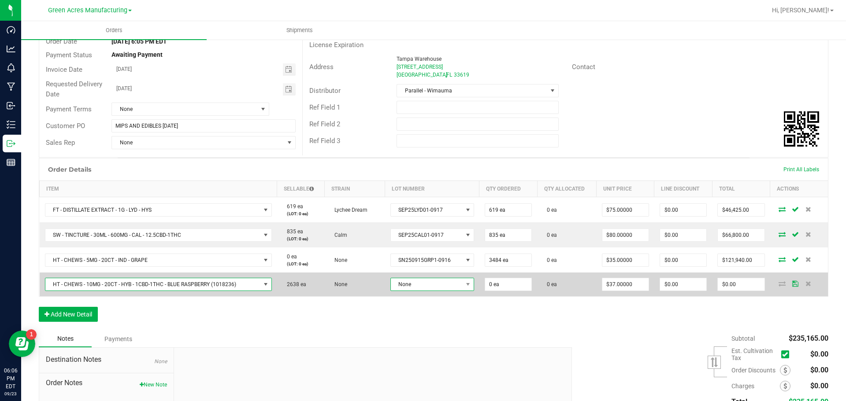
click at [416, 284] on span "None" at bounding box center [427, 284] width 72 height 12
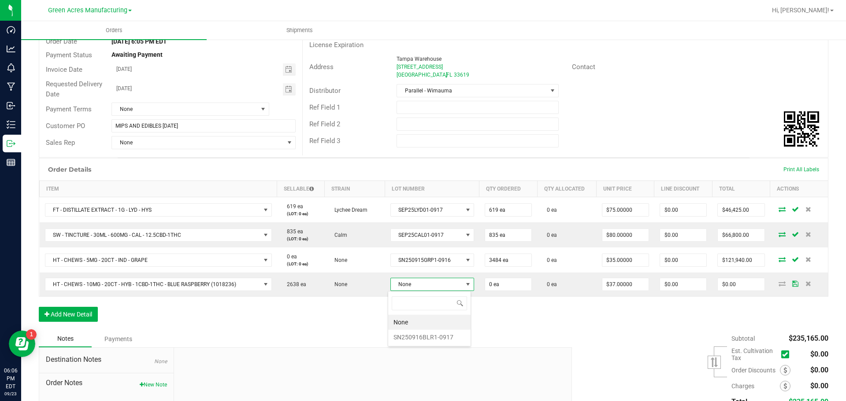
scroll to position [13, 82]
click at [432, 335] on li "SN250916BLR1-0917" at bounding box center [429, 337] width 82 height 15
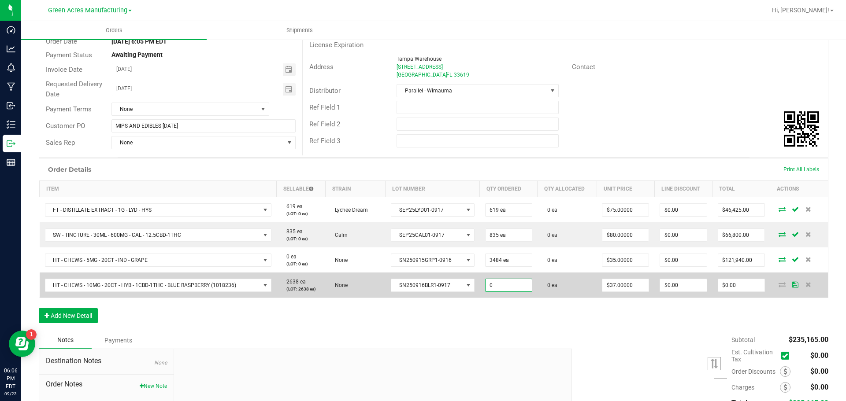
click at [509, 288] on input "0" at bounding box center [509, 285] width 46 height 12
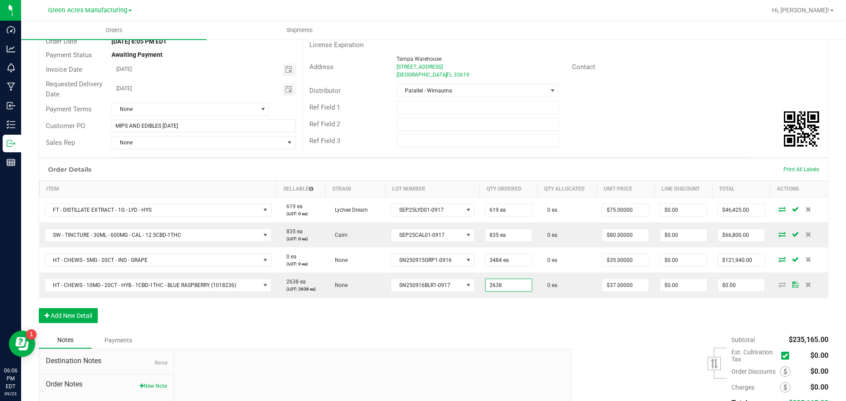
type input "2638 ea"
type input "$97,606.00"
click at [516, 349] on div "Destination Notes None Order Notes New Note" at bounding box center [305, 408] width 533 height 119
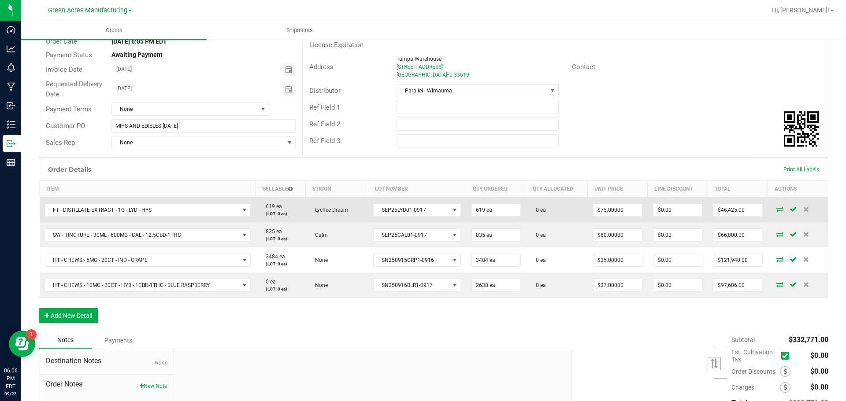
click at [776, 208] on icon at bounding box center [779, 209] width 7 height 5
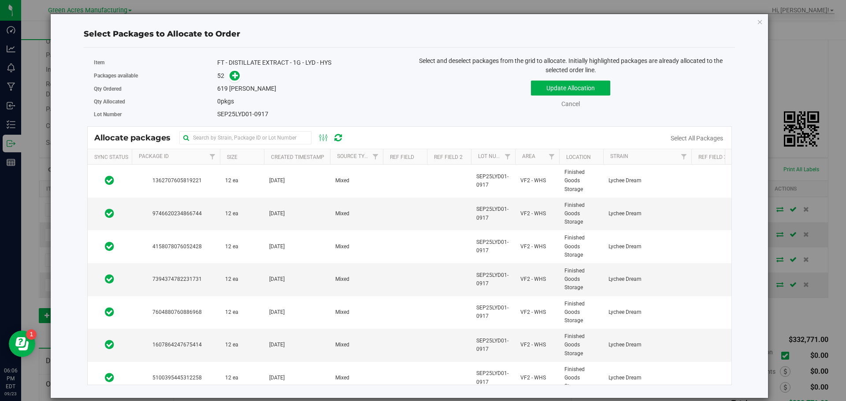
click at [712, 142] on div "Select All Packages" at bounding box center [696, 138] width 70 height 9
click at [708, 140] on link "Select All Packages" at bounding box center [697, 138] width 52 height 7
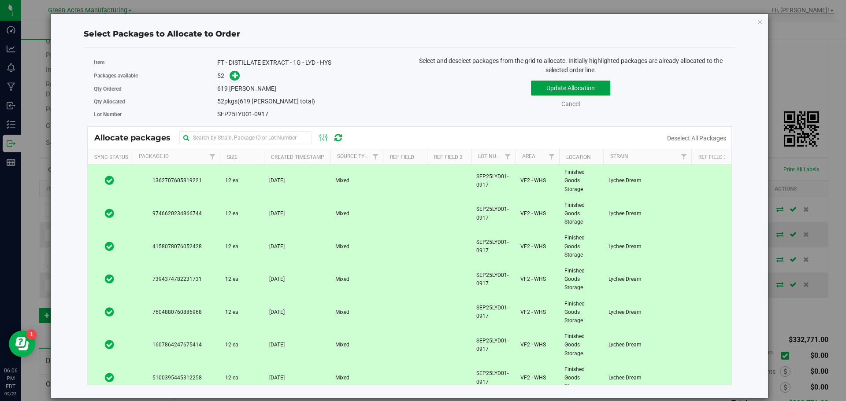
click at [593, 89] on button "Update Allocation" at bounding box center [570, 88] width 79 height 15
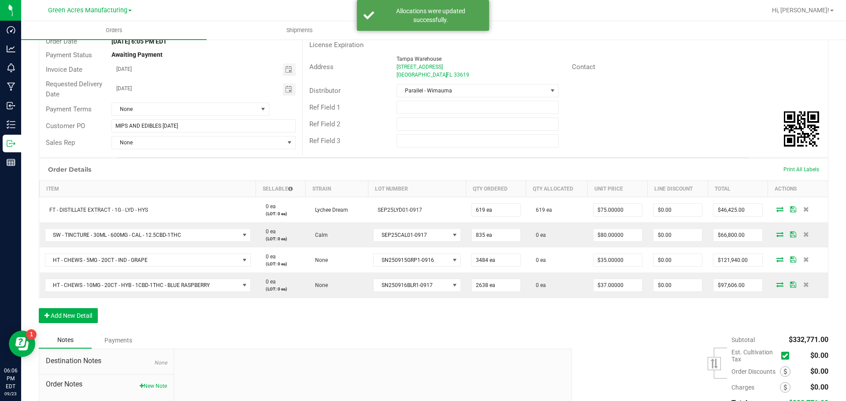
click at [776, 234] on icon at bounding box center [779, 234] width 7 height 5
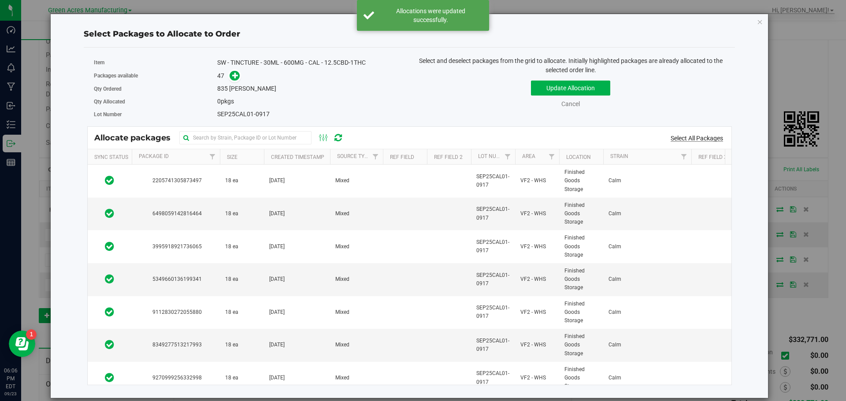
click at [680, 137] on link "Select All Packages" at bounding box center [697, 138] width 52 height 7
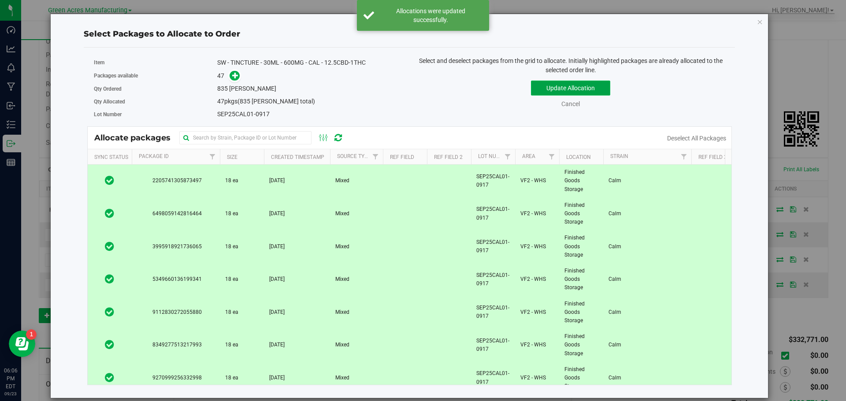
click at [573, 85] on button "Update Allocation" at bounding box center [570, 88] width 79 height 15
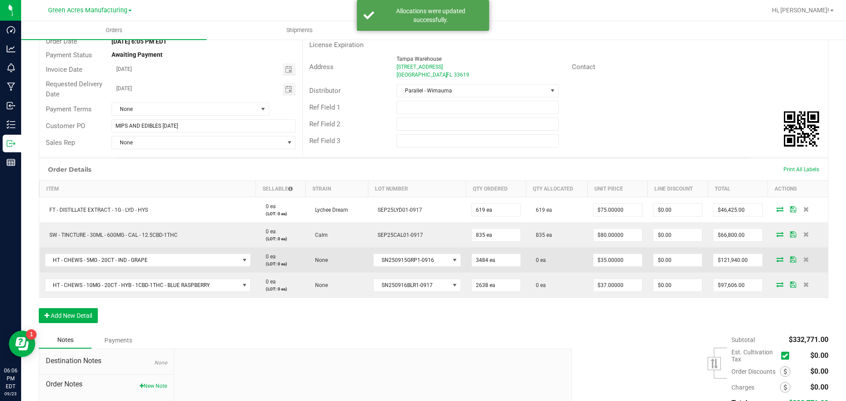
click at [776, 261] on icon at bounding box center [779, 259] width 7 height 5
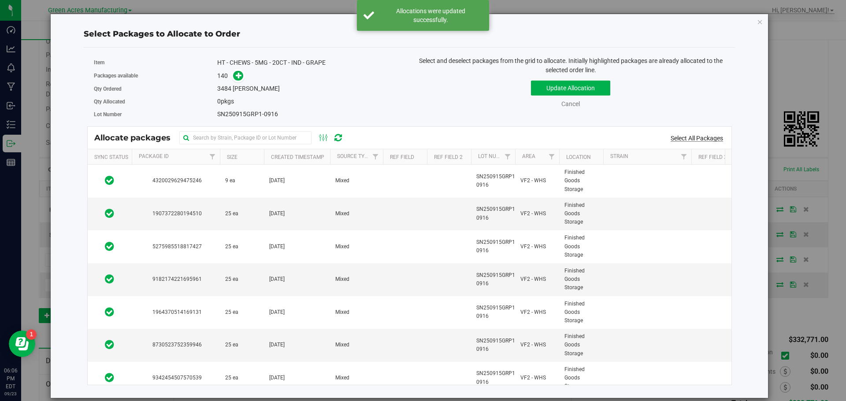
click at [707, 137] on link "Select All Packages" at bounding box center [697, 138] width 52 height 7
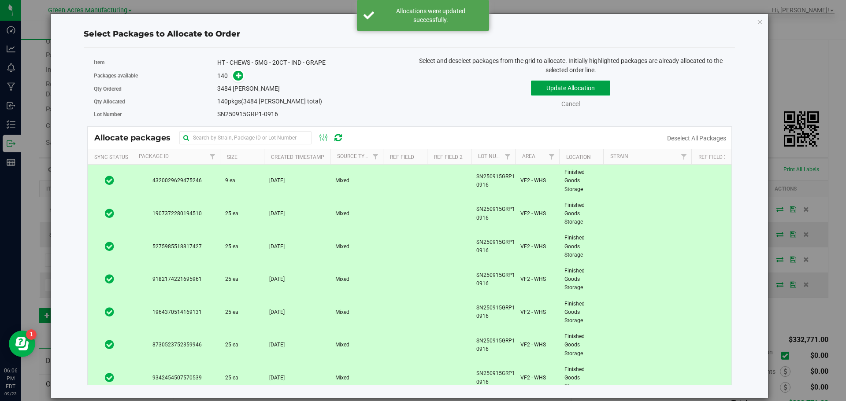
click at [545, 87] on button "Update Allocation" at bounding box center [570, 88] width 79 height 15
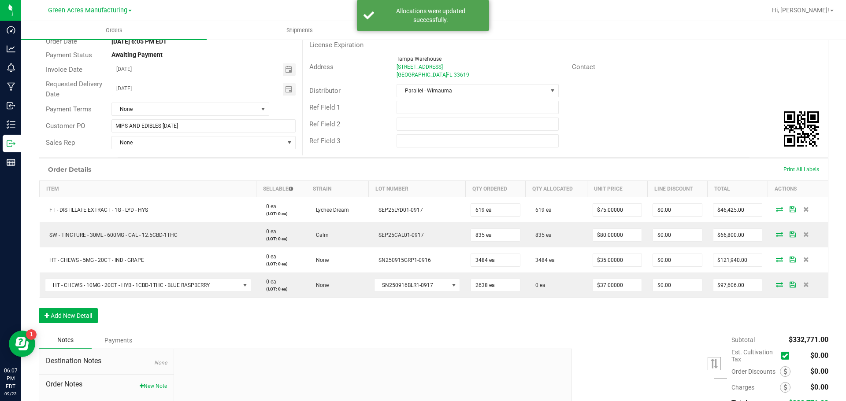
click at [776, 287] on icon at bounding box center [779, 284] width 7 height 5
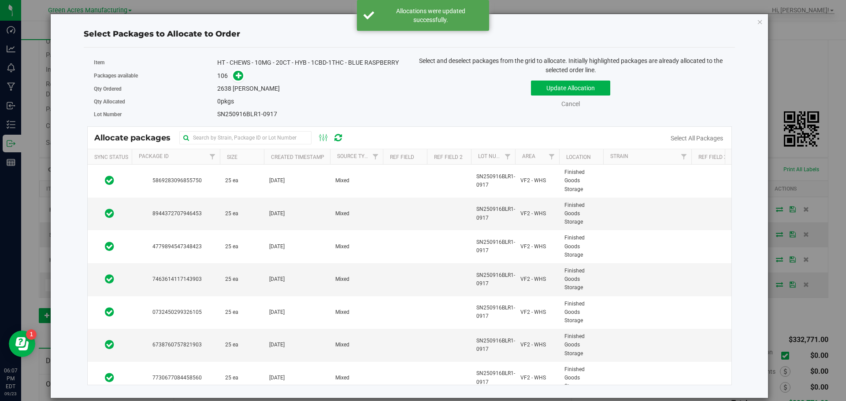
drag, startPoint x: 708, startPoint y: 135, endPoint x: 669, endPoint y: 161, distance: 46.4
click at [708, 135] on link "Select All Packages" at bounding box center [697, 138] width 52 height 7
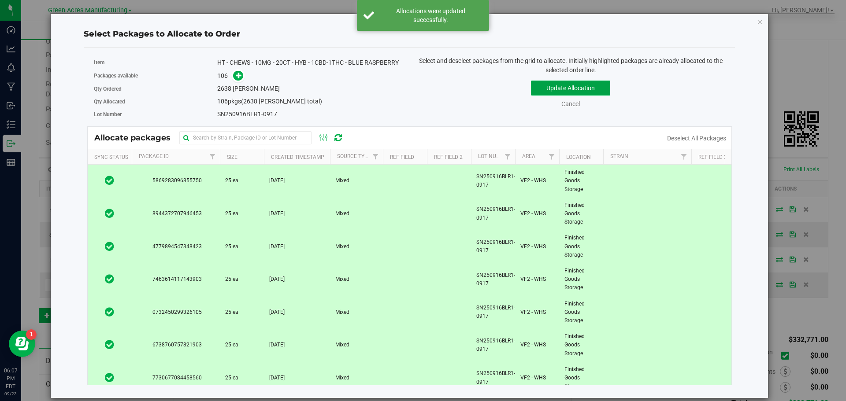
click at [606, 87] on button "Update Allocation" at bounding box center [570, 88] width 79 height 15
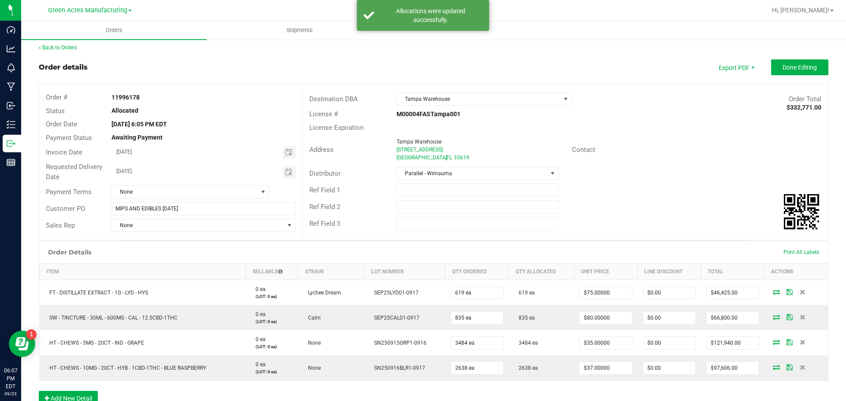
scroll to position [0, 0]
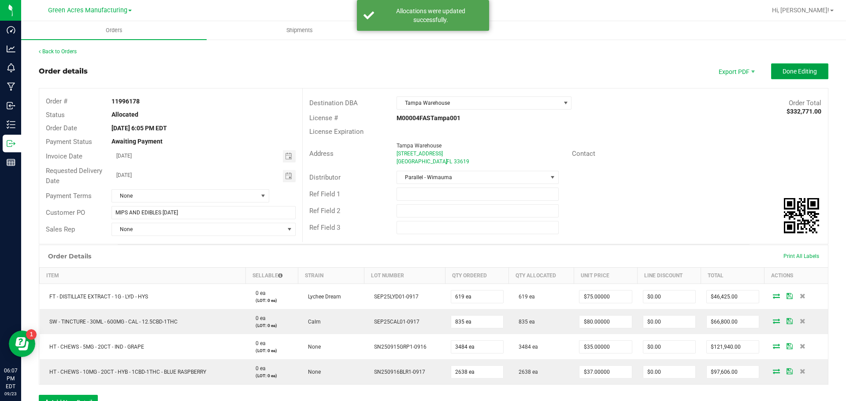
click at [782, 71] on span "Done Editing" at bounding box center [799, 71] width 34 height 7
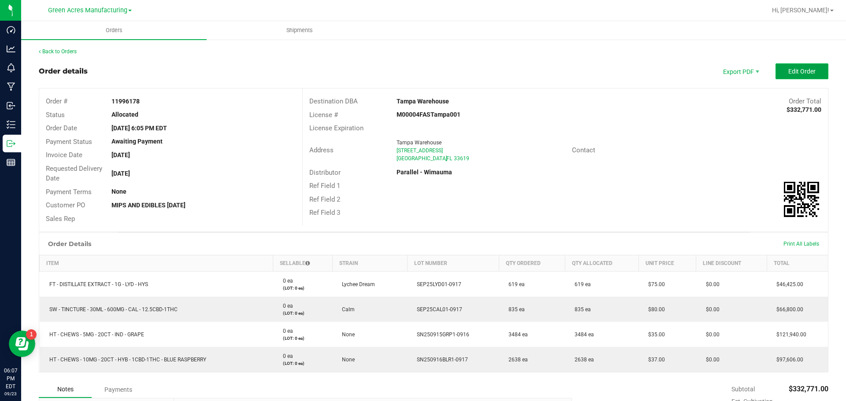
click at [786, 67] on button "Edit Order" at bounding box center [801, 71] width 53 height 16
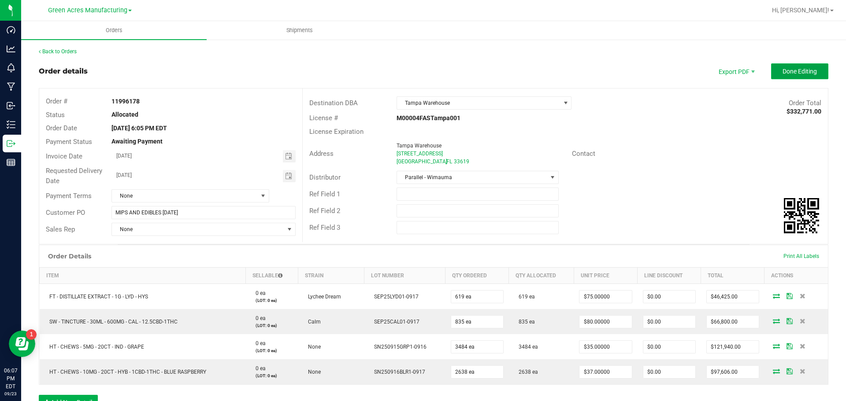
click at [797, 74] on span "Done Editing" at bounding box center [799, 71] width 34 height 7
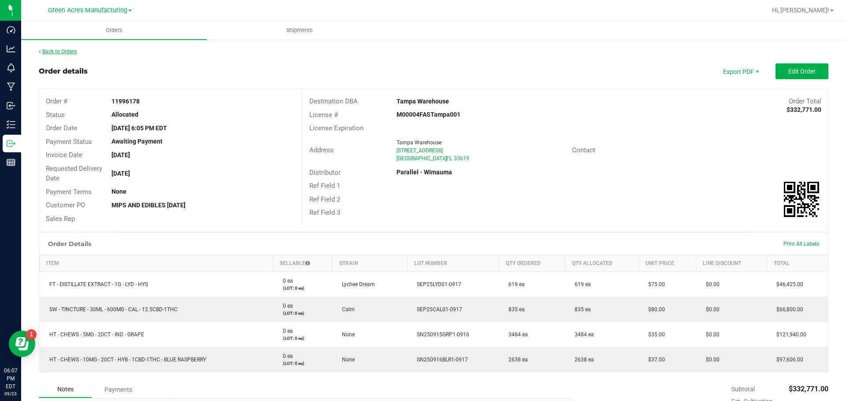
click at [57, 52] on link "Back to Orders" at bounding box center [58, 51] width 38 height 6
